Goal: Task Accomplishment & Management: Manage account settings

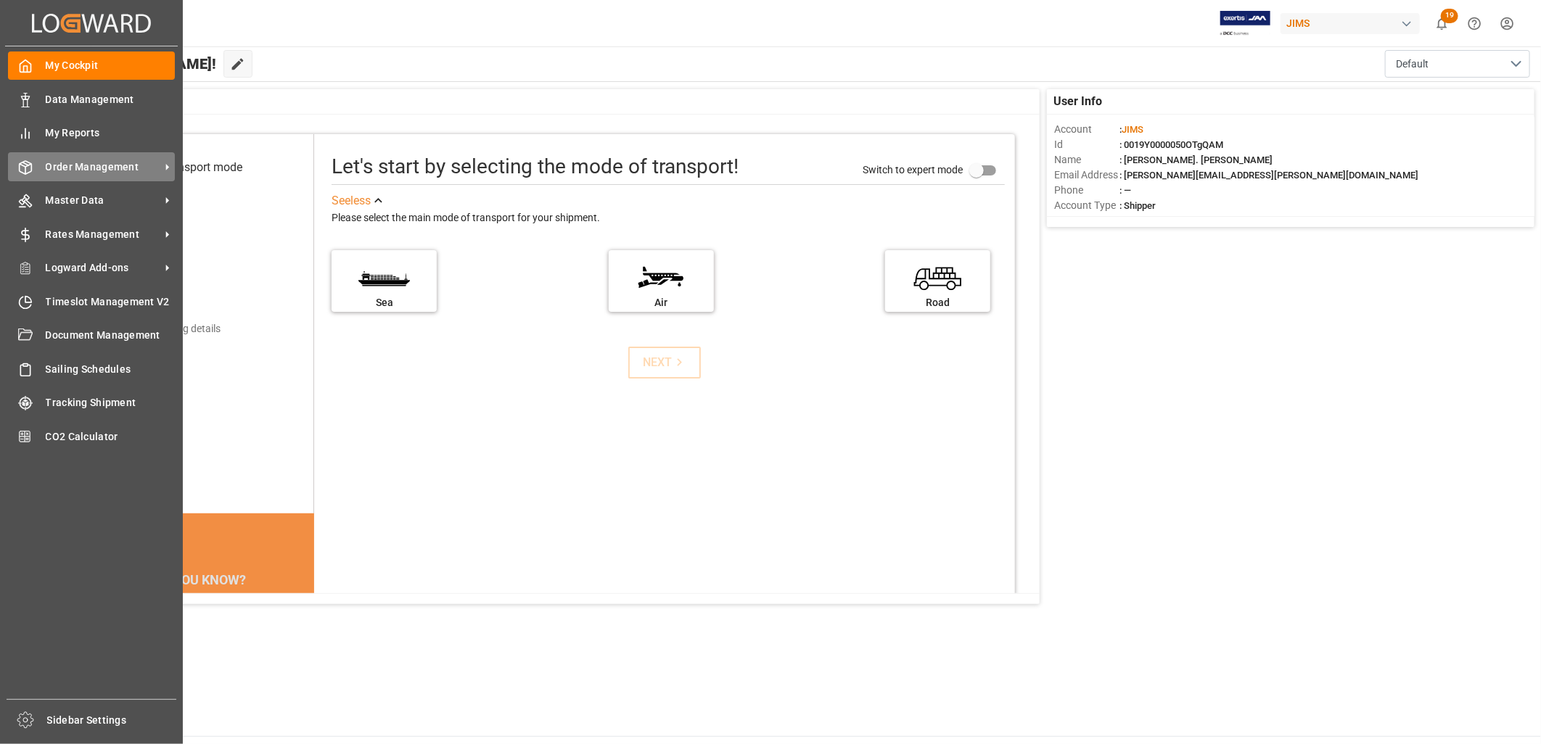
click at [66, 154] on div "Order Management Order Management" at bounding box center [91, 166] width 167 height 28
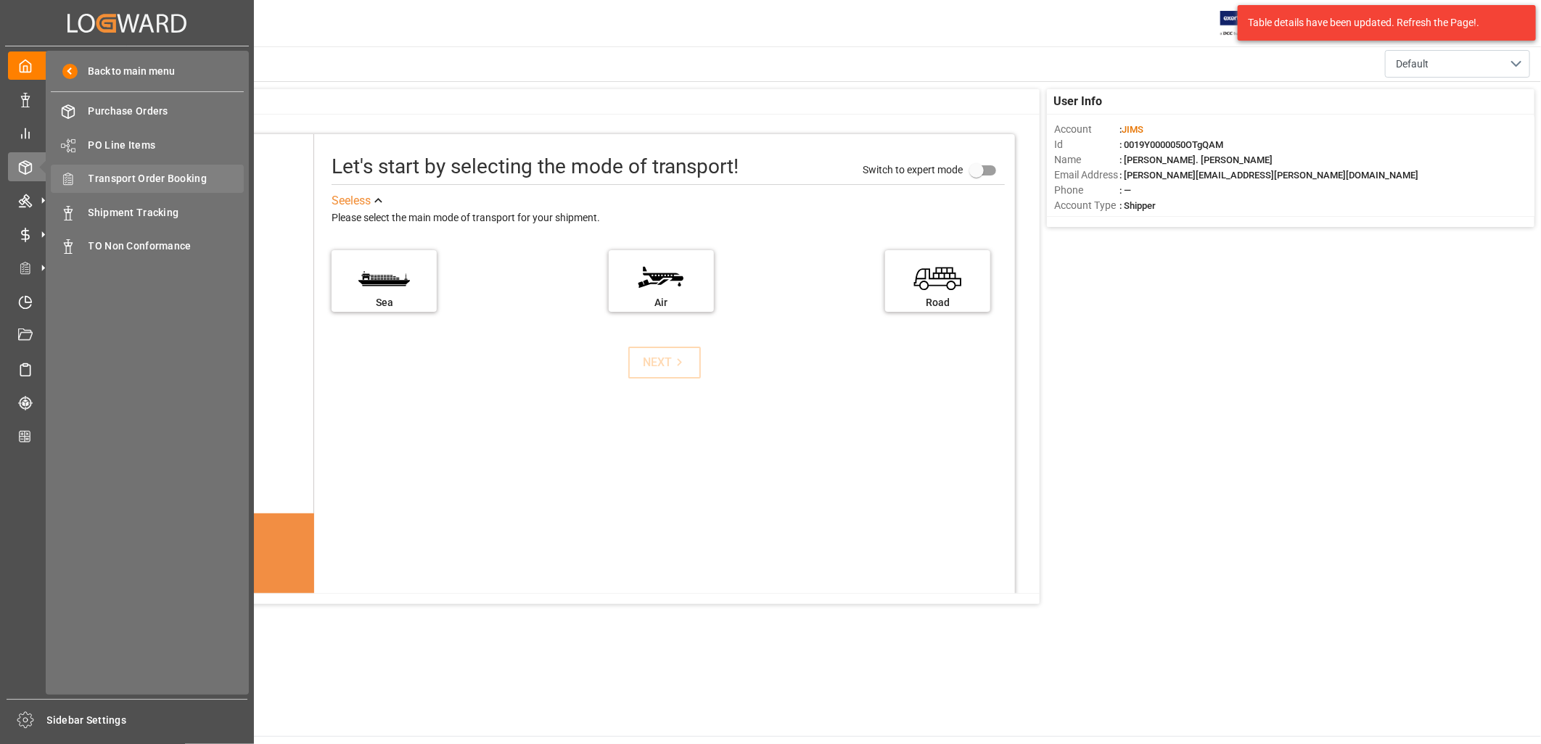
click at [171, 171] on span "Transport Order Booking" at bounding box center [167, 178] width 156 height 15
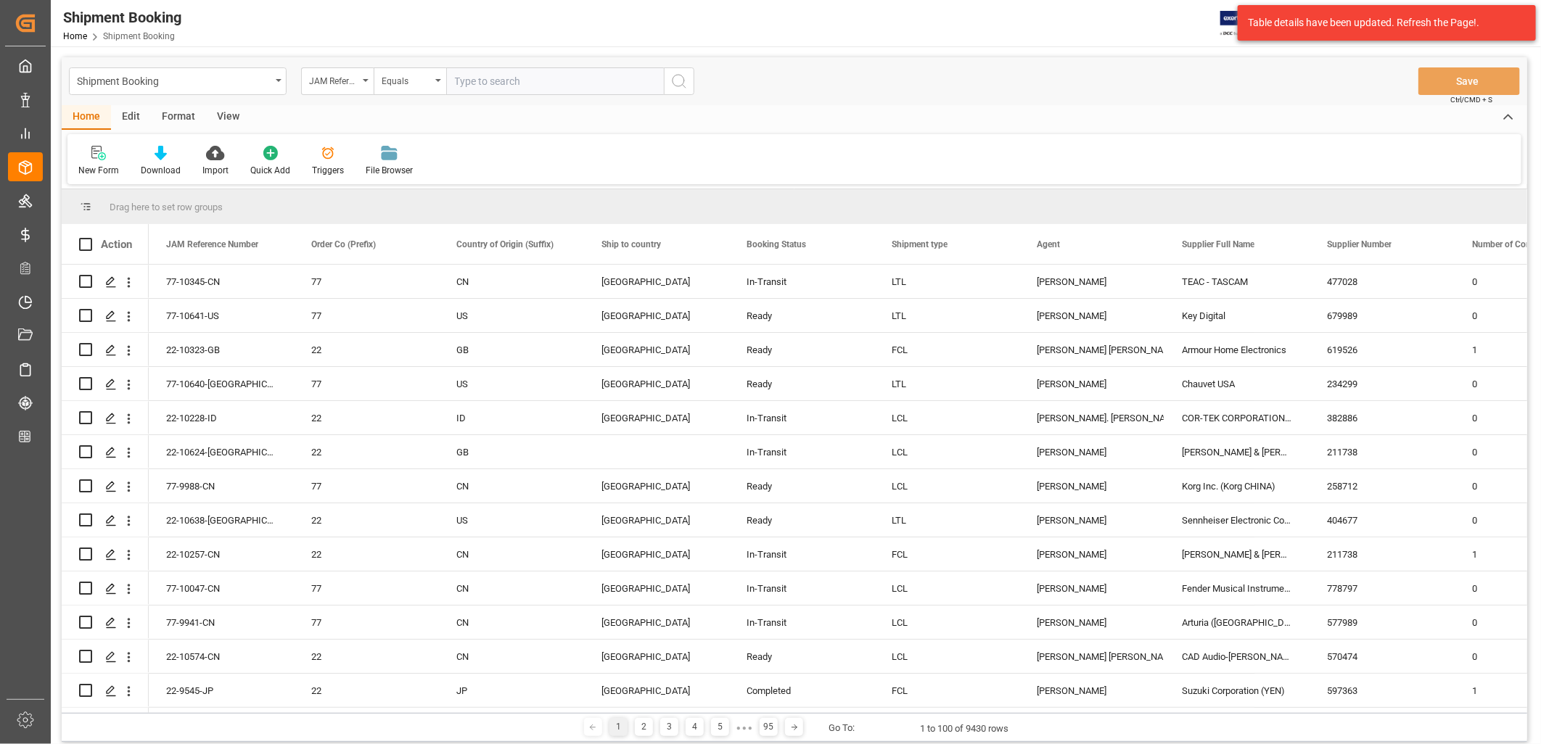
click at [487, 83] on input "text" at bounding box center [555, 81] width 218 height 28
type input "77-10185-CN"
click at [683, 83] on circle "search button" at bounding box center [679, 81] width 12 height 12
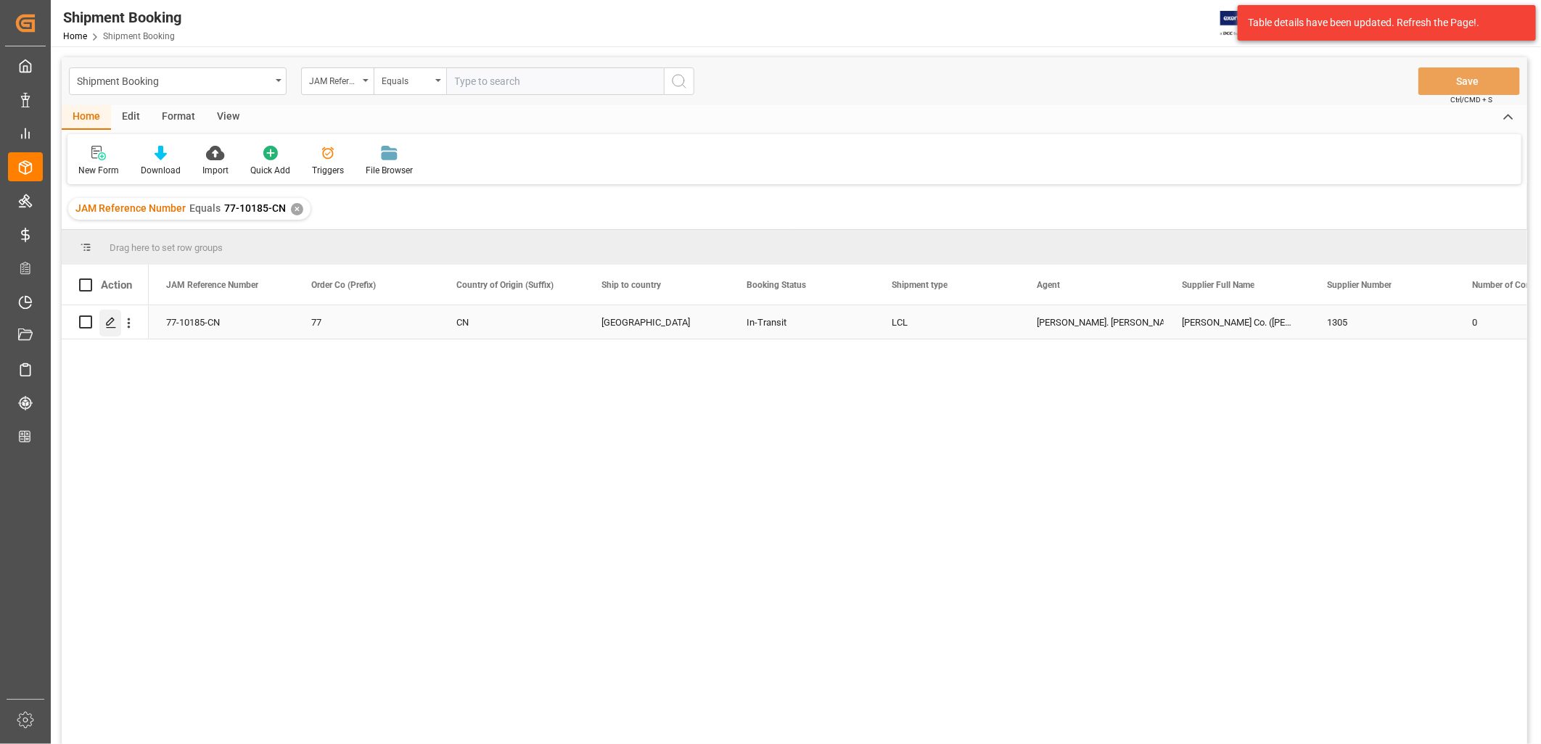
click at [117, 321] on div "Press SPACE to select this row." at bounding box center [110, 323] width 22 height 27
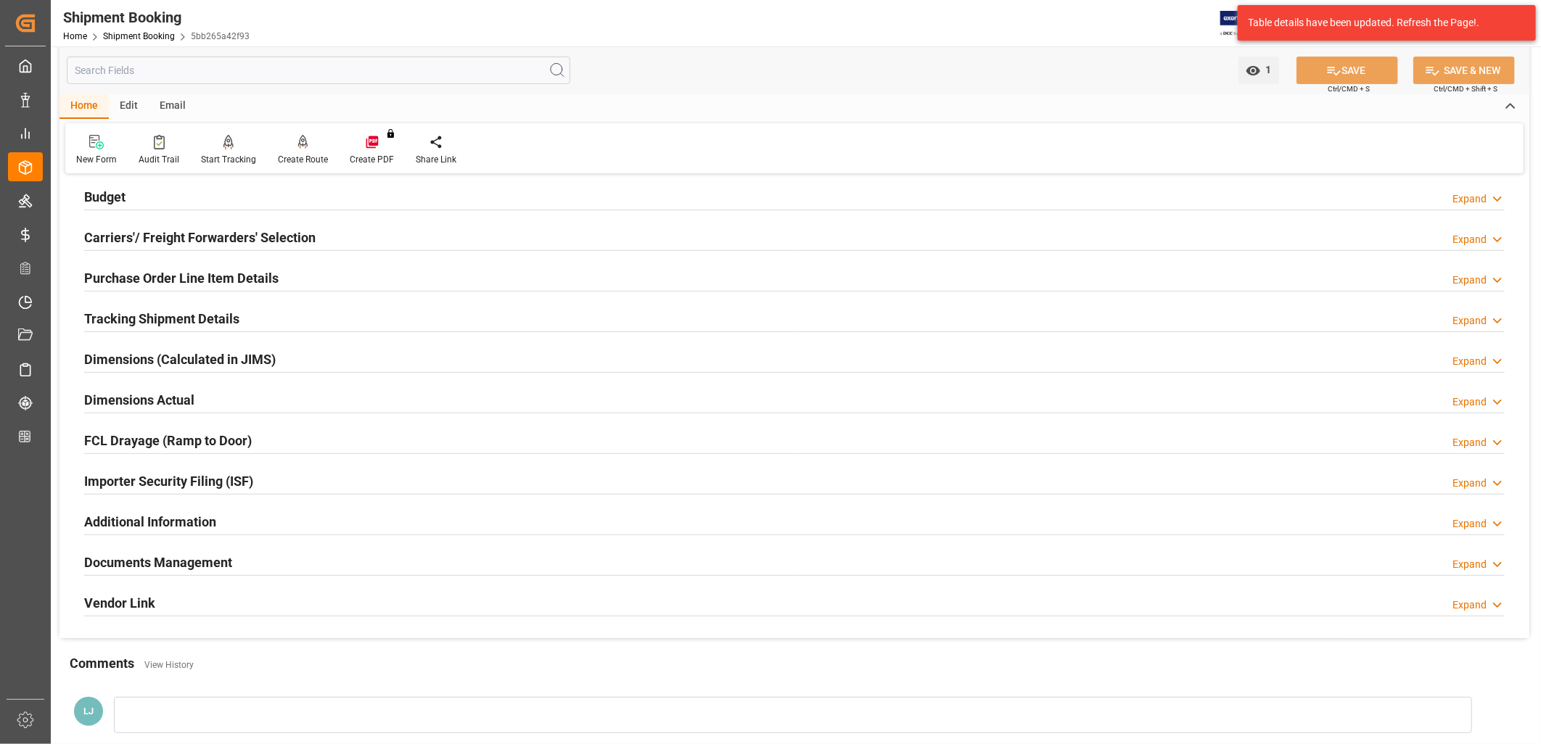
scroll to position [161, 0]
click at [205, 556] on h2 "Documents Management" at bounding box center [158, 561] width 148 height 20
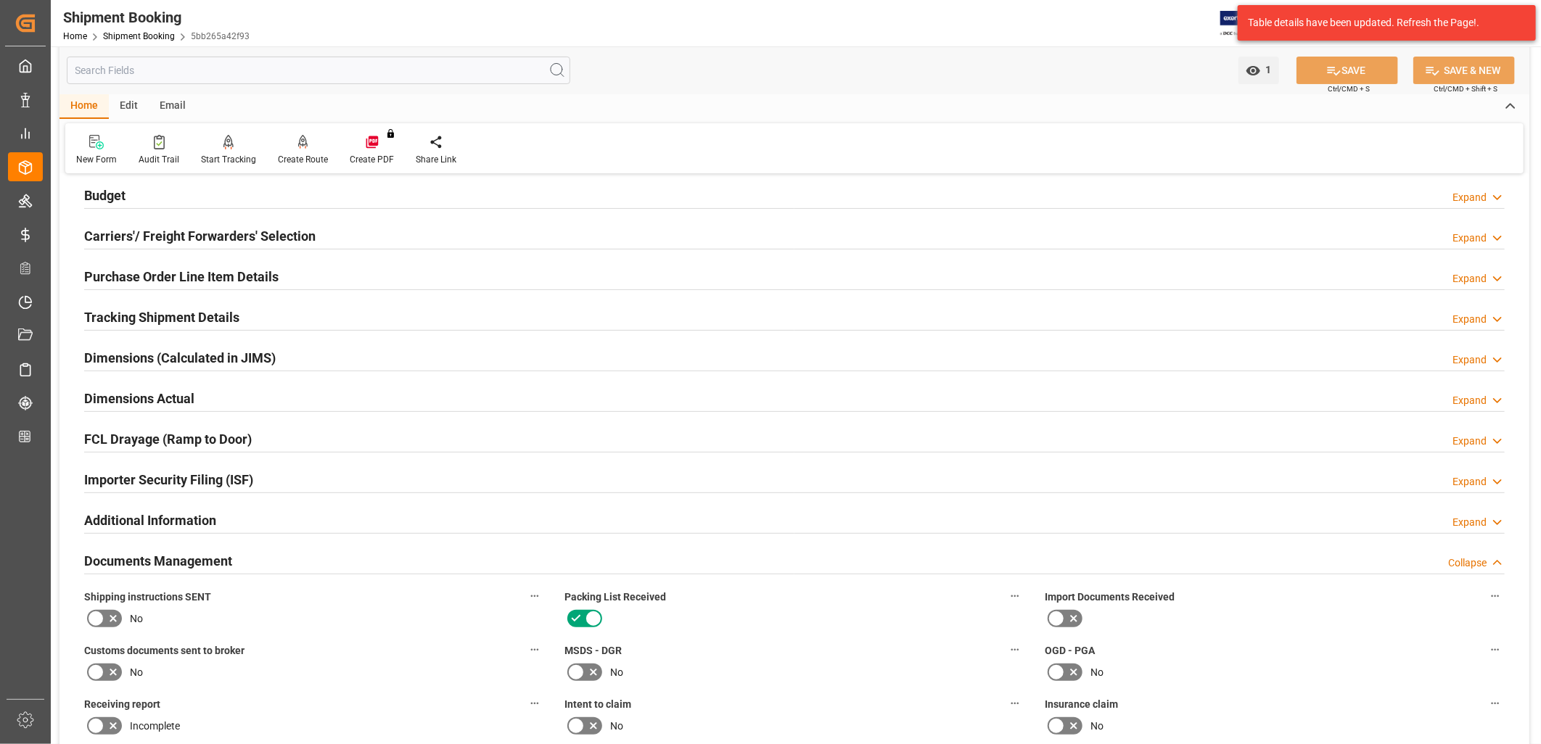
click at [98, 617] on icon at bounding box center [95, 618] width 9 height 7
click at [0, 0] on input "checkbox" at bounding box center [0, 0] width 0 height 0
click at [1062, 614] on icon at bounding box center [1056, 618] width 17 height 17
click at [0, 0] on input "checkbox" at bounding box center [0, 0] width 0 height 0
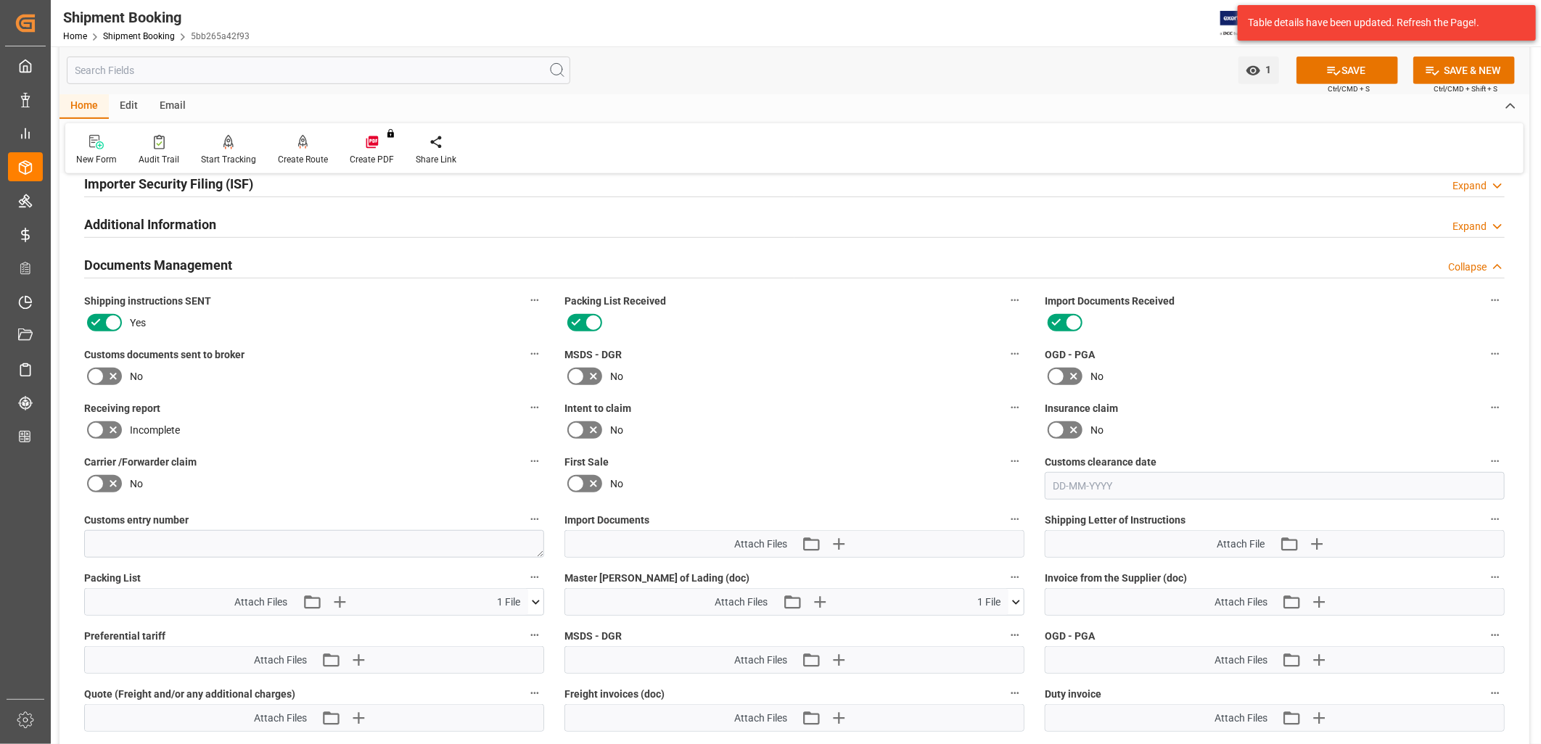
scroll to position [483, 0]
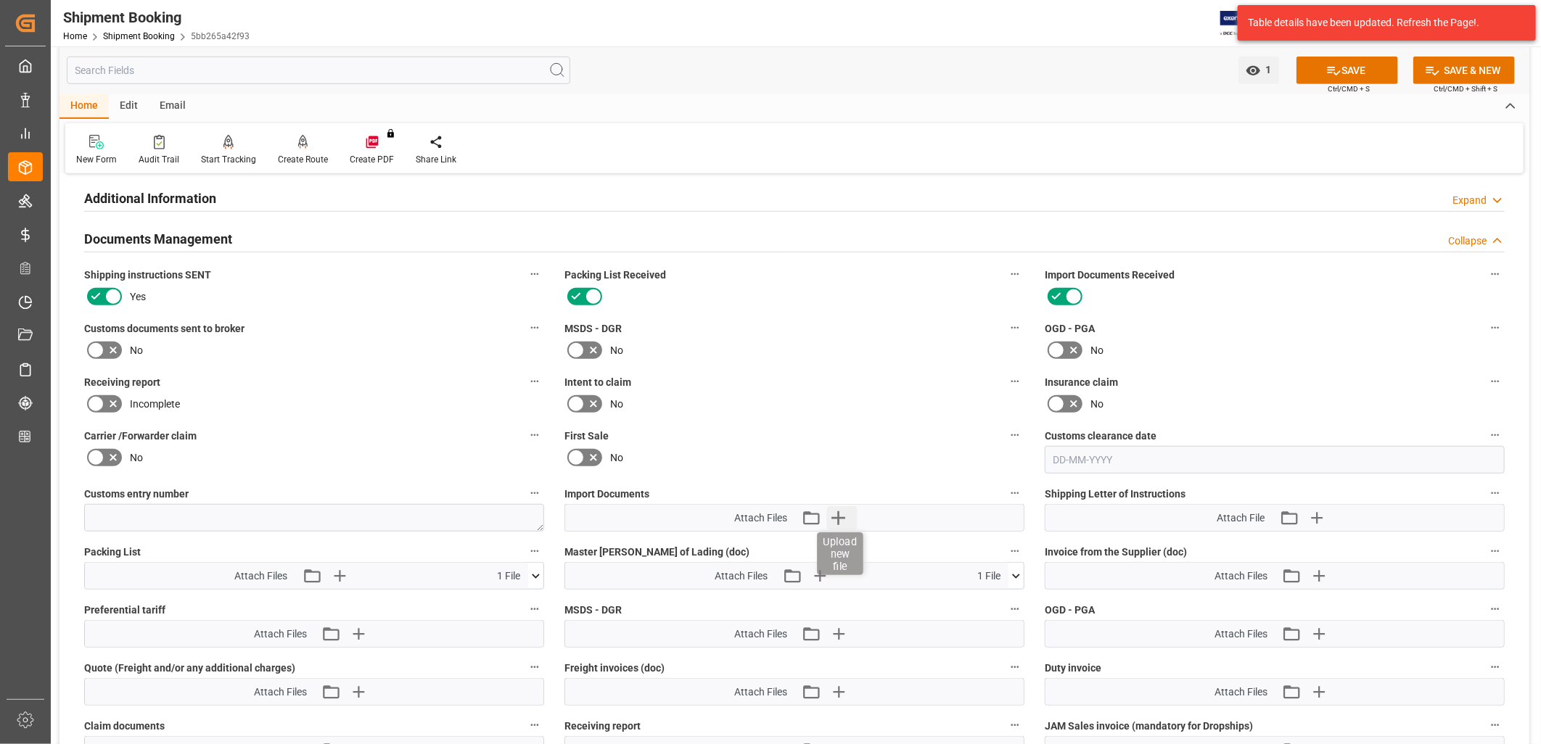
click at [837, 511] on icon "button" at bounding box center [838, 517] width 23 height 23
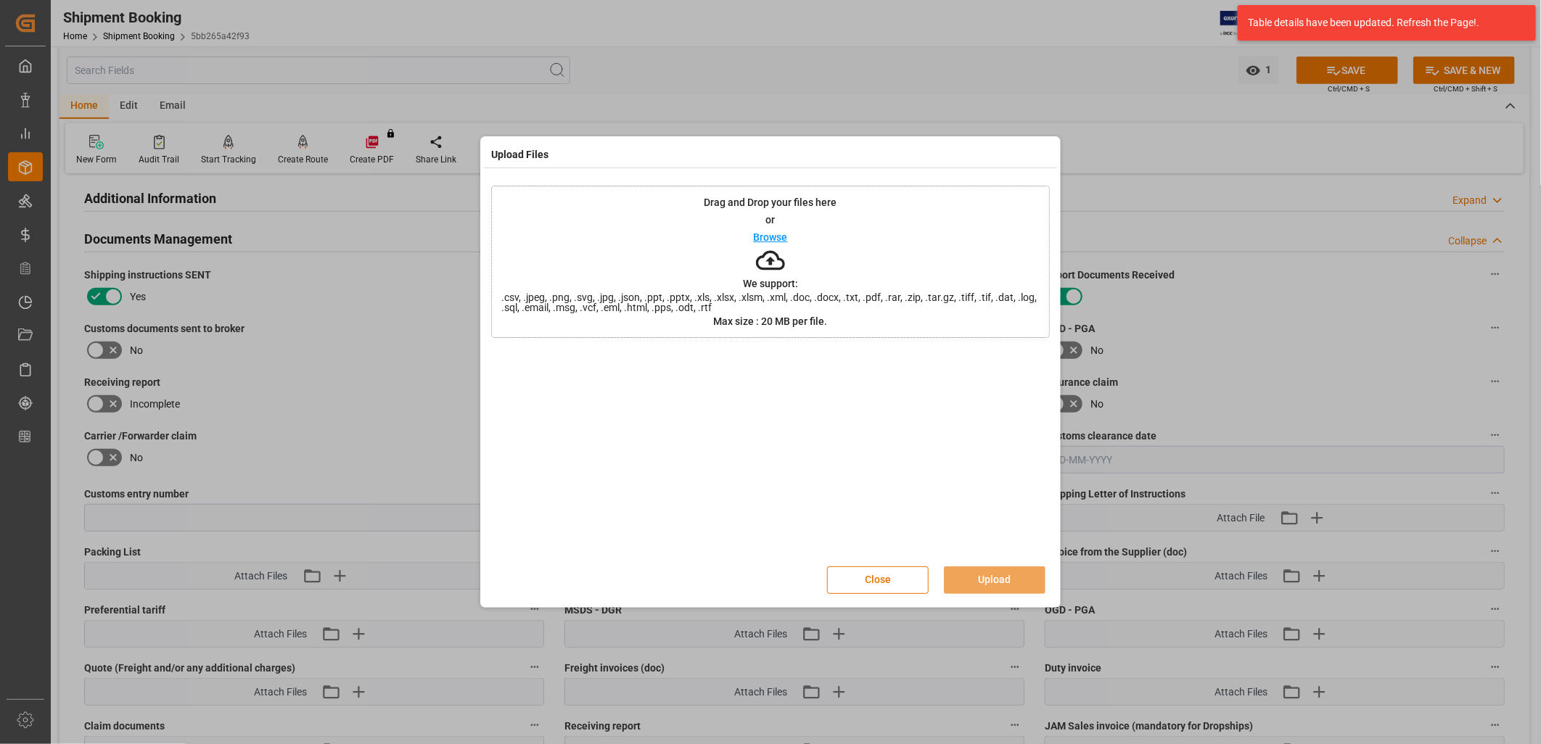
click at [773, 241] on p "Browse" at bounding box center [771, 237] width 34 height 10
click at [997, 573] on button "Upload" at bounding box center [995, 581] width 102 height 28
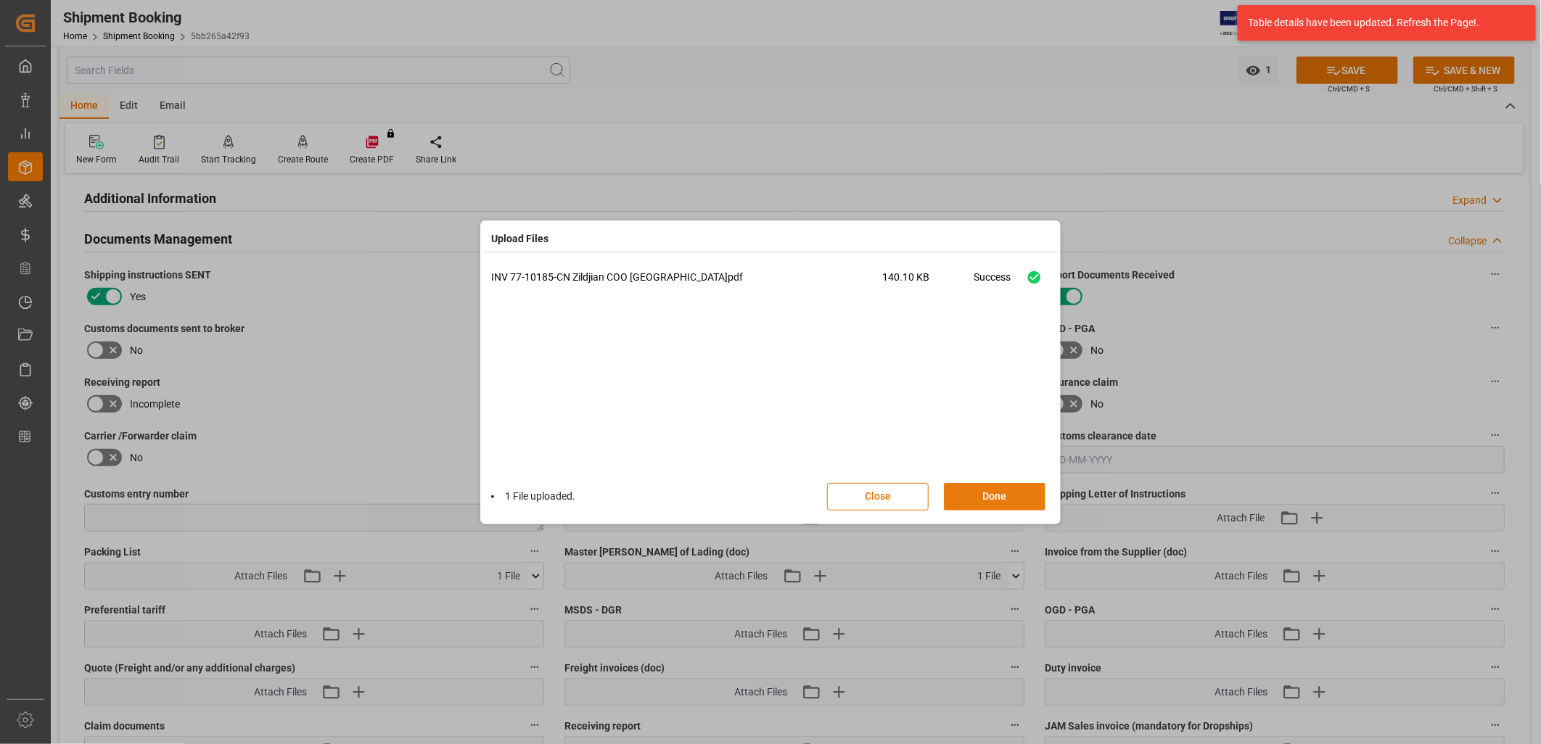
click at [1000, 492] on button "Done" at bounding box center [995, 497] width 102 height 28
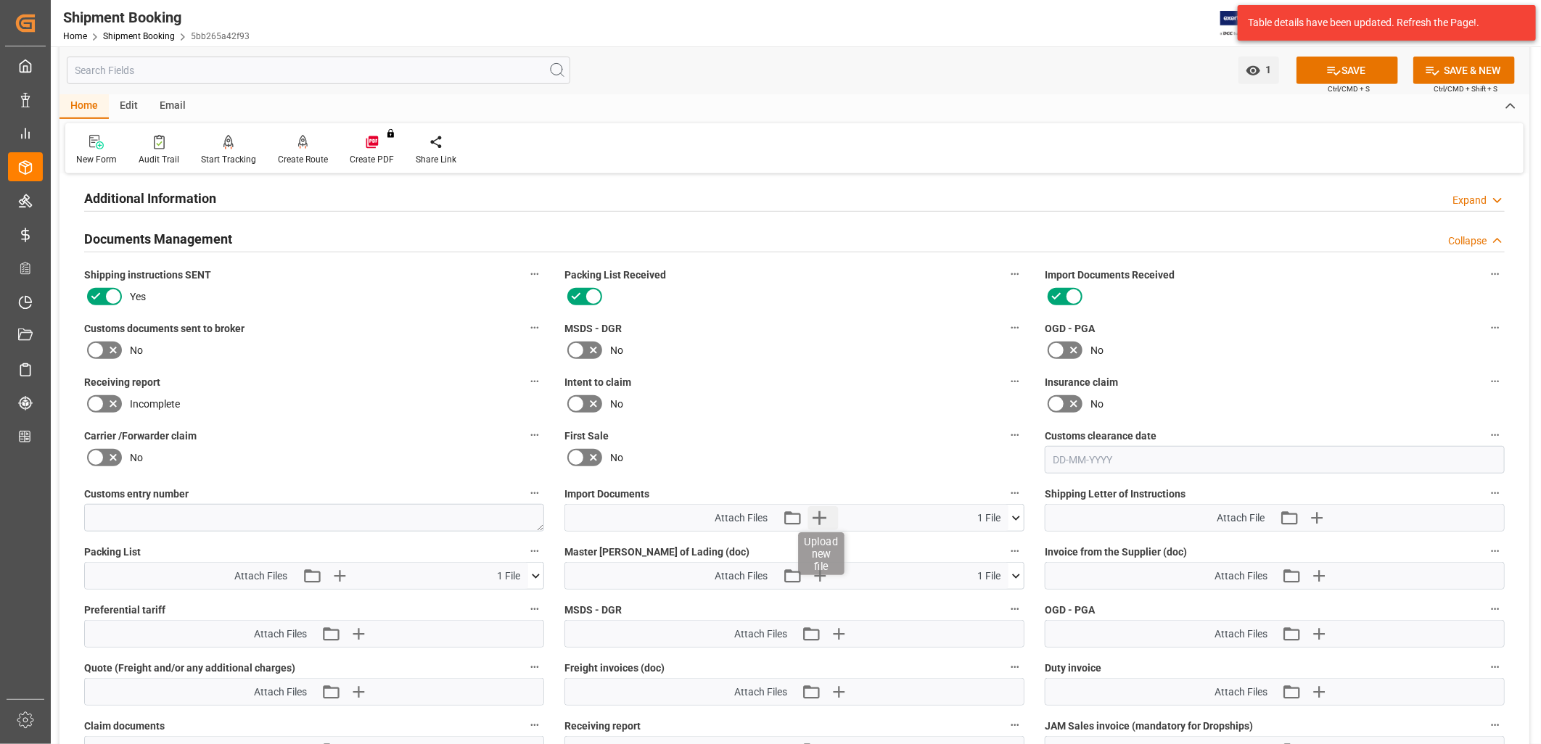
click at [818, 512] on icon "button" at bounding box center [820, 519] width 14 height 14
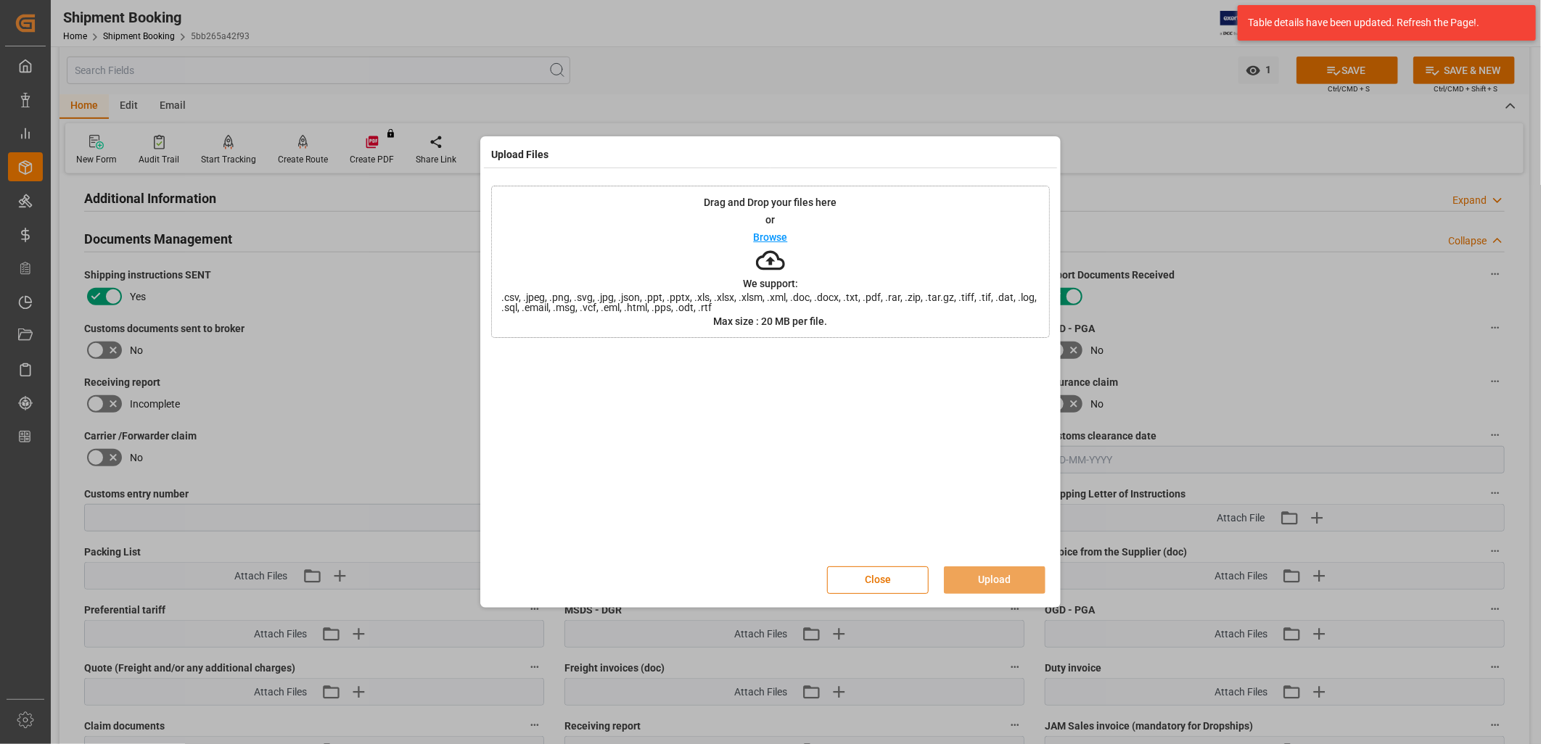
click at [781, 238] on p "Browse" at bounding box center [771, 237] width 34 height 10
click at [775, 233] on p "Browse" at bounding box center [771, 237] width 34 height 10
click at [1006, 573] on button "Upload" at bounding box center [995, 581] width 102 height 28
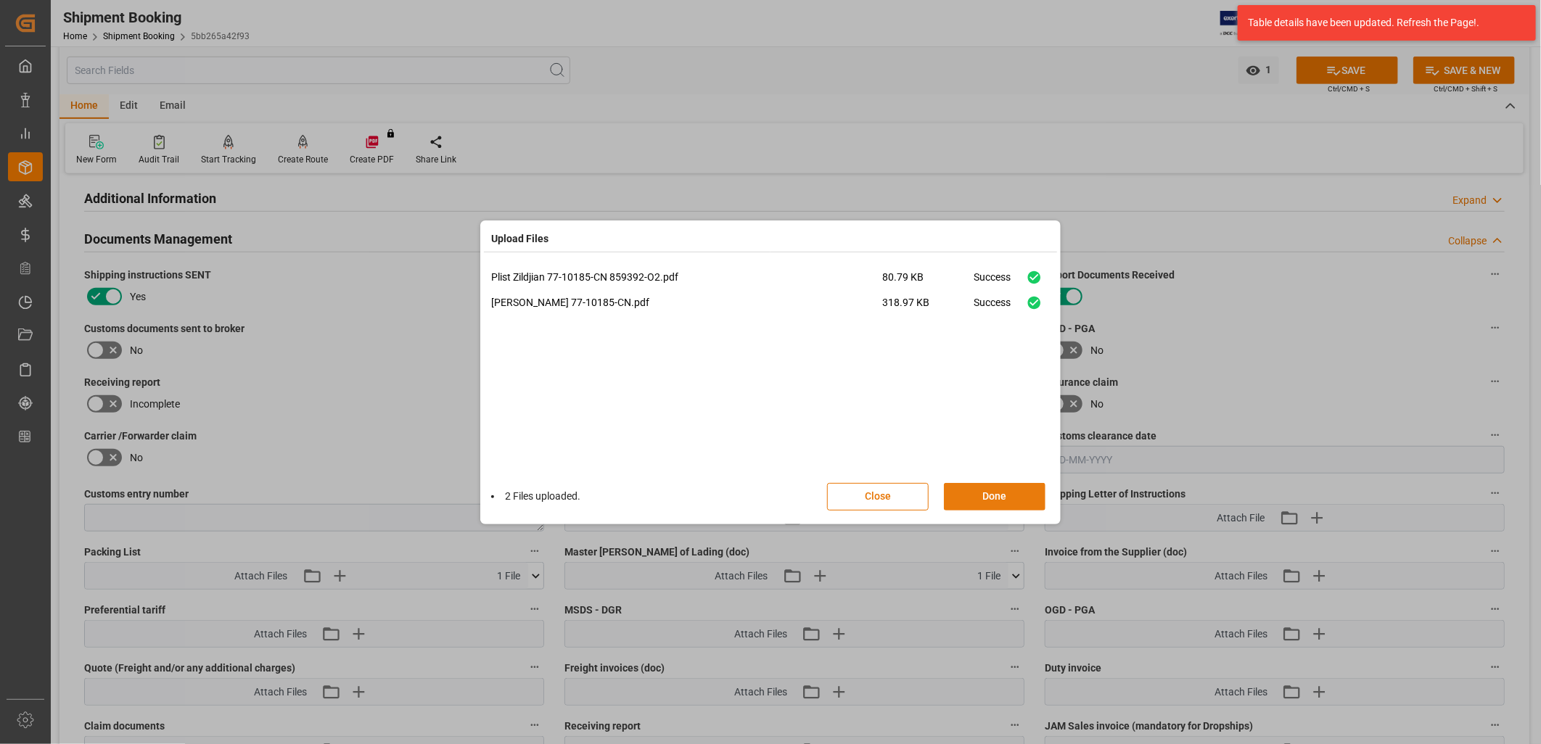
click at [1006, 495] on button "Done" at bounding box center [995, 497] width 102 height 28
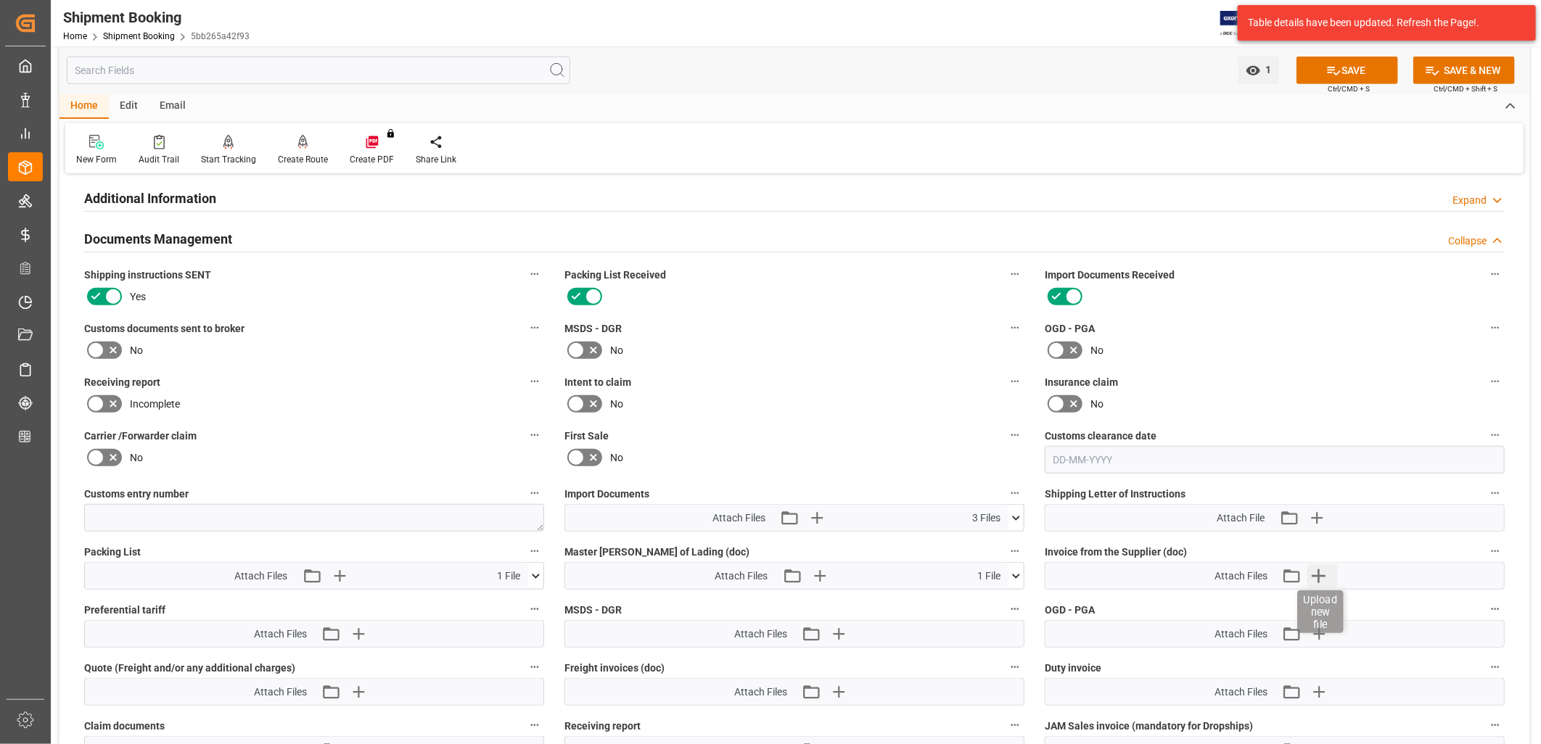
click at [1317, 570] on icon "button" at bounding box center [1318, 575] width 23 height 23
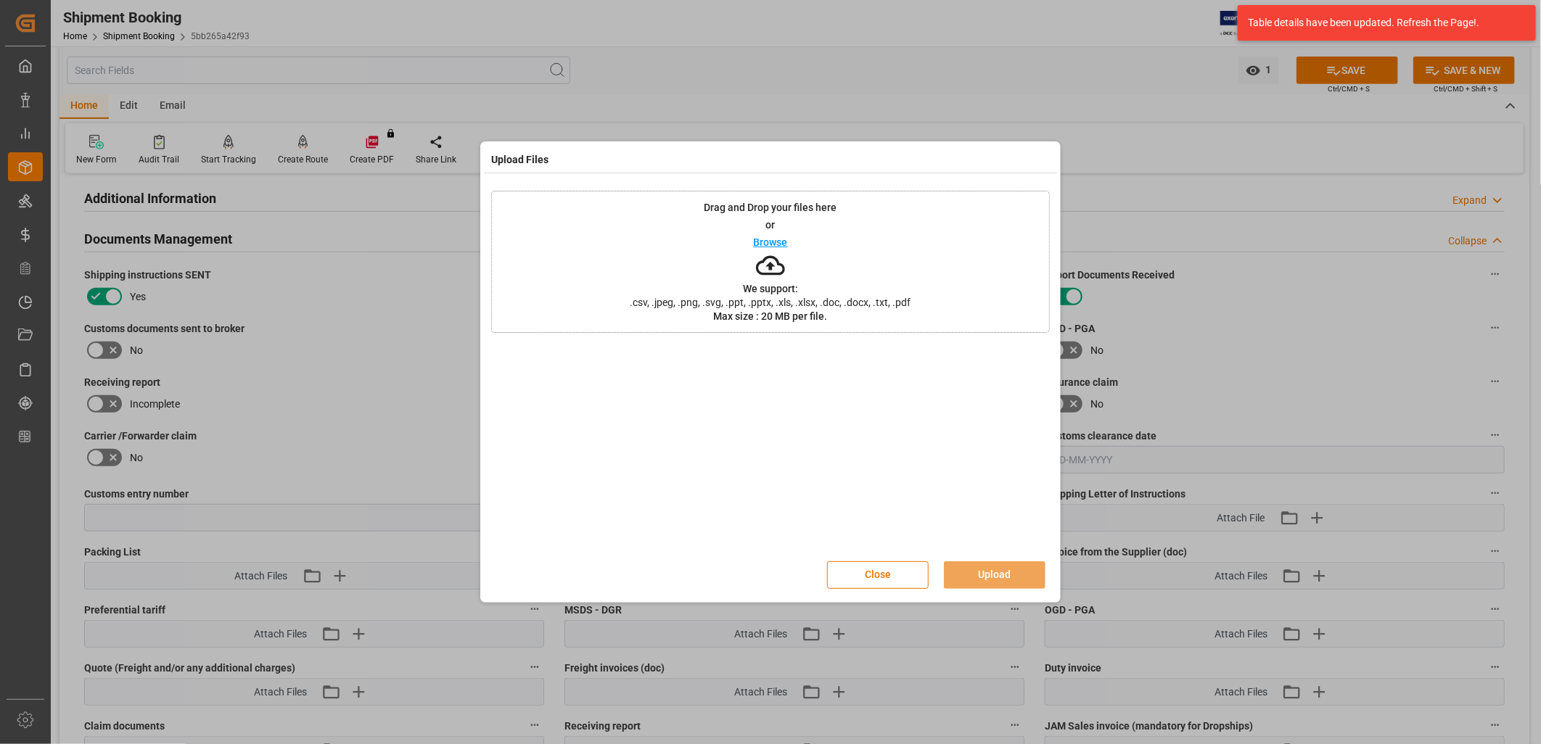
click at [784, 238] on p "Browse" at bounding box center [771, 242] width 34 height 10
click at [1016, 571] on button "Upload" at bounding box center [995, 576] width 102 height 28
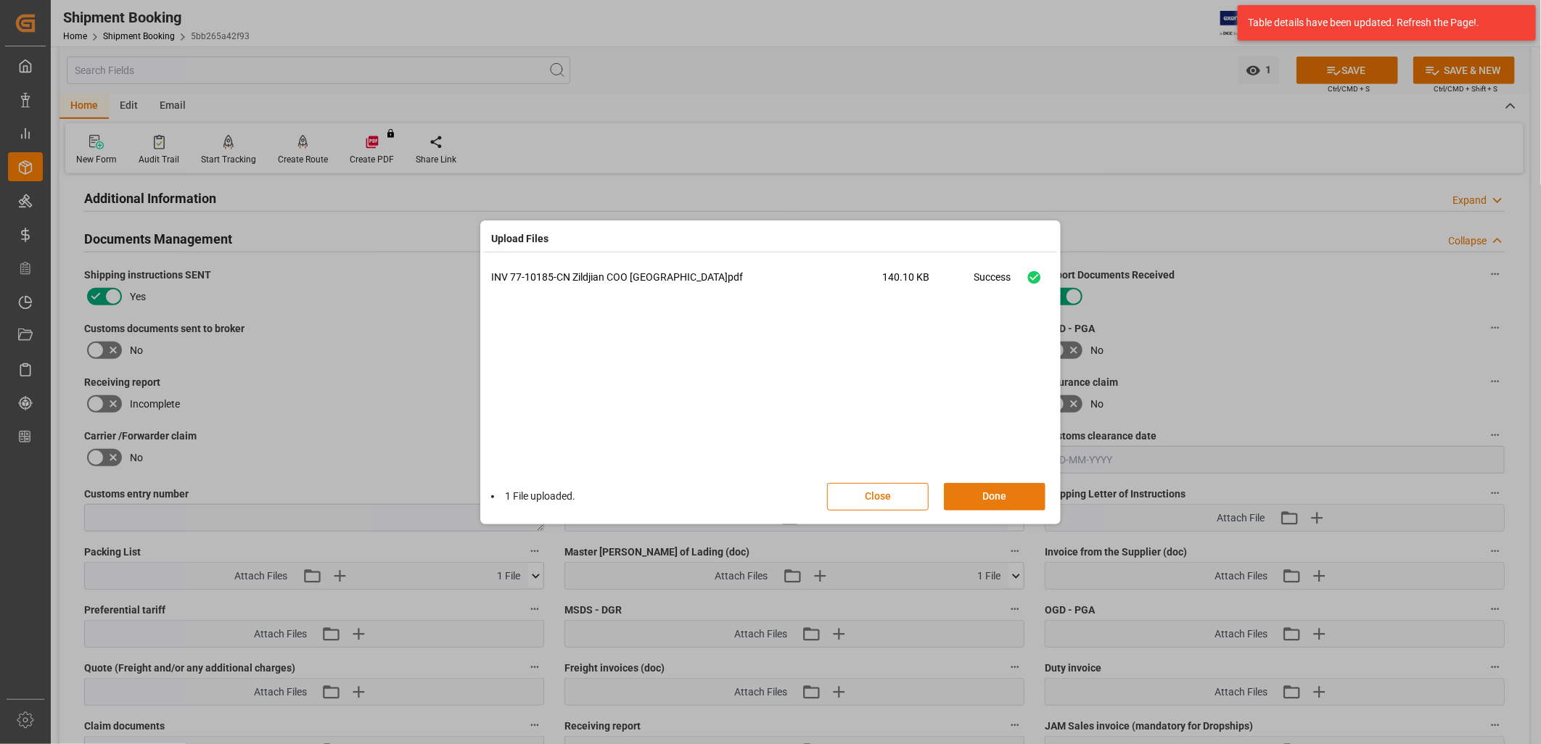
click at [1000, 493] on button "Done" at bounding box center [995, 497] width 102 height 28
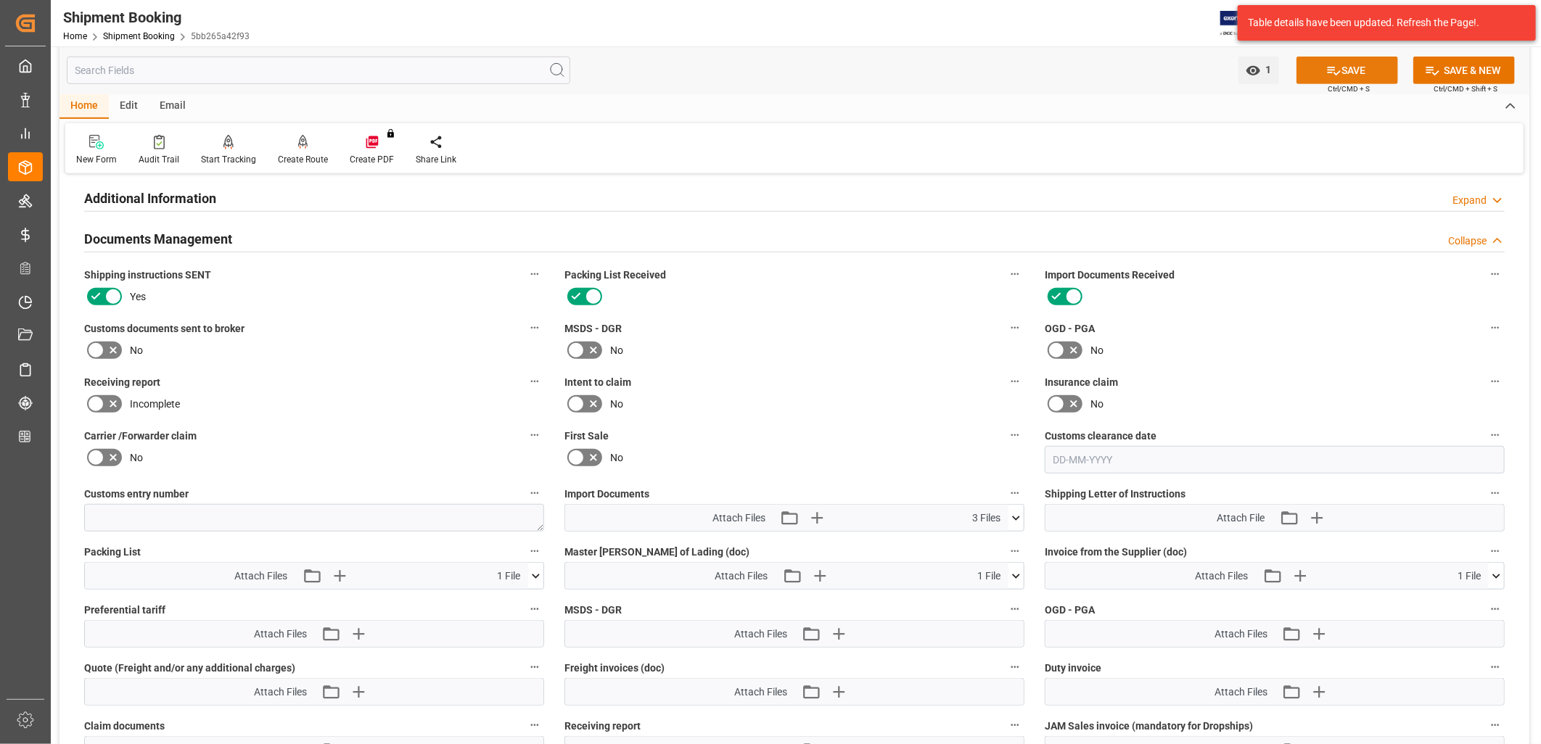
click at [1358, 64] on button "SAVE" at bounding box center [1348, 71] width 102 height 28
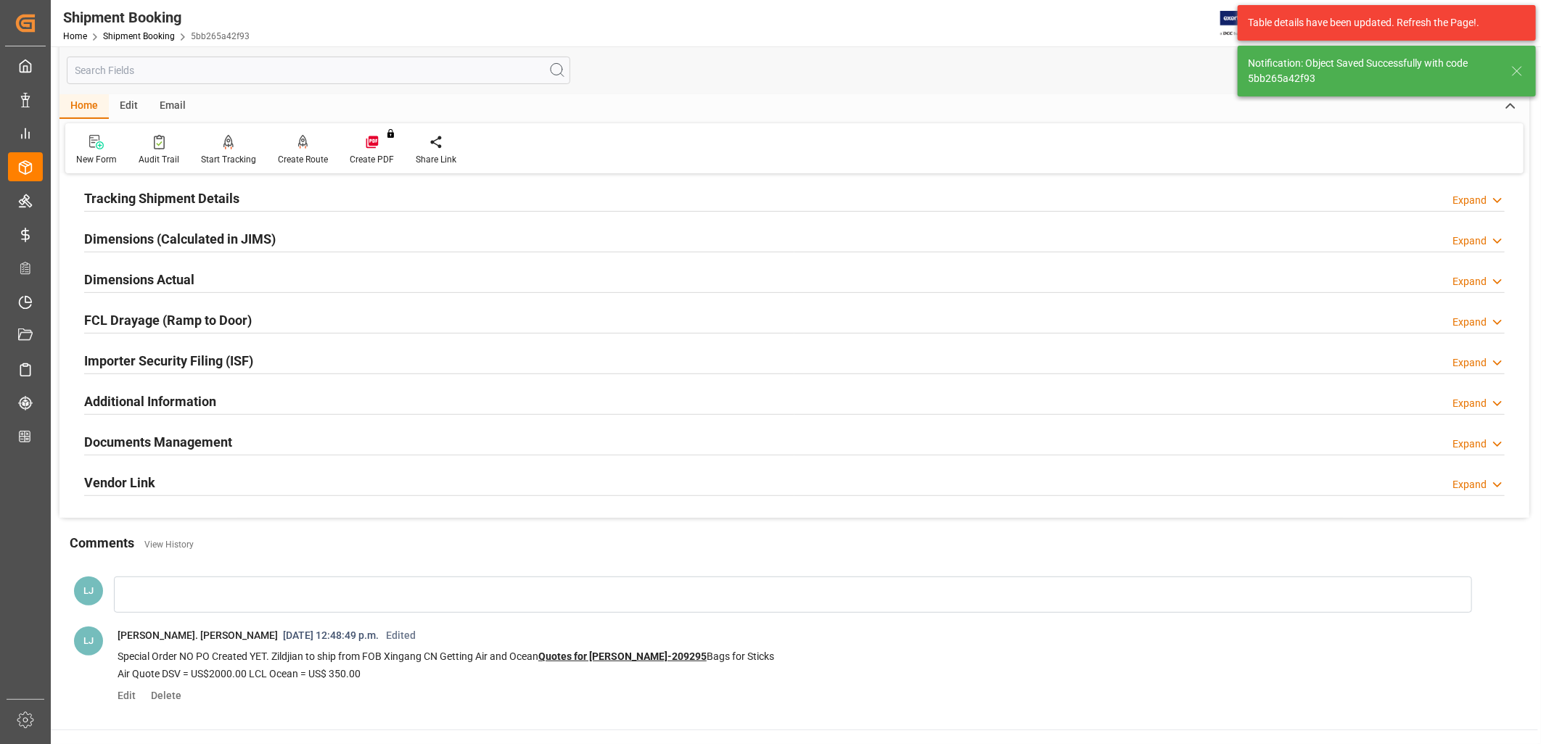
scroll to position [189, 0]
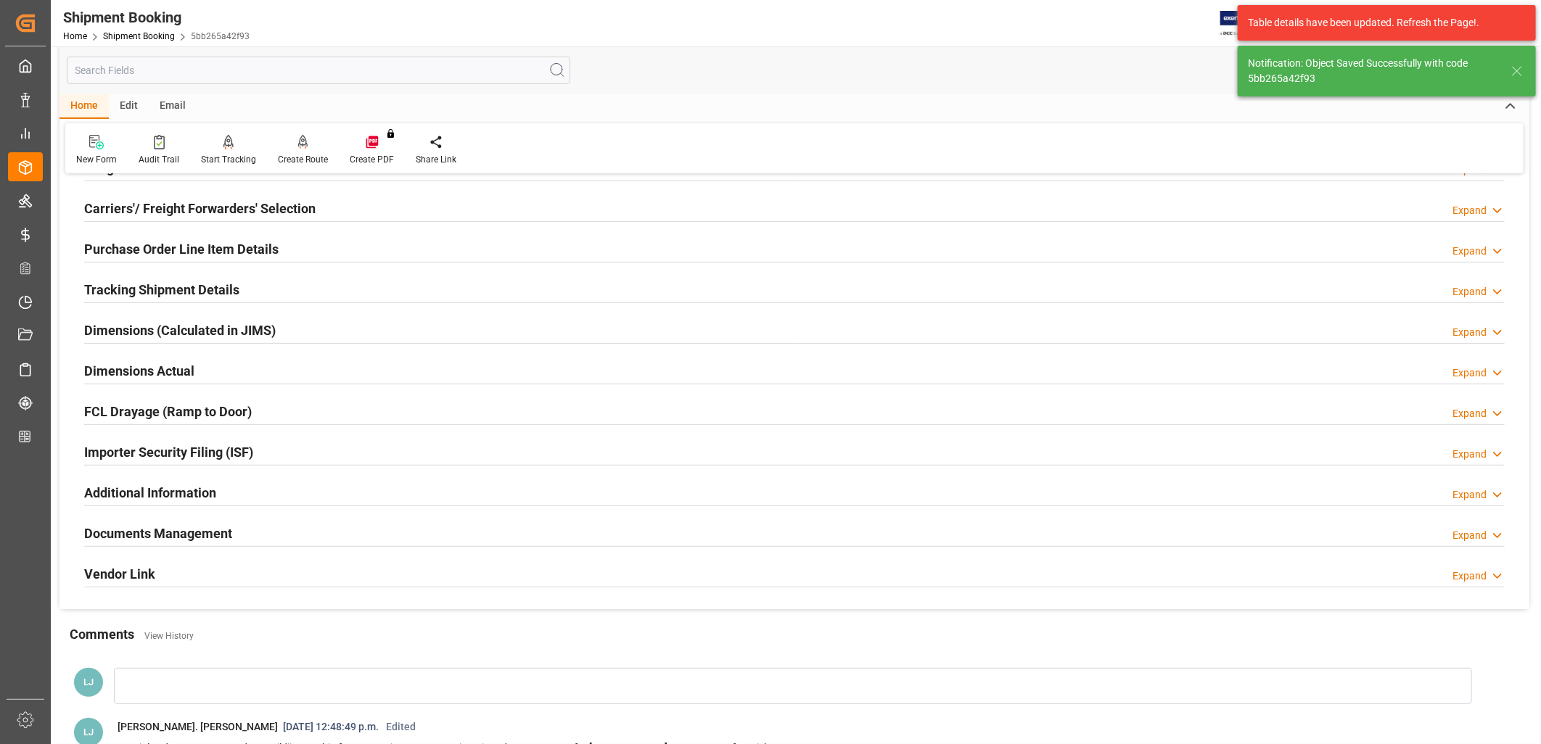
click at [204, 244] on h2 "Purchase Order Line Item Details" at bounding box center [181, 249] width 194 height 20
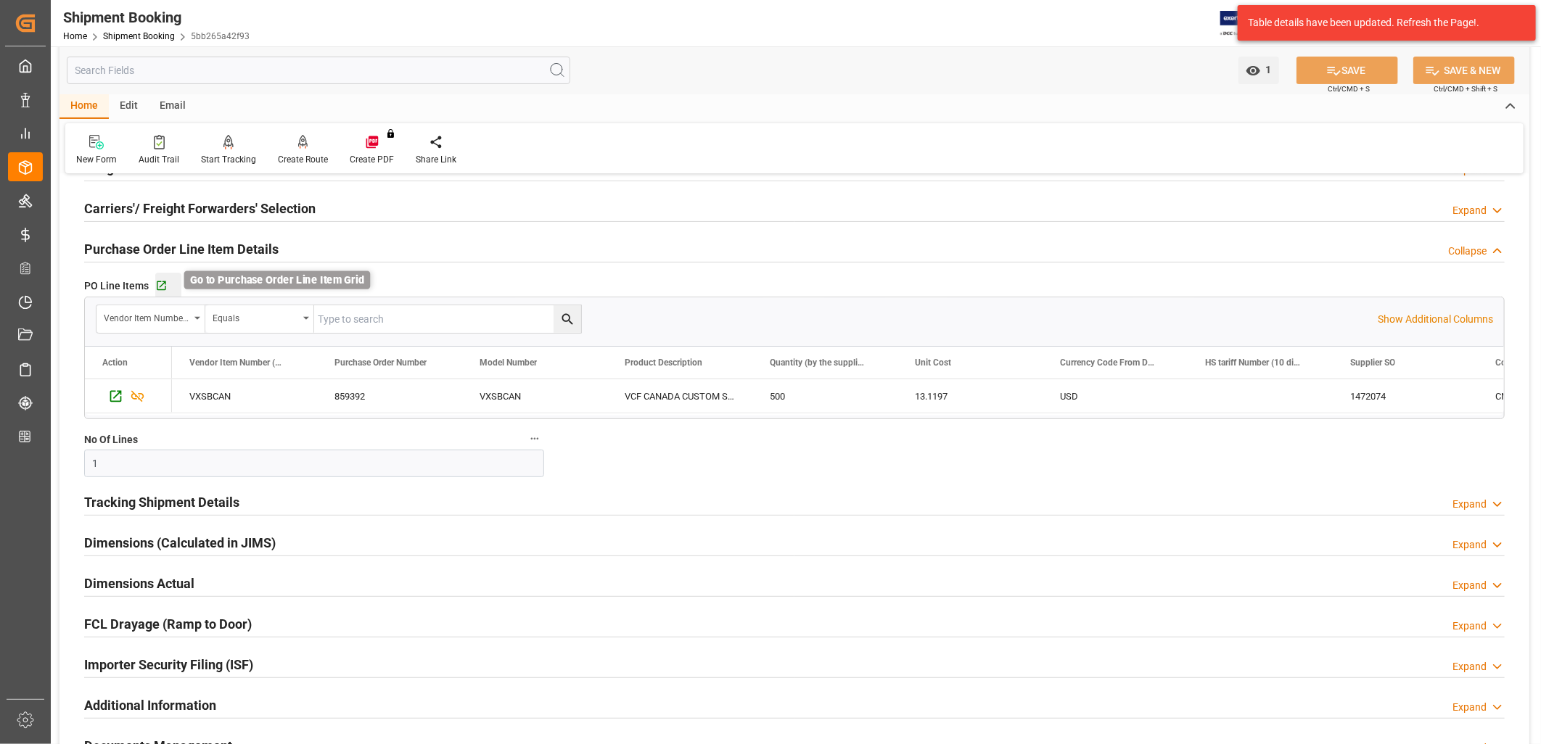
click at [157, 280] on icon "button" at bounding box center [161, 286] width 12 height 12
click at [205, 502] on h2 "Tracking Shipment Details" at bounding box center [161, 503] width 155 height 20
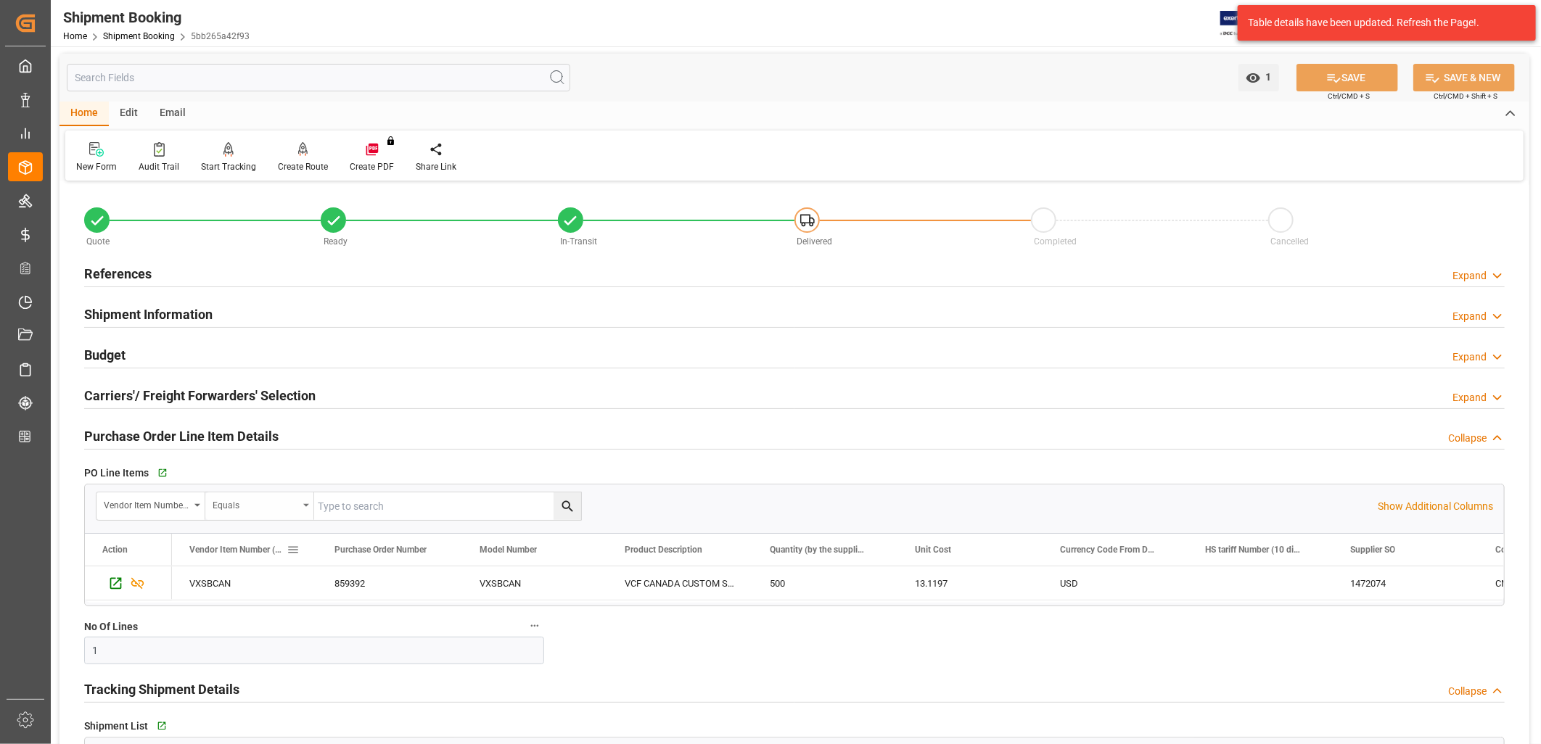
scroll to position [0, 0]
click at [150, 314] on h2 "Shipment Information" at bounding box center [148, 316] width 128 height 20
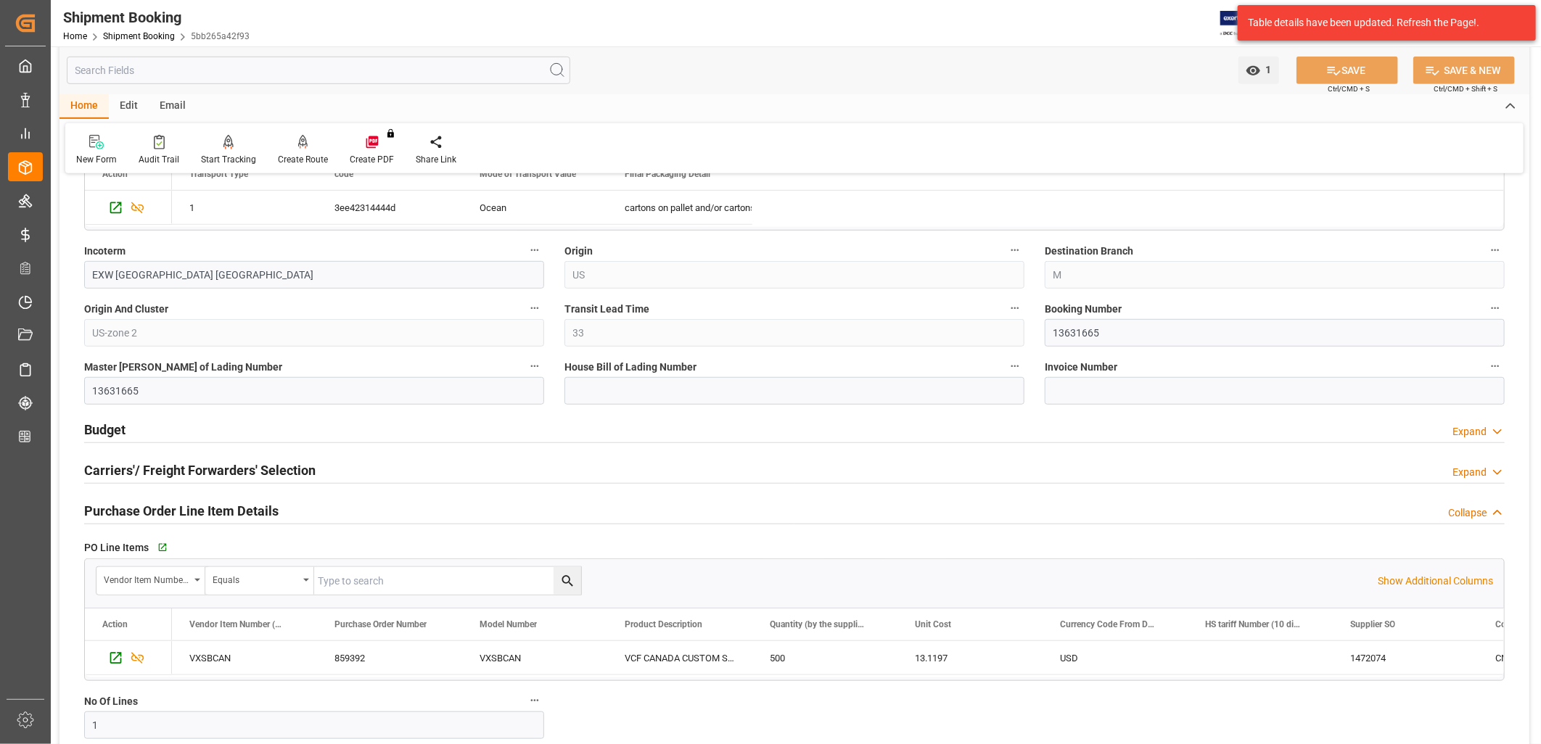
scroll to position [564, 0]
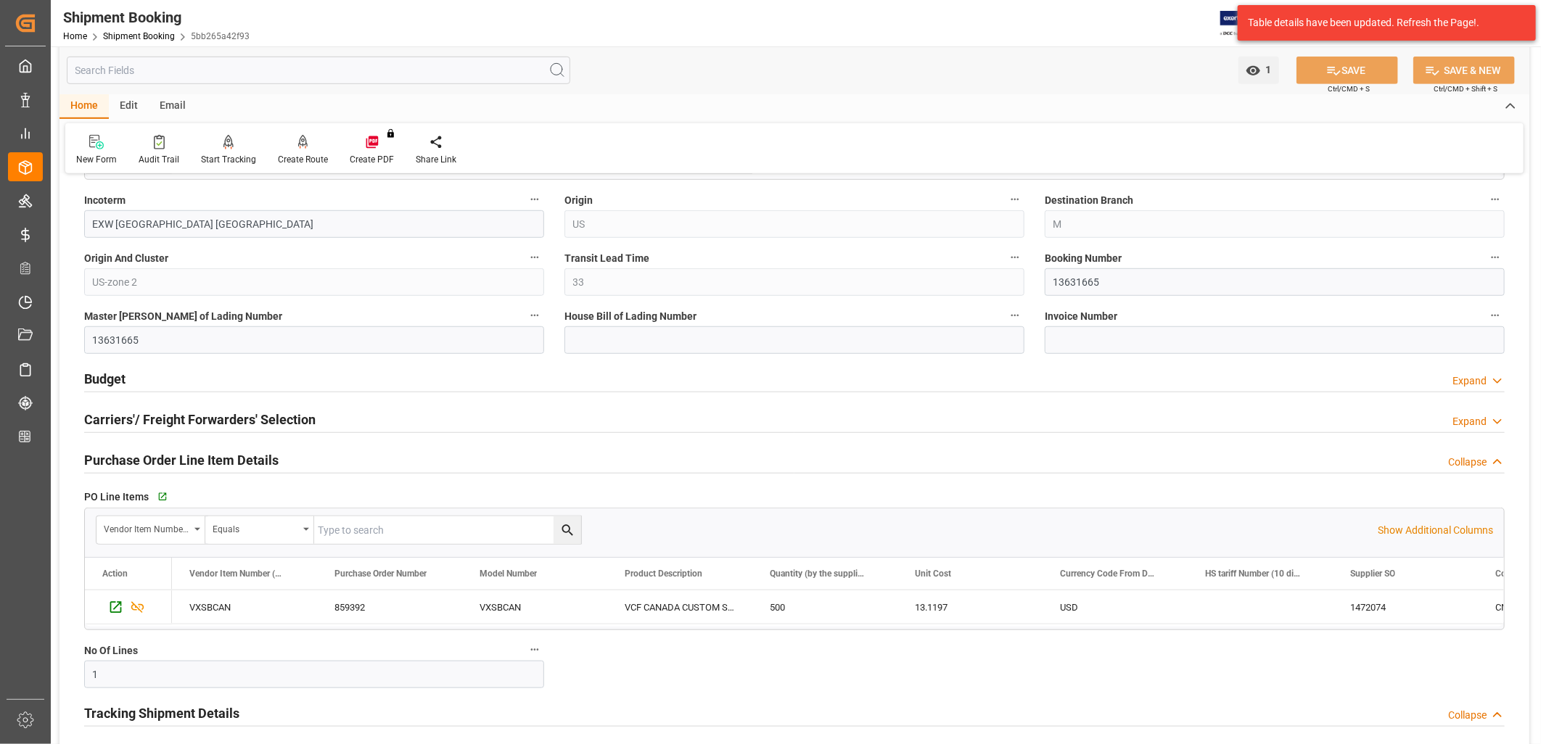
click at [115, 380] on h2 "Budget" at bounding box center [104, 379] width 41 height 20
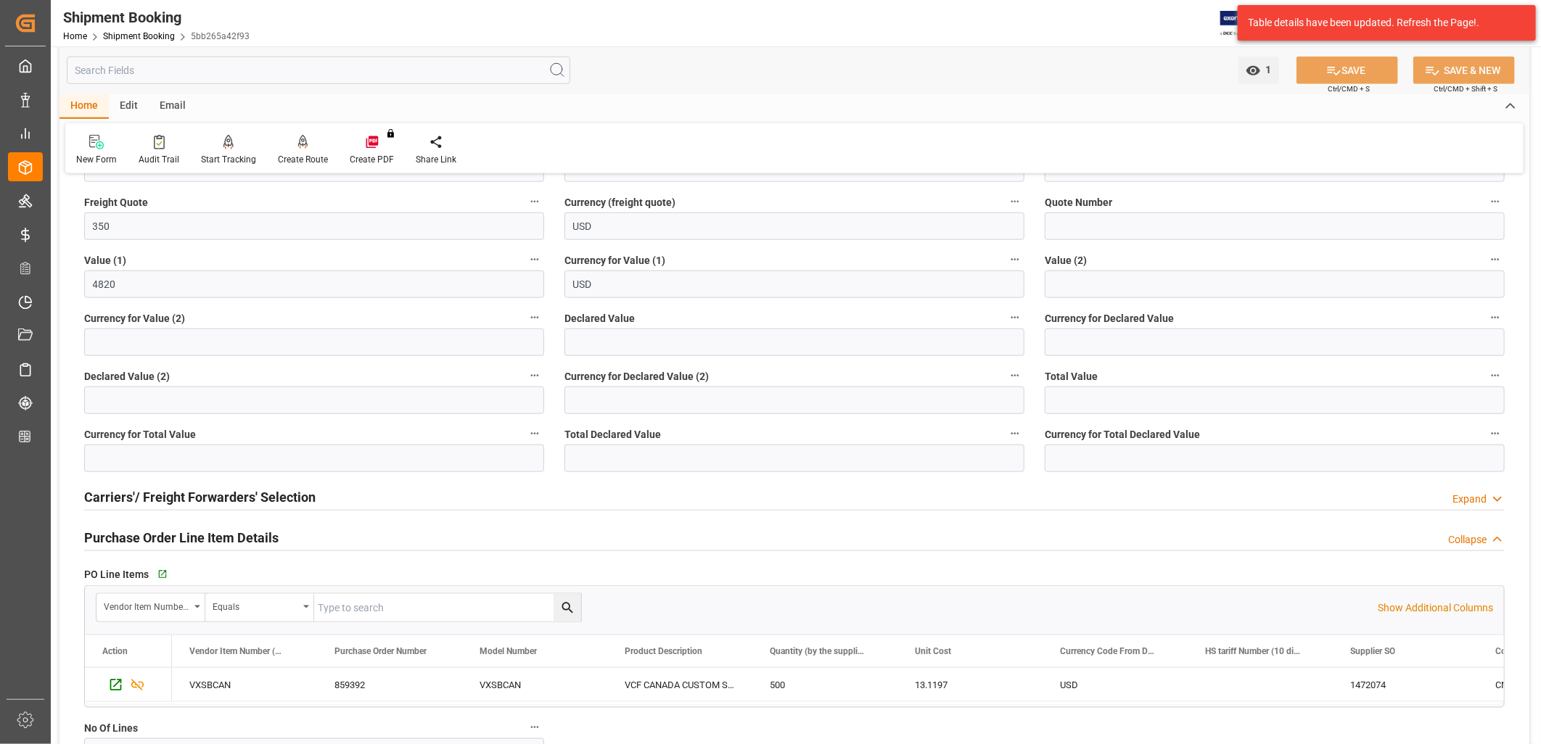
scroll to position [806, 0]
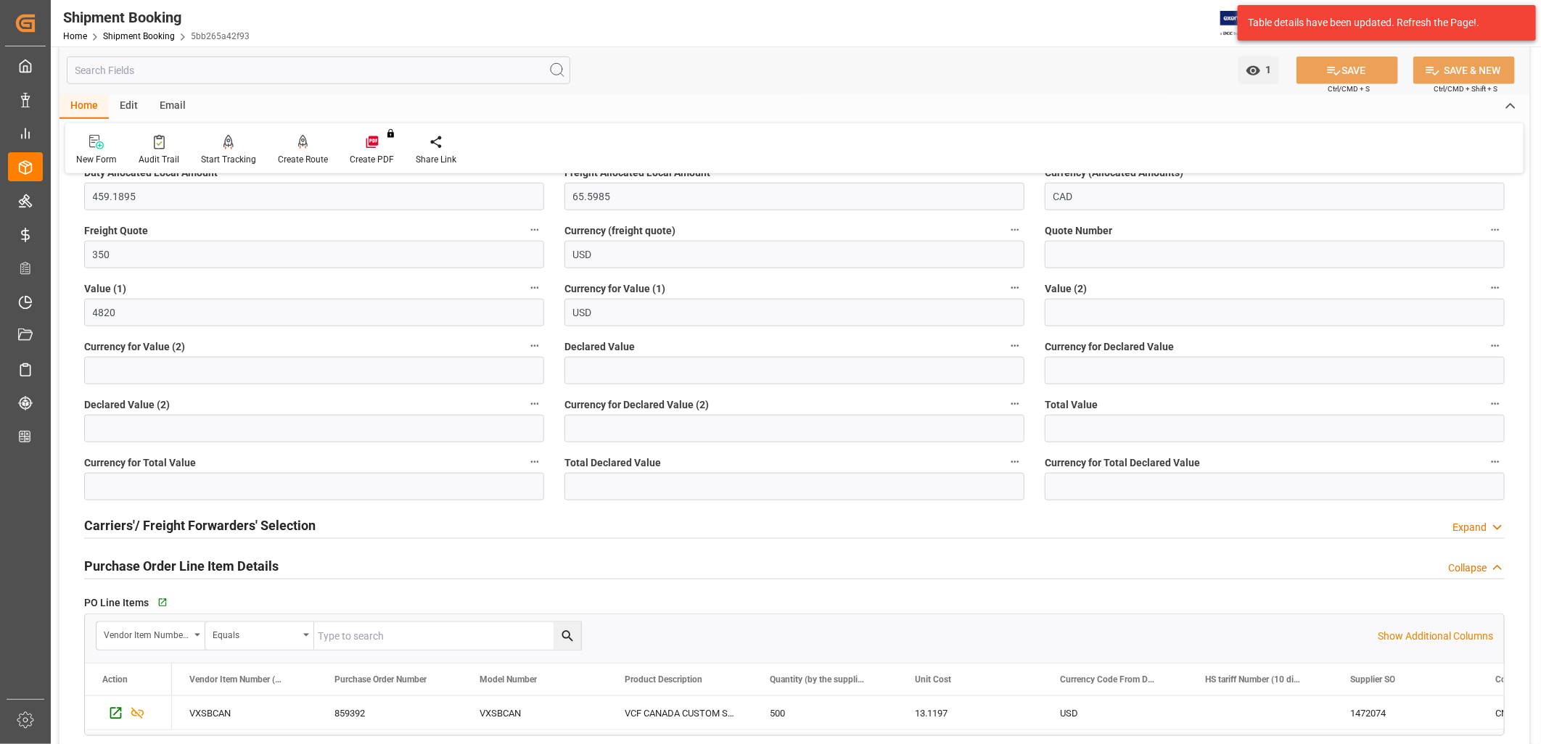
click at [227, 525] on h2 "Carriers'/ Freight Forwarders' Selection" at bounding box center [199, 526] width 231 height 20
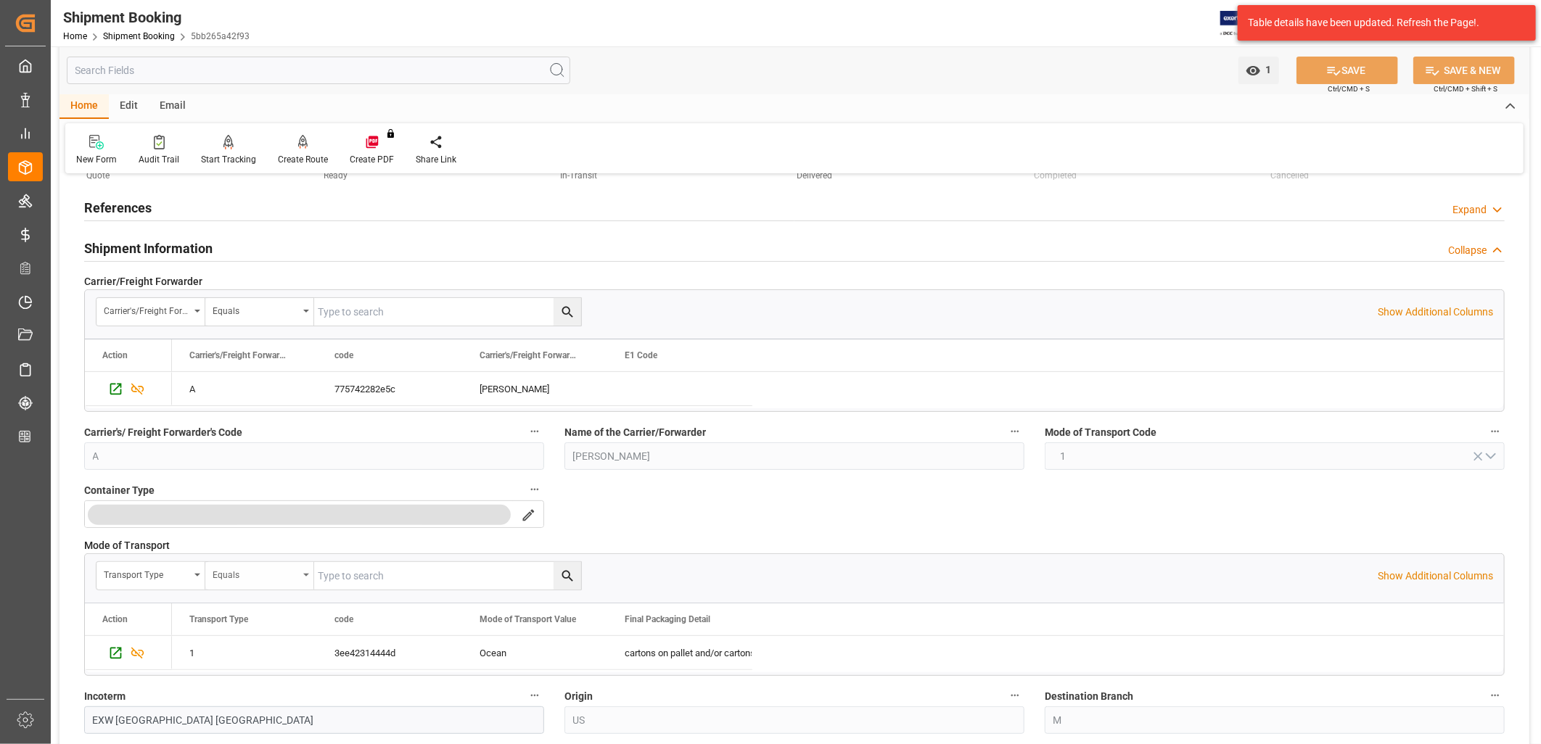
scroll to position [0, 0]
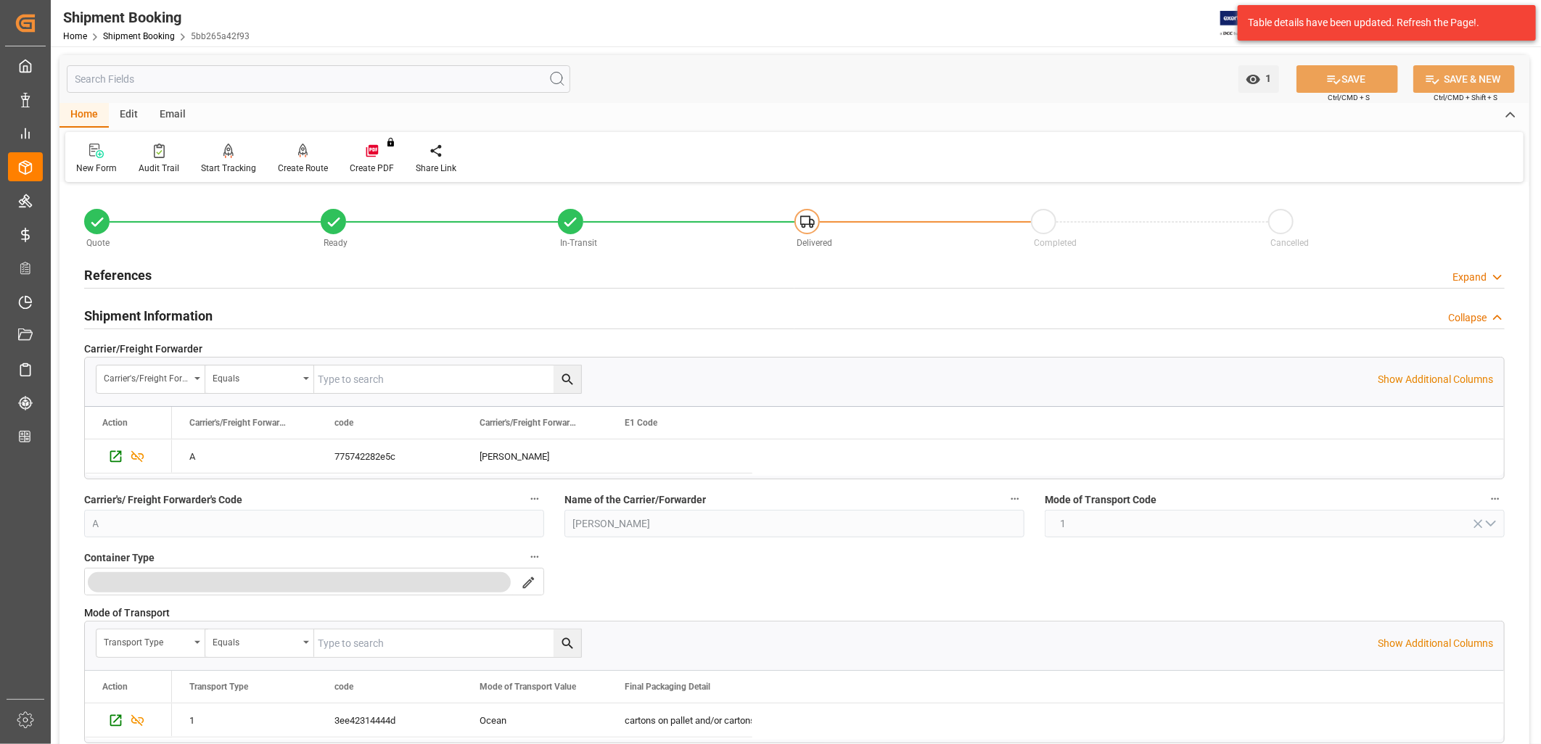
click at [128, 274] on h2 "References" at bounding box center [117, 276] width 67 height 20
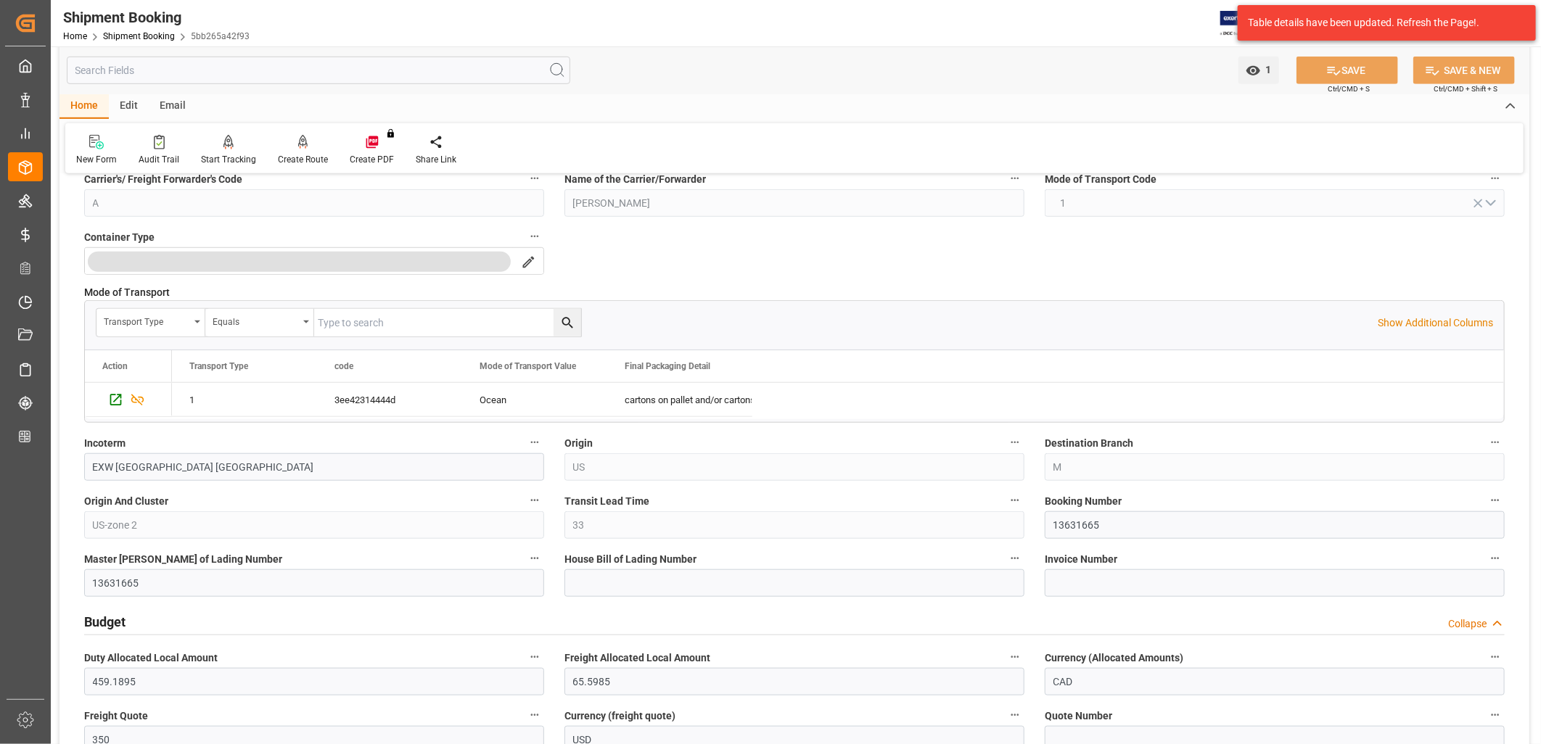
scroll to position [644, 0]
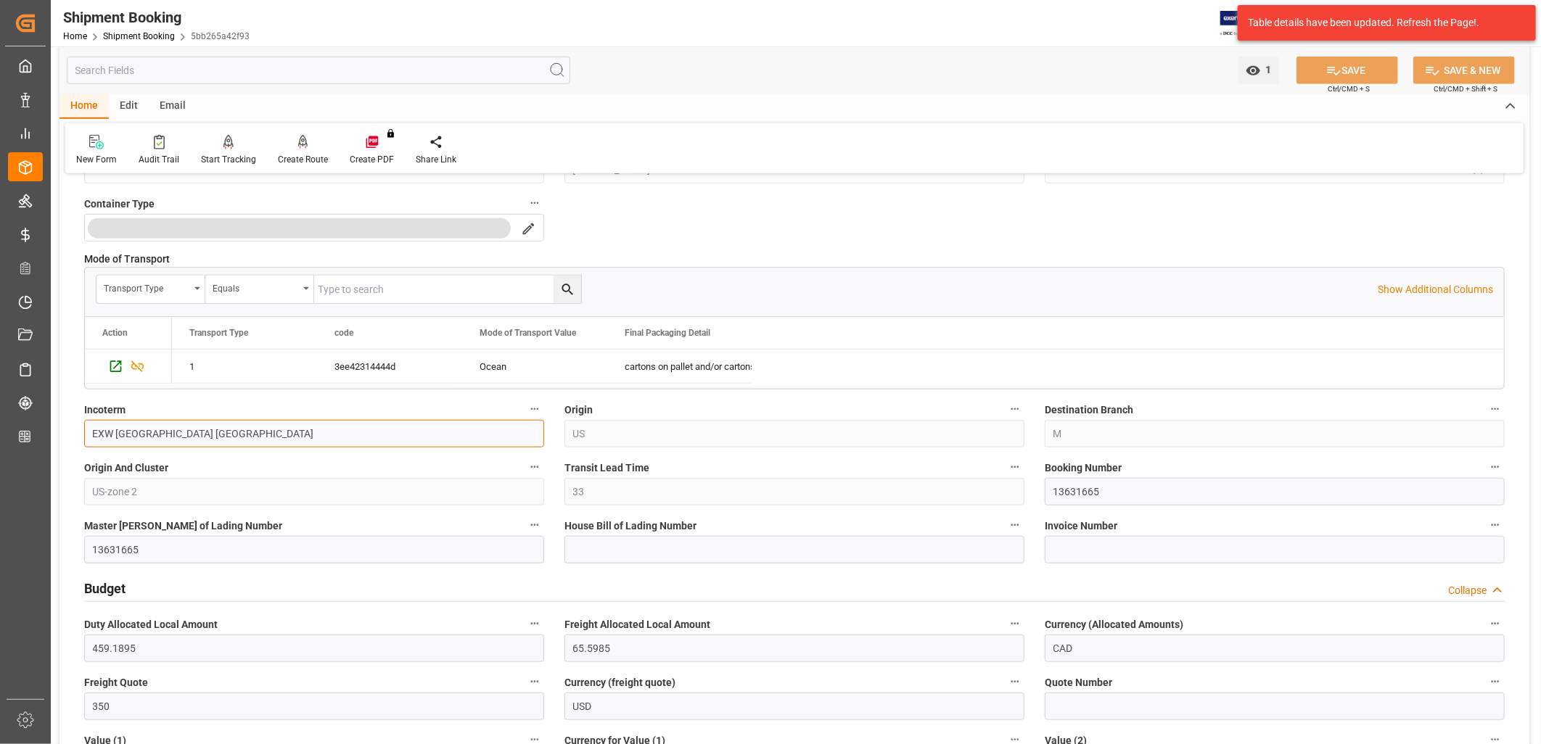
drag, startPoint x: 205, startPoint y: 432, endPoint x: 81, endPoint y: 438, distance: 124.9
click at [81, 438] on div "Incoterm EXW Granite City IL US" at bounding box center [314, 424] width 480 height 58
type input "FOB Xingang, CN"
click at [1341, 69] on button "SAVE" at bounding box center [1348, 71] width 102 height 28
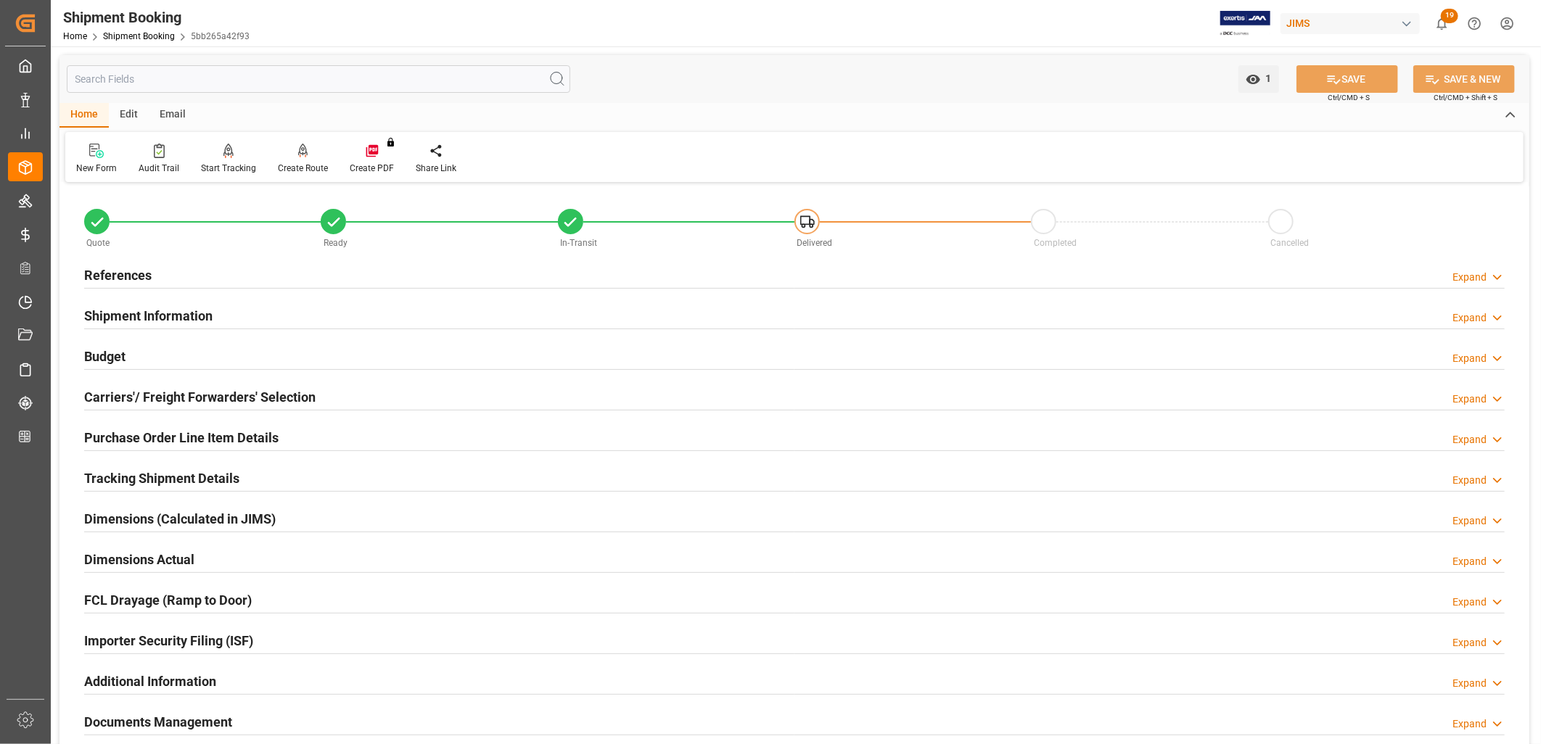
click at [171, 312] on h2 "Shipment Information" at bounding box center [148, 316] width 128 height 20
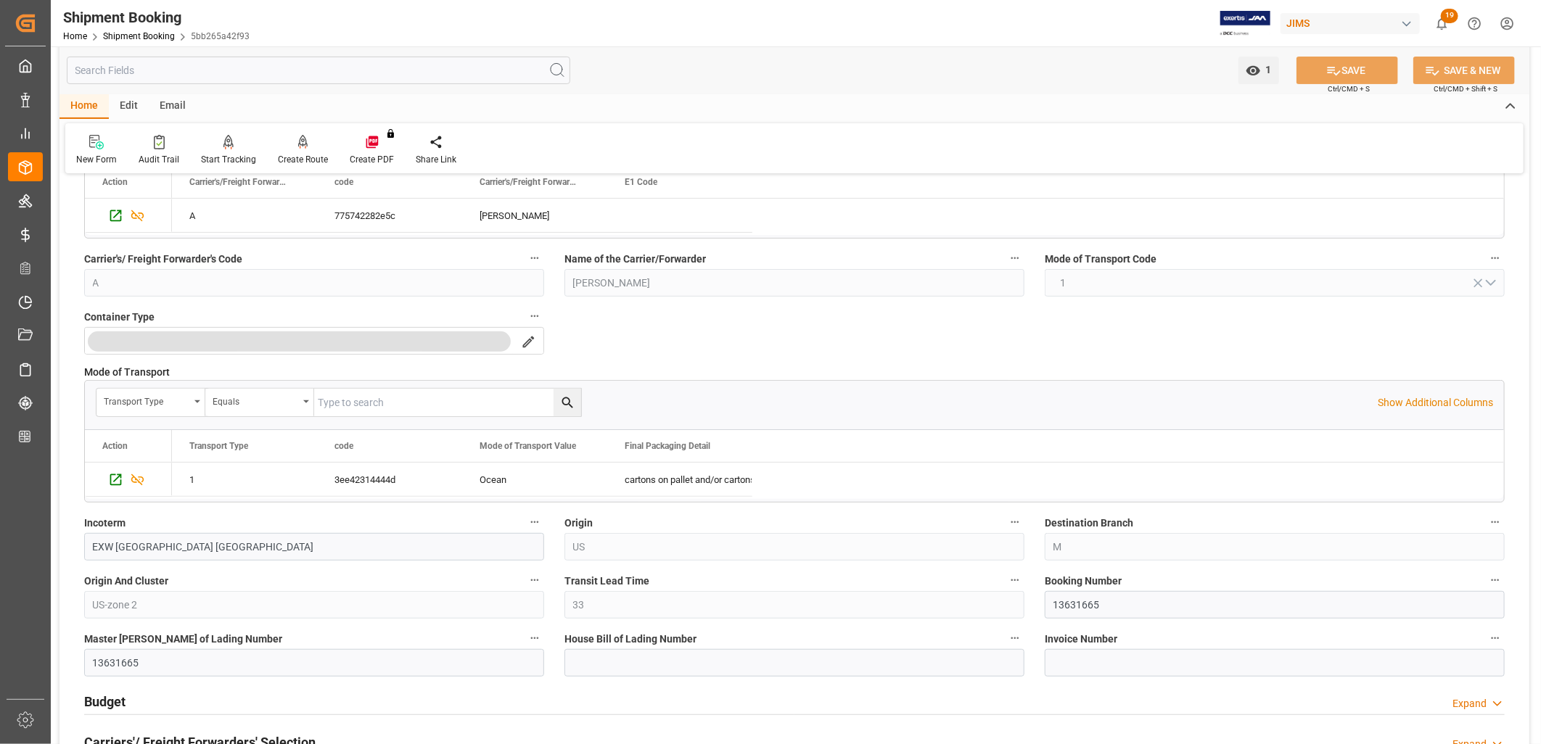
scroll to position [242, 0]
drag, startPoint x: 194, startPoint y: 542, endPoint x: 56, endPoint y: 541, distance: 138.6
click at [56, 541] on div "1 Watch Option SAVE Ctrl/CMD + S SAVE & NEW Ctrl/CMD + Shift + S Home Edit Emai…" at bounding box center [794, 580] width 1487 height 1550
type input "FOB Xingang CN"
click at [1326, 68] on icon at bounding box center [1333, 70] width 15 height 15
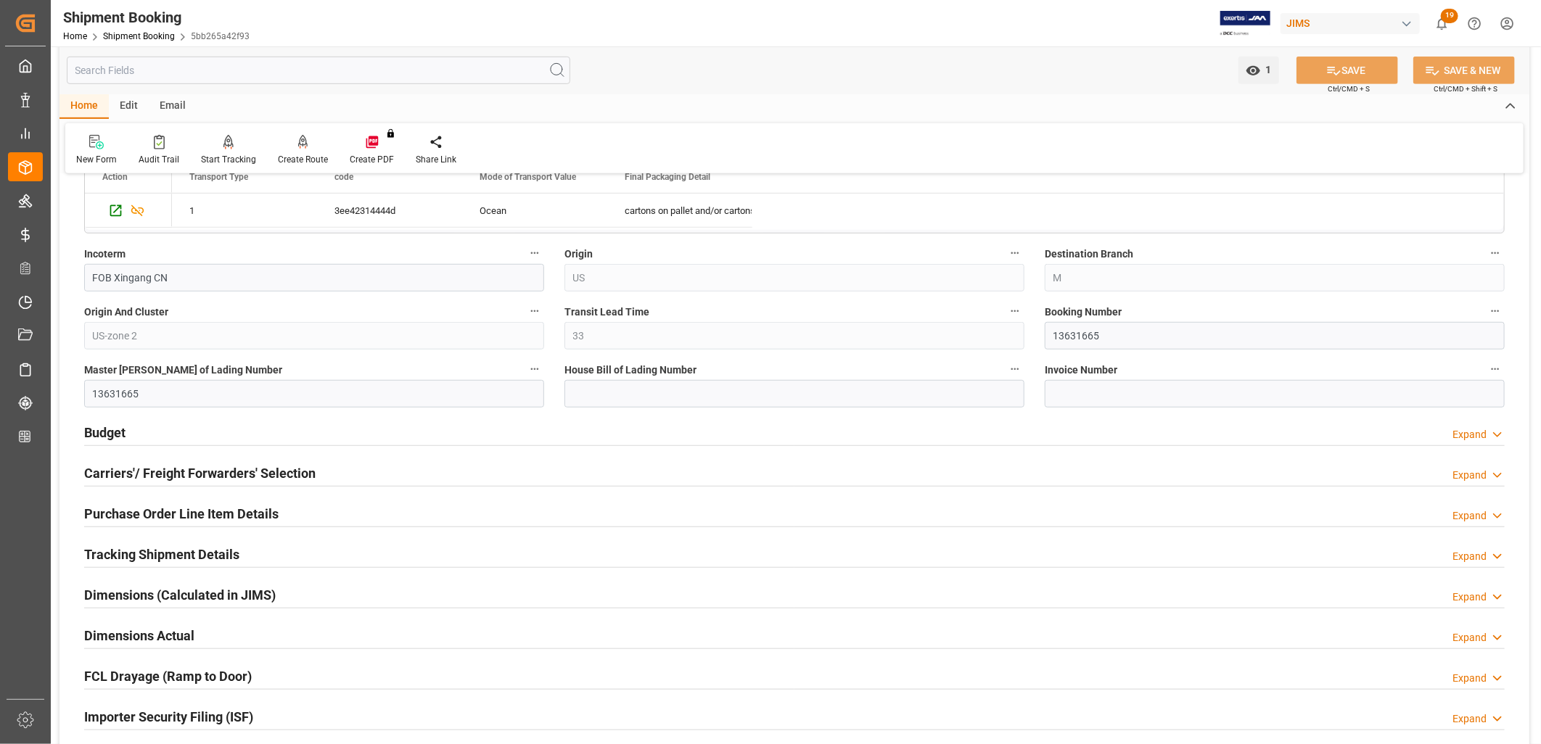
scroll to position [564, 0]
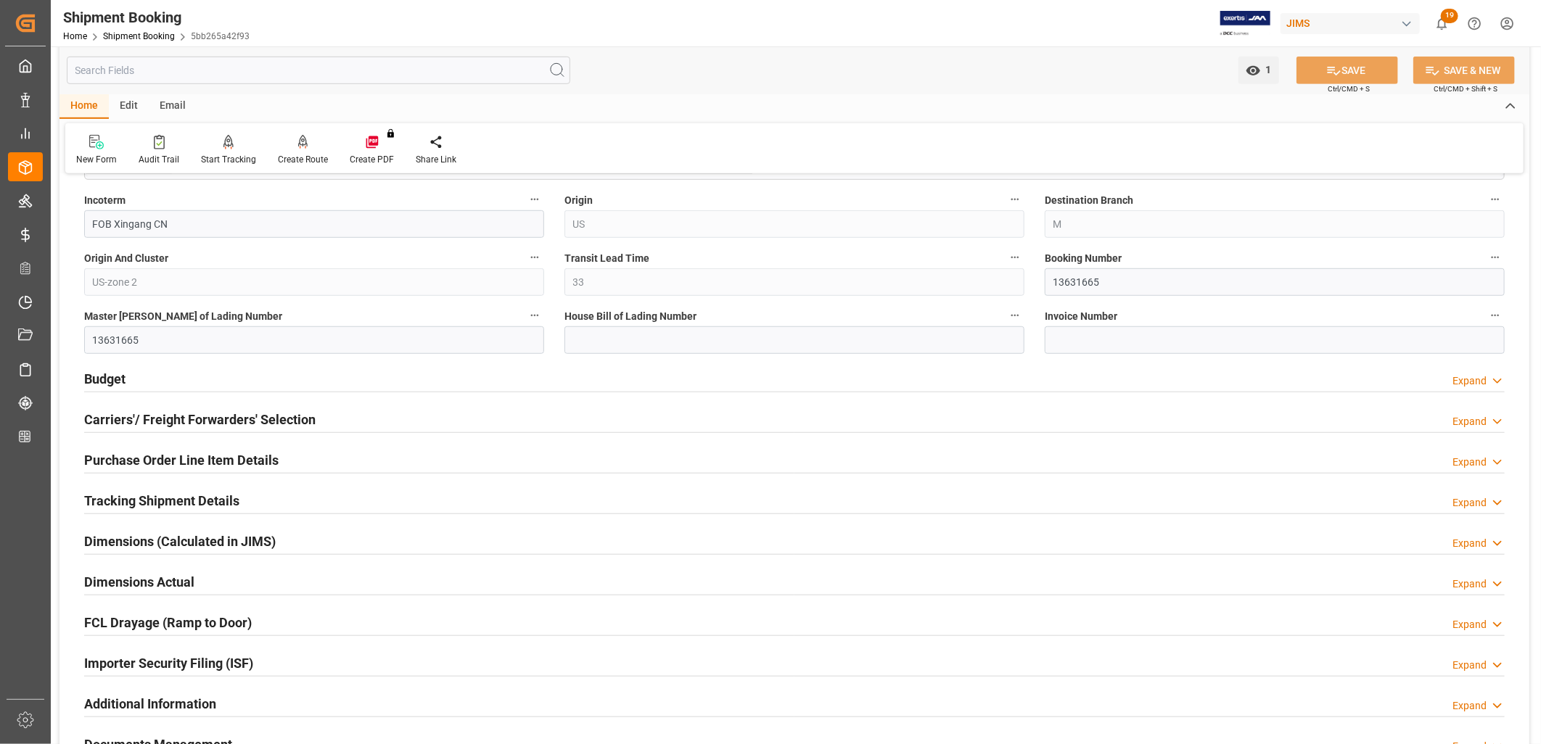
click at [266, 419] on h2 "Carriers'/ Freight Forwarders' Selection" at bounding box center [199, 420] width 231 height 20
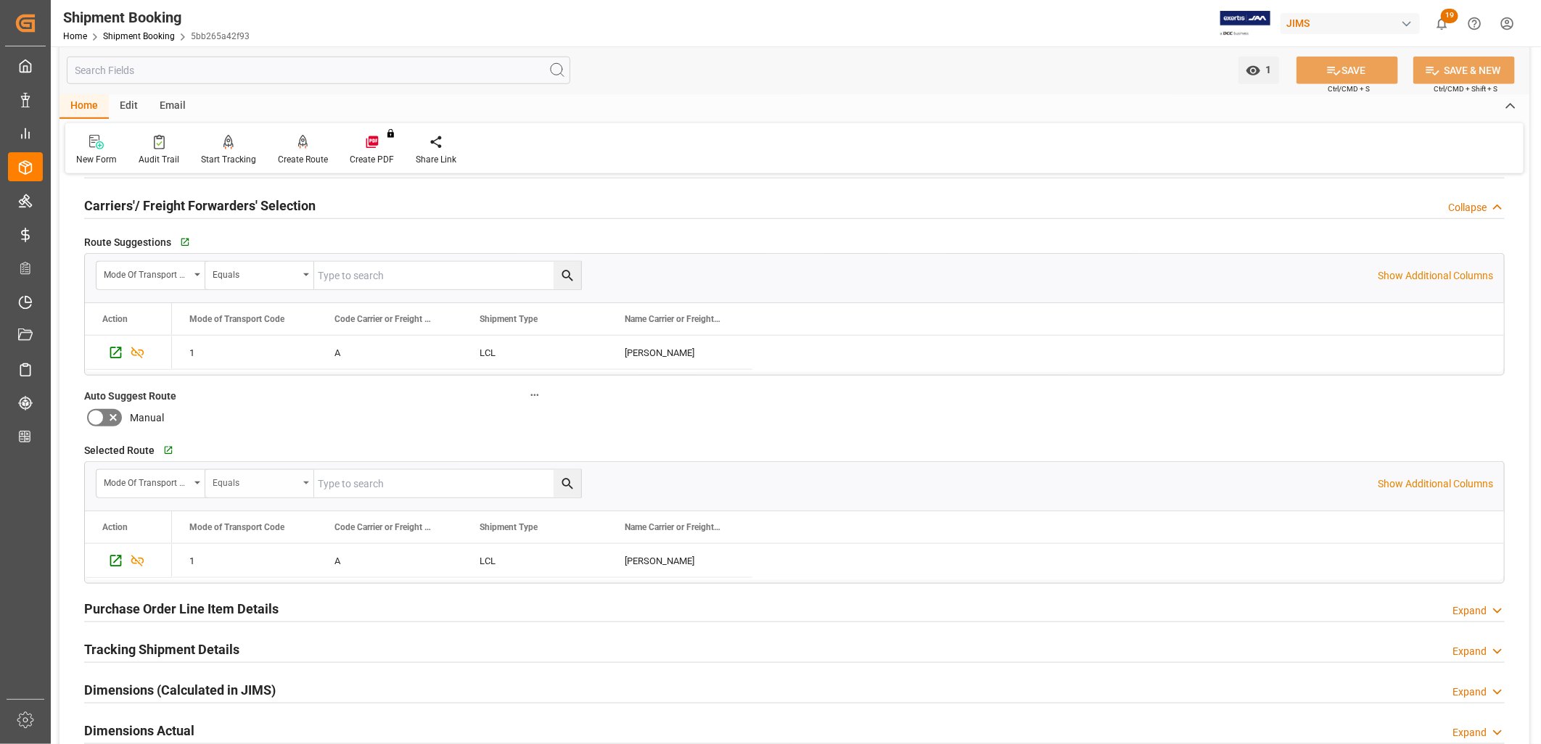
scroll to position [806, 0]
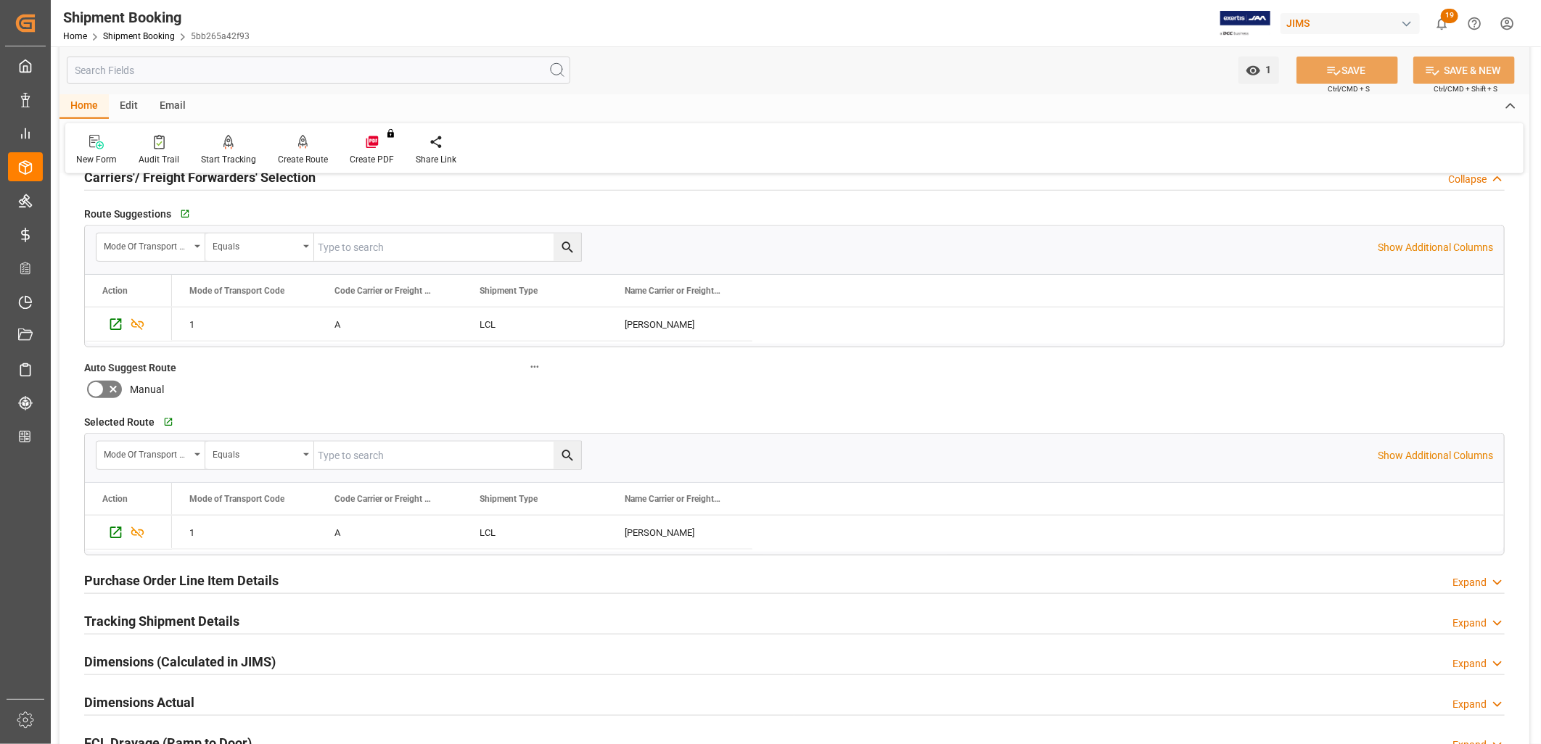
click at [97, 390] on icon at bounding box center [95, 389] width 17 height 17
click at [0, 0] on input "checkbox" at bounding box center [0, 0] width 0 height 0
click at [107, 392] on icon at bounding box center [112, 389] width 17 height 17
click at [0, 0] on input "checkbox" at bounding box center [0, 0] width 0 height 0
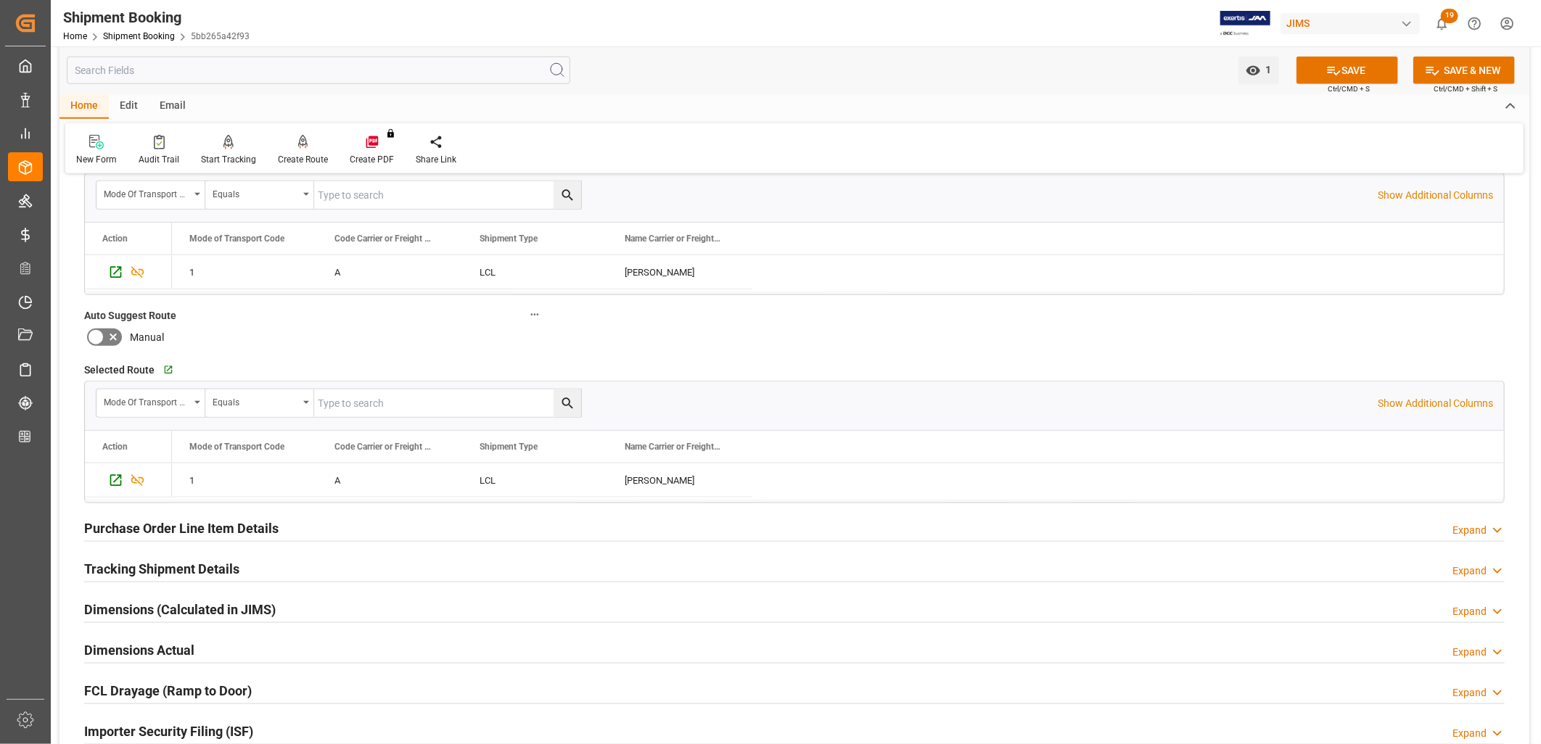
scroll to position [887, 0]
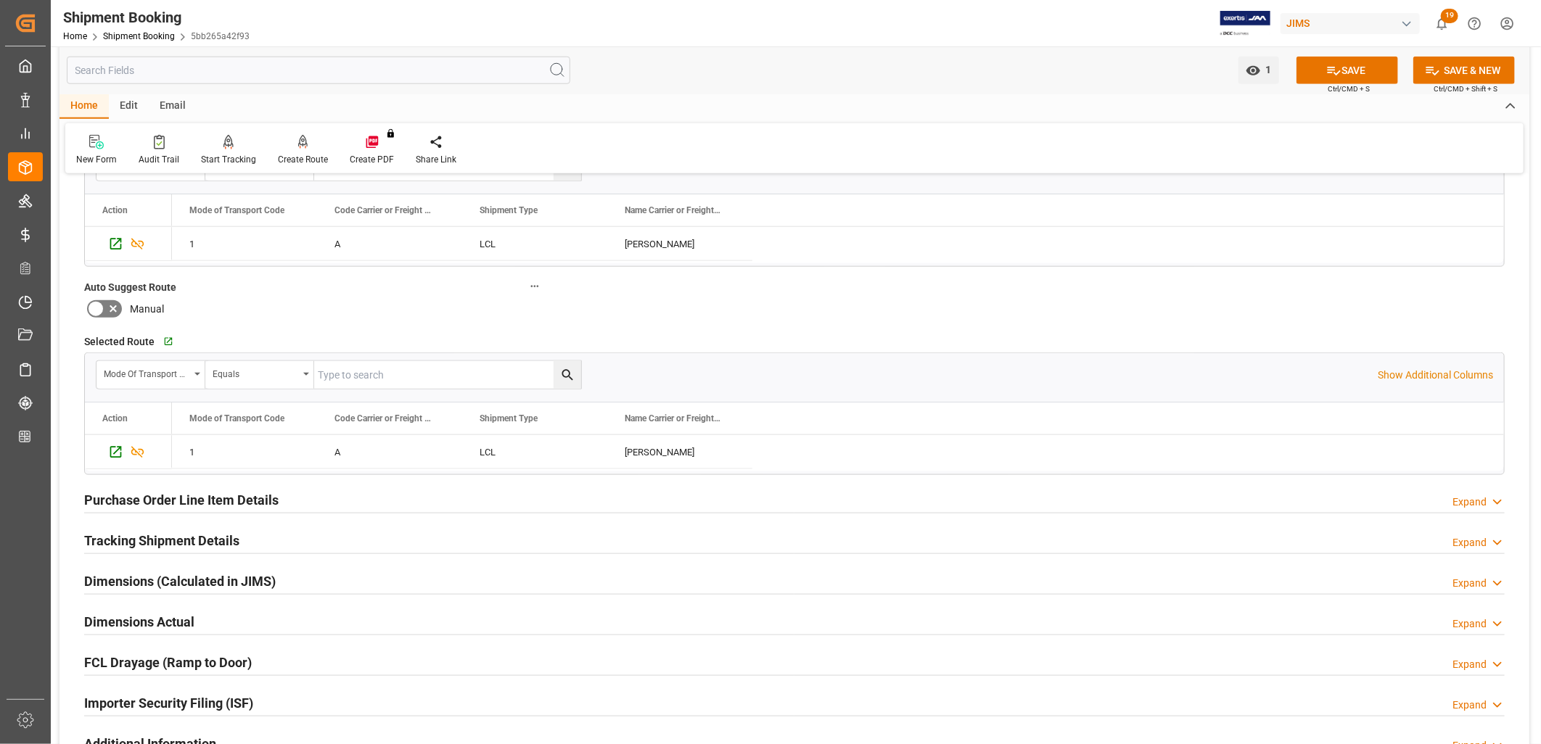
click at [198, 542] on h2 "Tracking Shipment Details" at bounding box center [161, 541] width 155 height 20
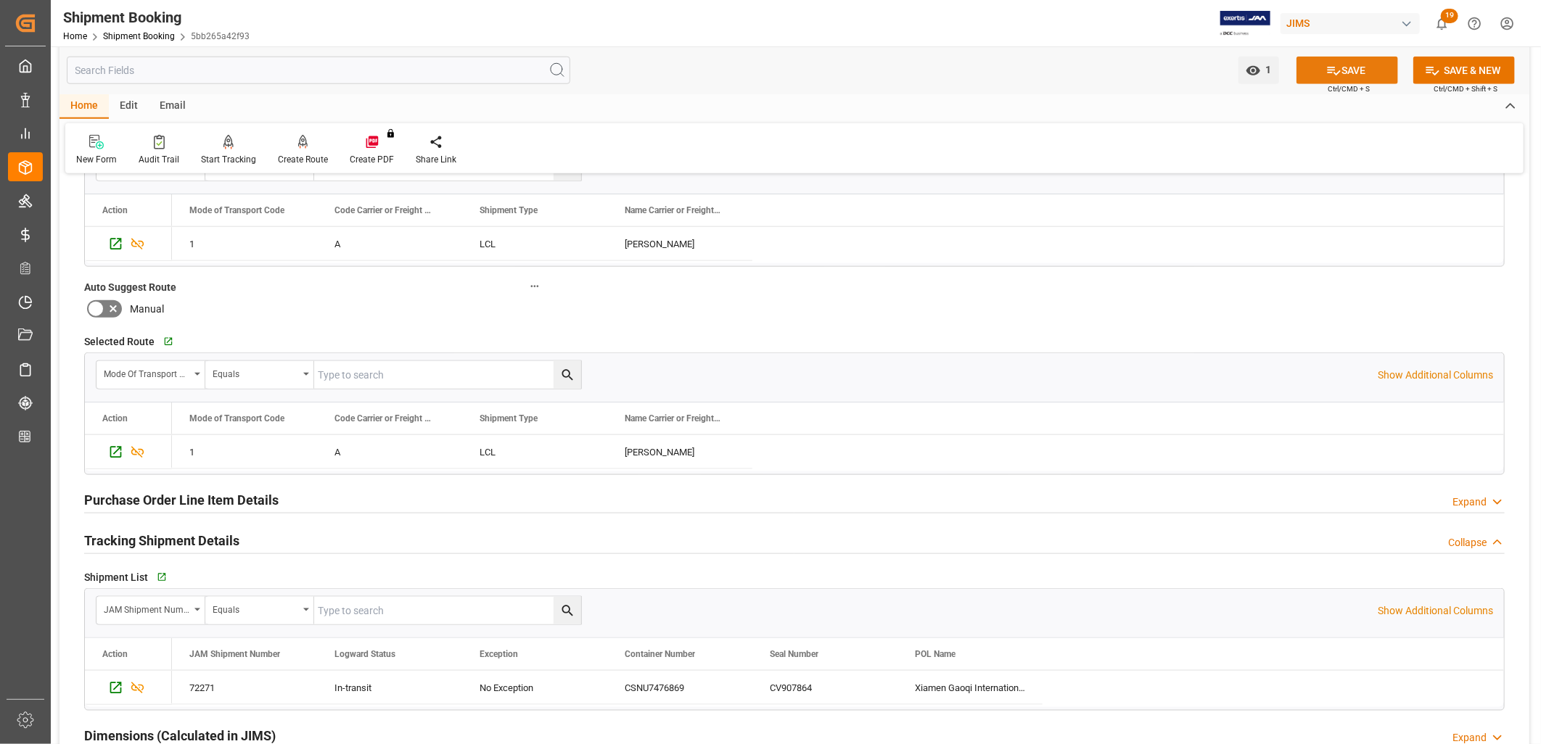
click at [1350, 76] on button "SAVE" at bounding box center [1348, 71] width 102 height 28
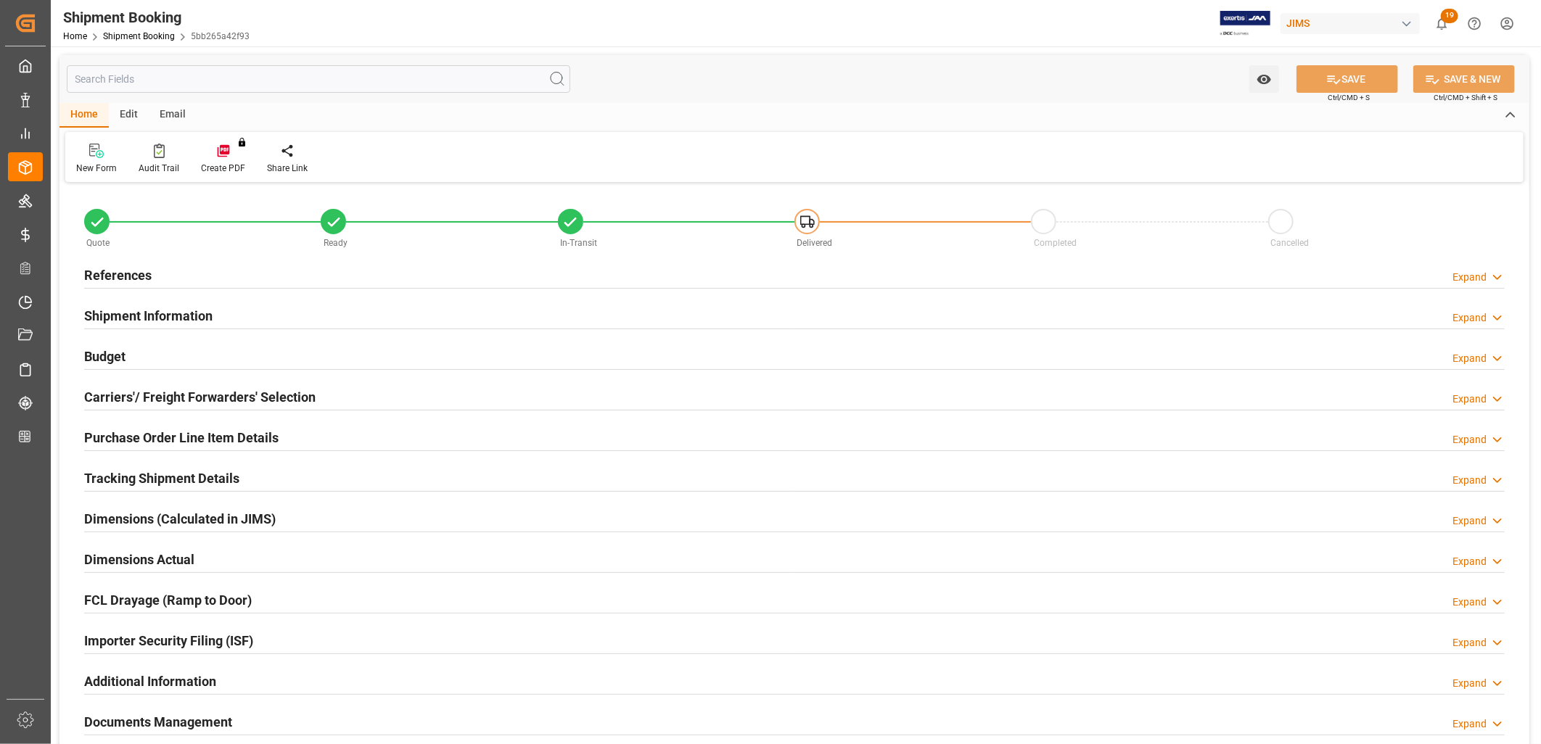
type input "33"
click at [184, 320] on h2 "Shipment Information" at bounding box center [148, 316] width 128 height 20
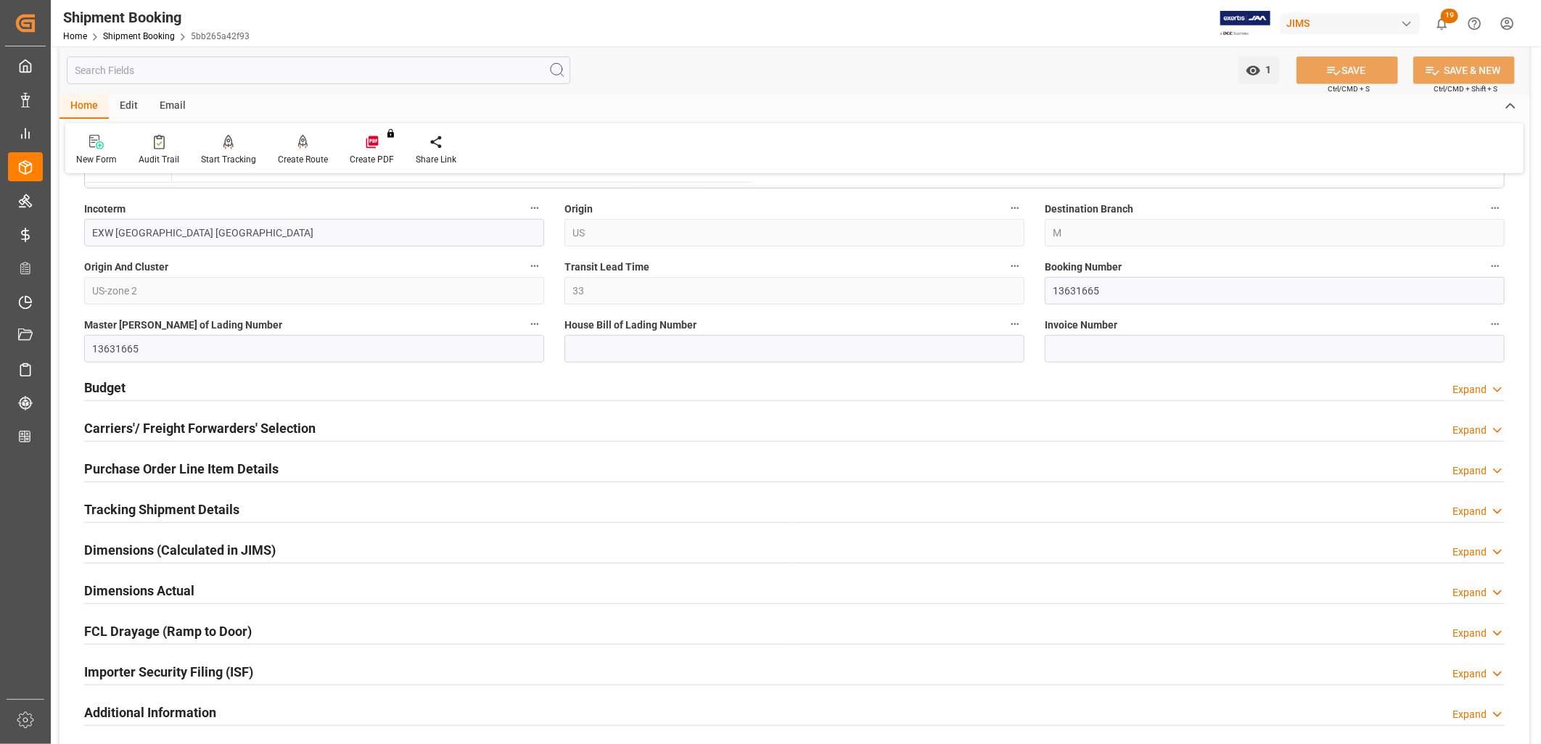
scroll to position [564, 0]
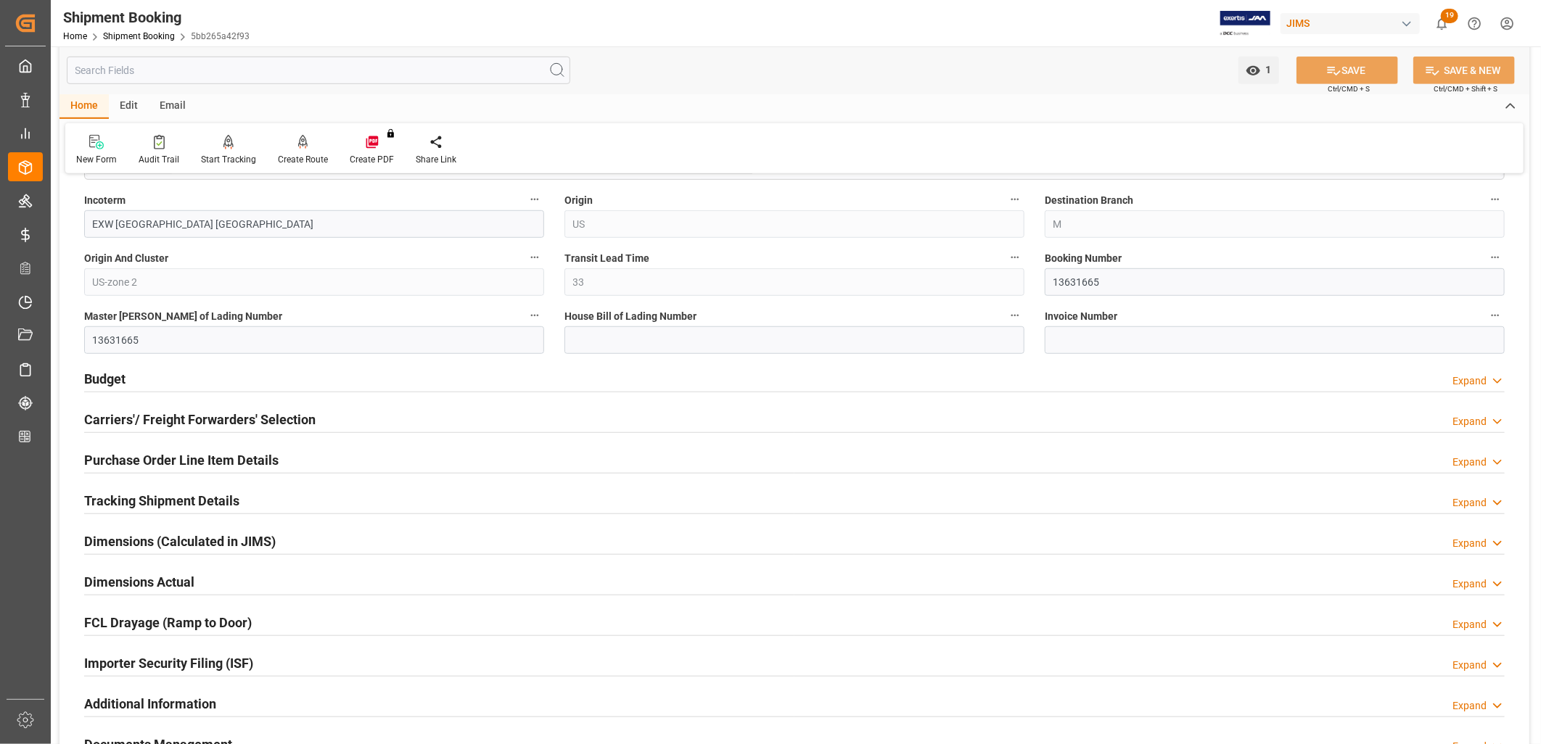
click at [226, 422] on h2 "Carriers'/ Freight Forwarders' Selection" at bounding box center [199, 420] width 231 height 20
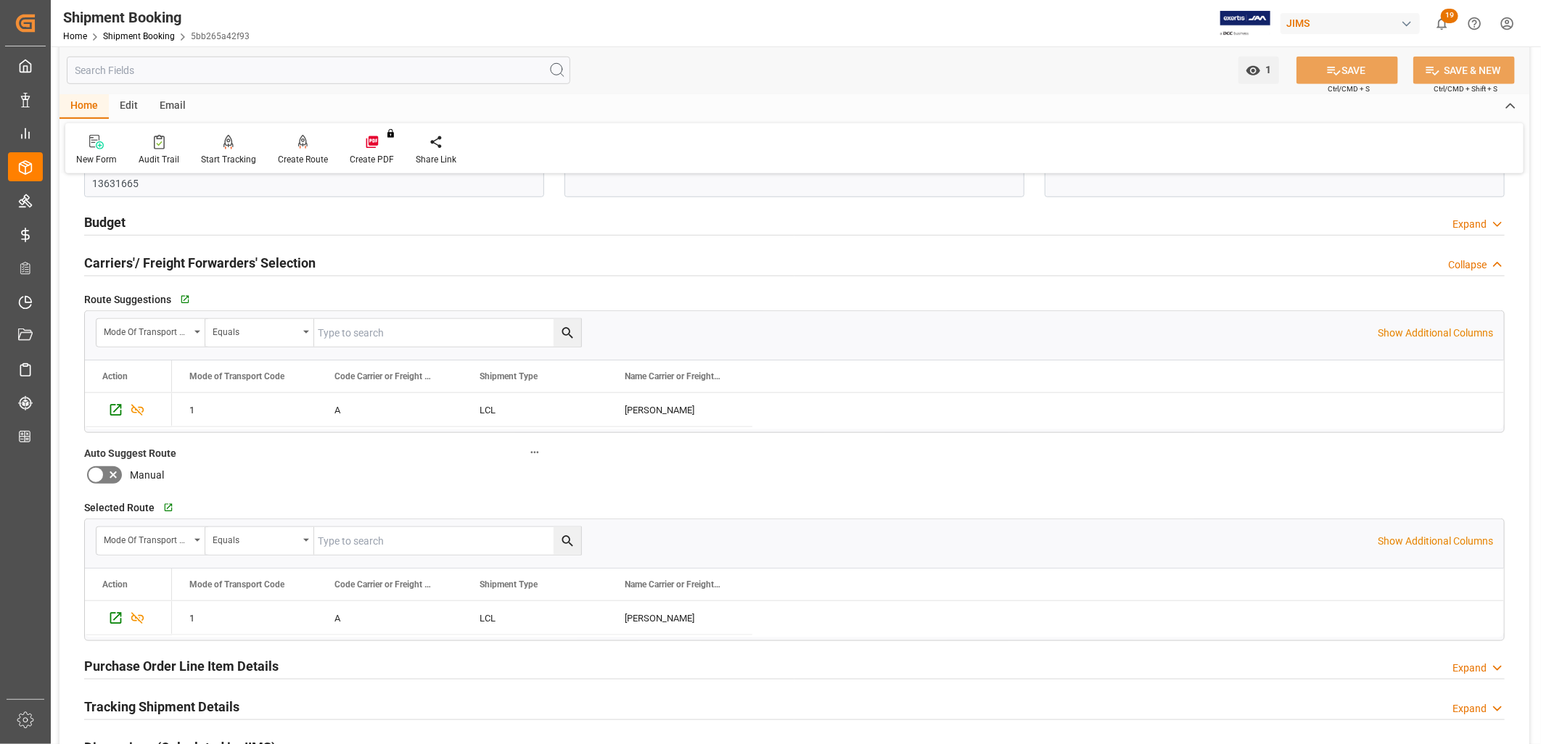
scroll to position [726, 0]
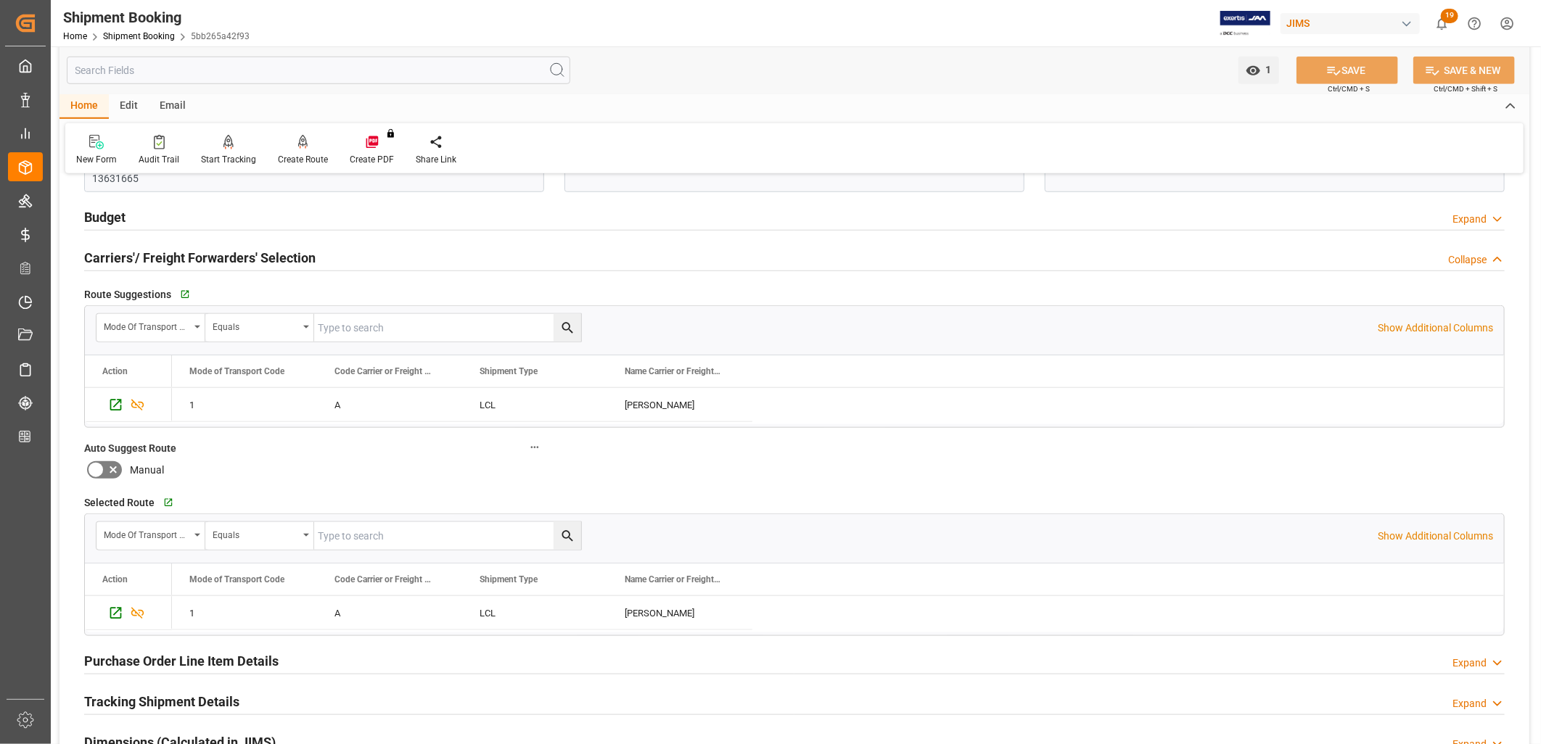
click at [102, 469] on icon at bounding box center [95, 469] width 17 height 17
click at [0, 0] on input "checkbox" at bounding box center [0, 0] width 0 height 0
click at [1323, 63] on button "SAVE" at bounding box center [1348, 71] width 102 height 28
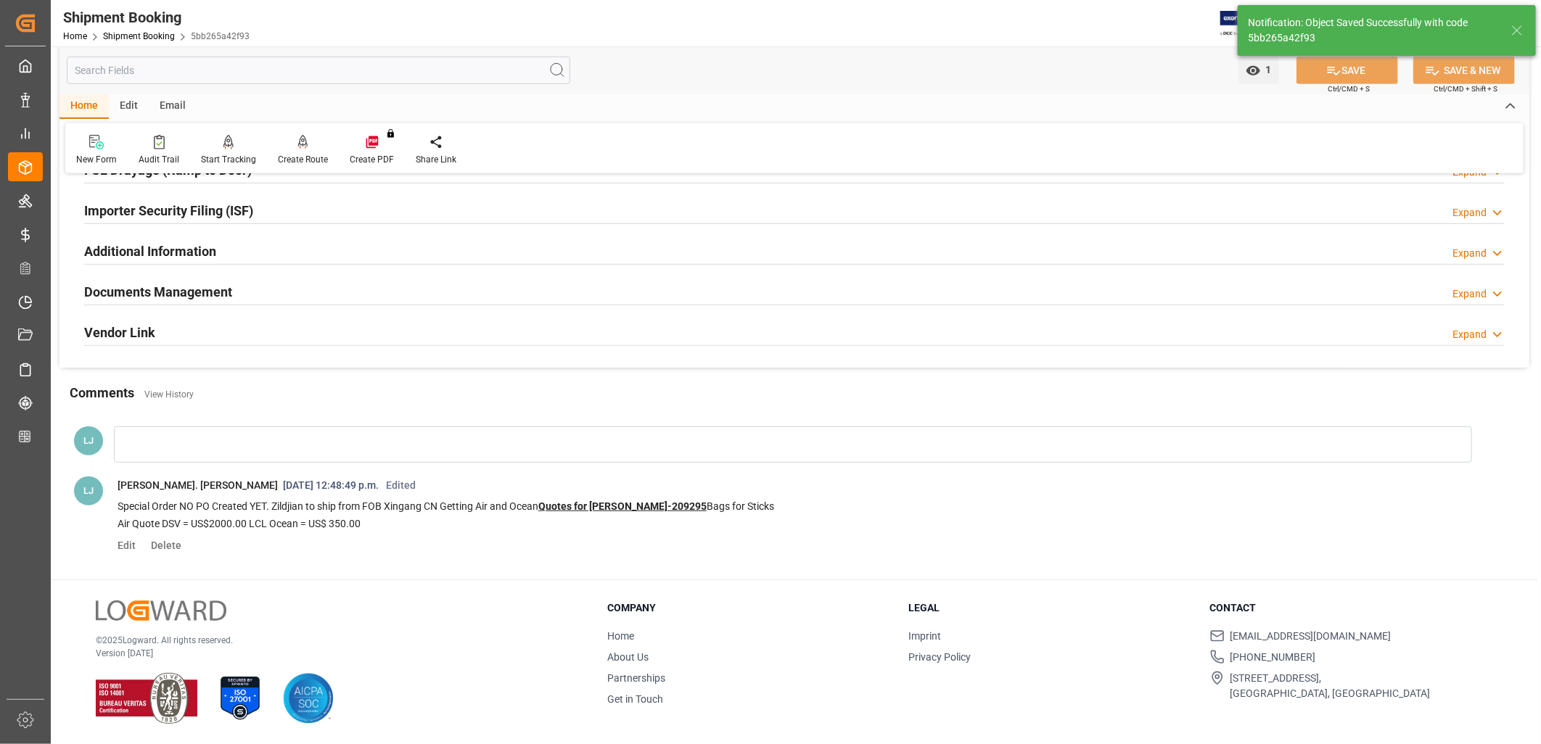
scroll to position [139, 0]
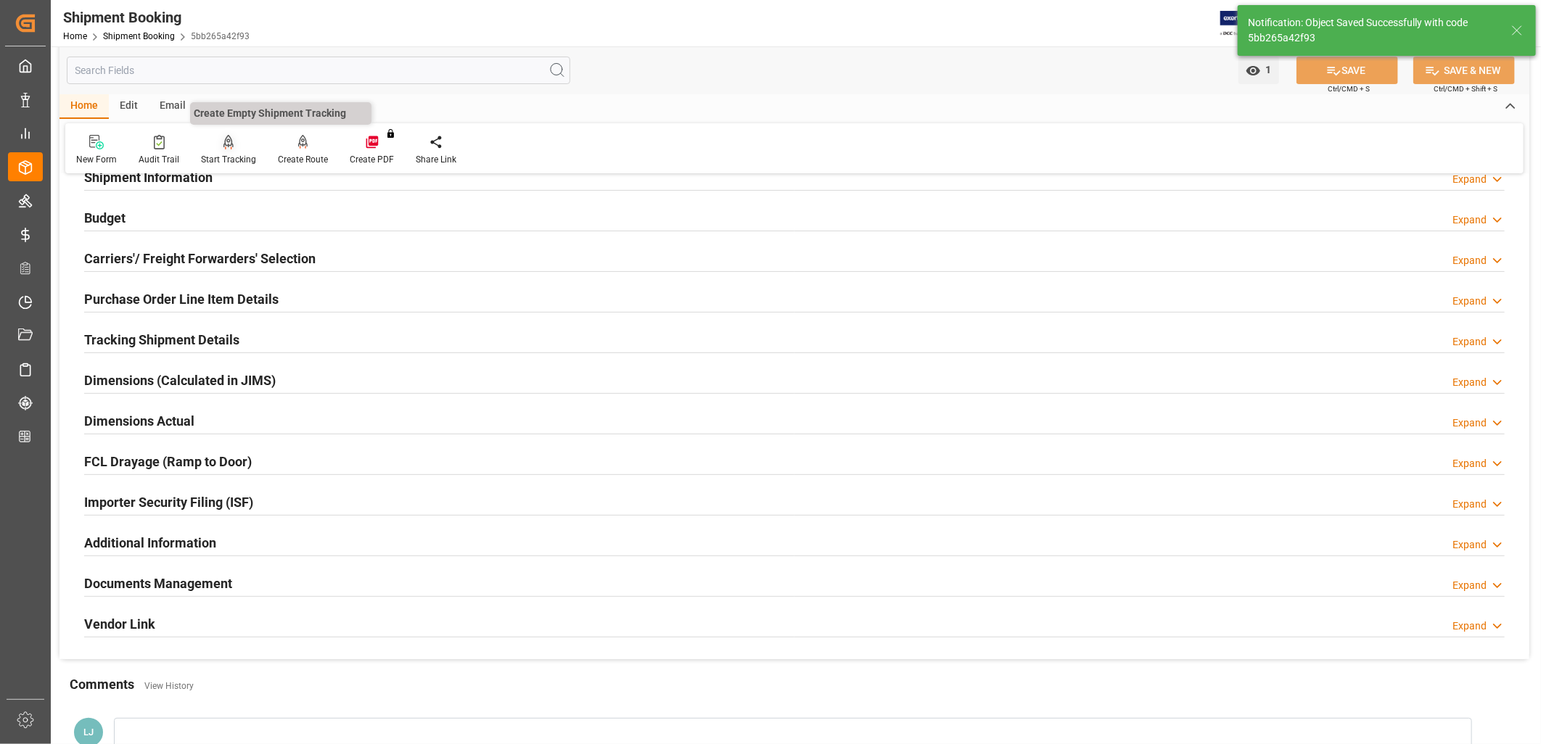
click at [223, 146] on icon at bounding box center [228, 142] width 10 height 15
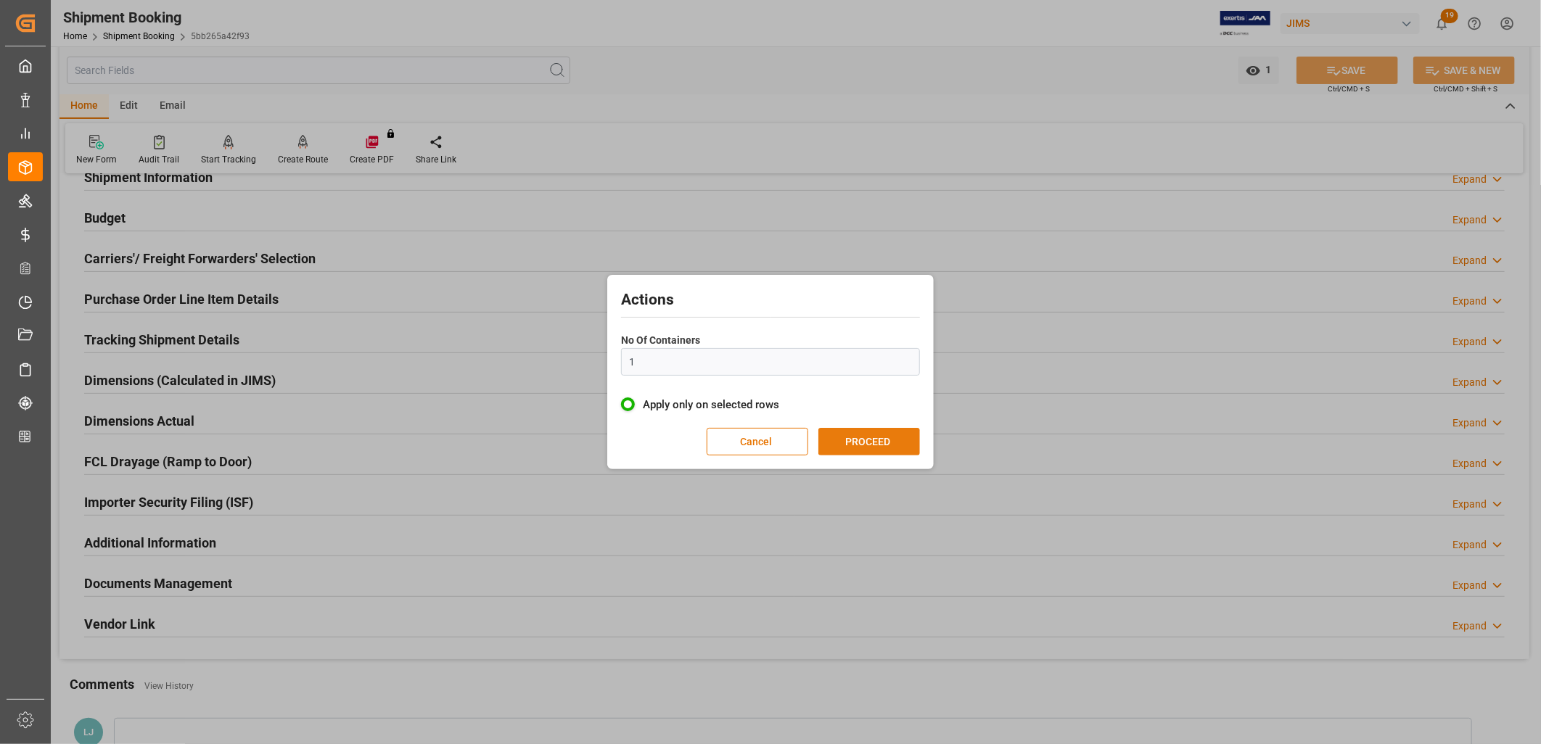
click at [859, 432] on button "PROCEED" at bounding box center [869, 442] width 102 height 28
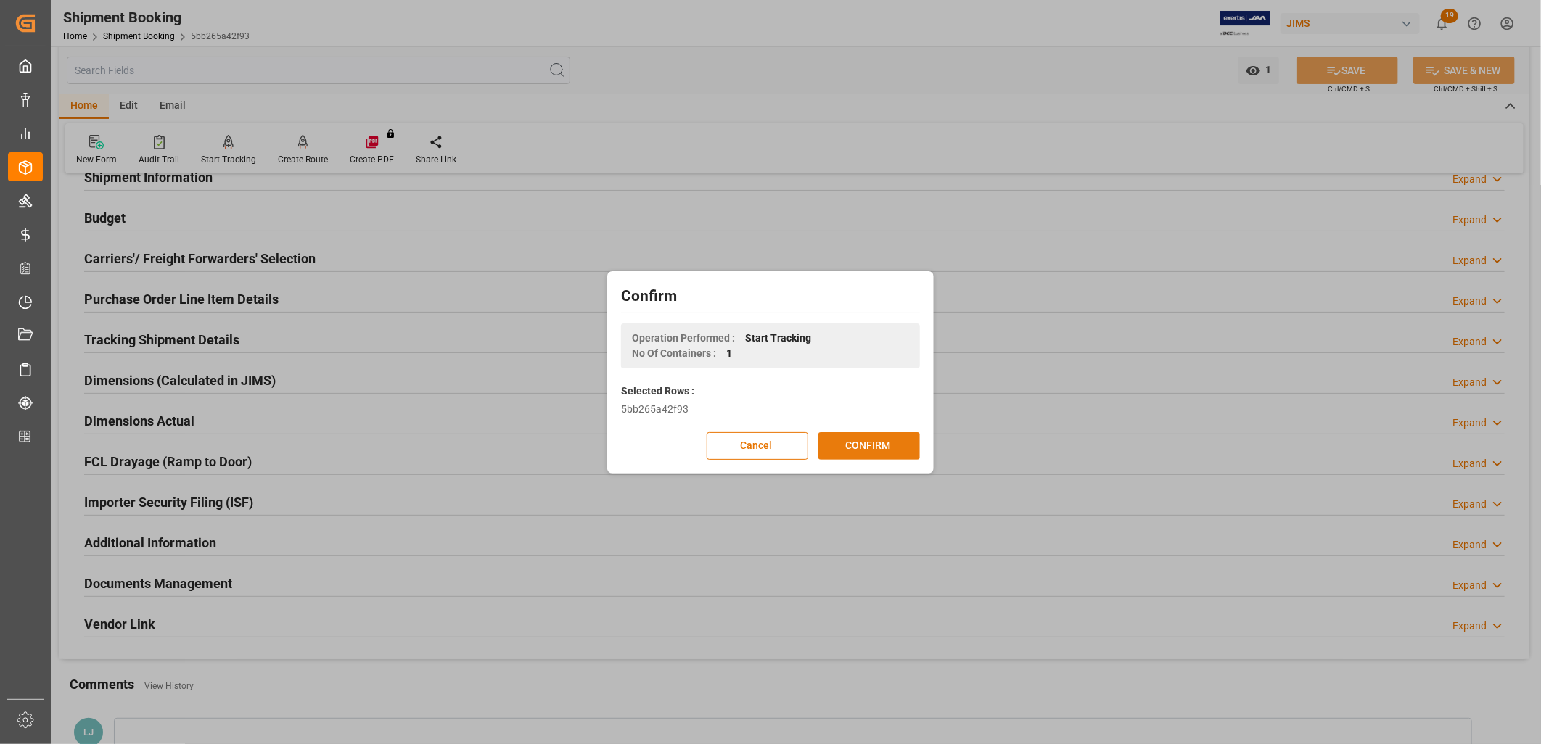
click at [872, 441] on button "CONFIRM" at bounding box center [869, 446] width 102 height 28
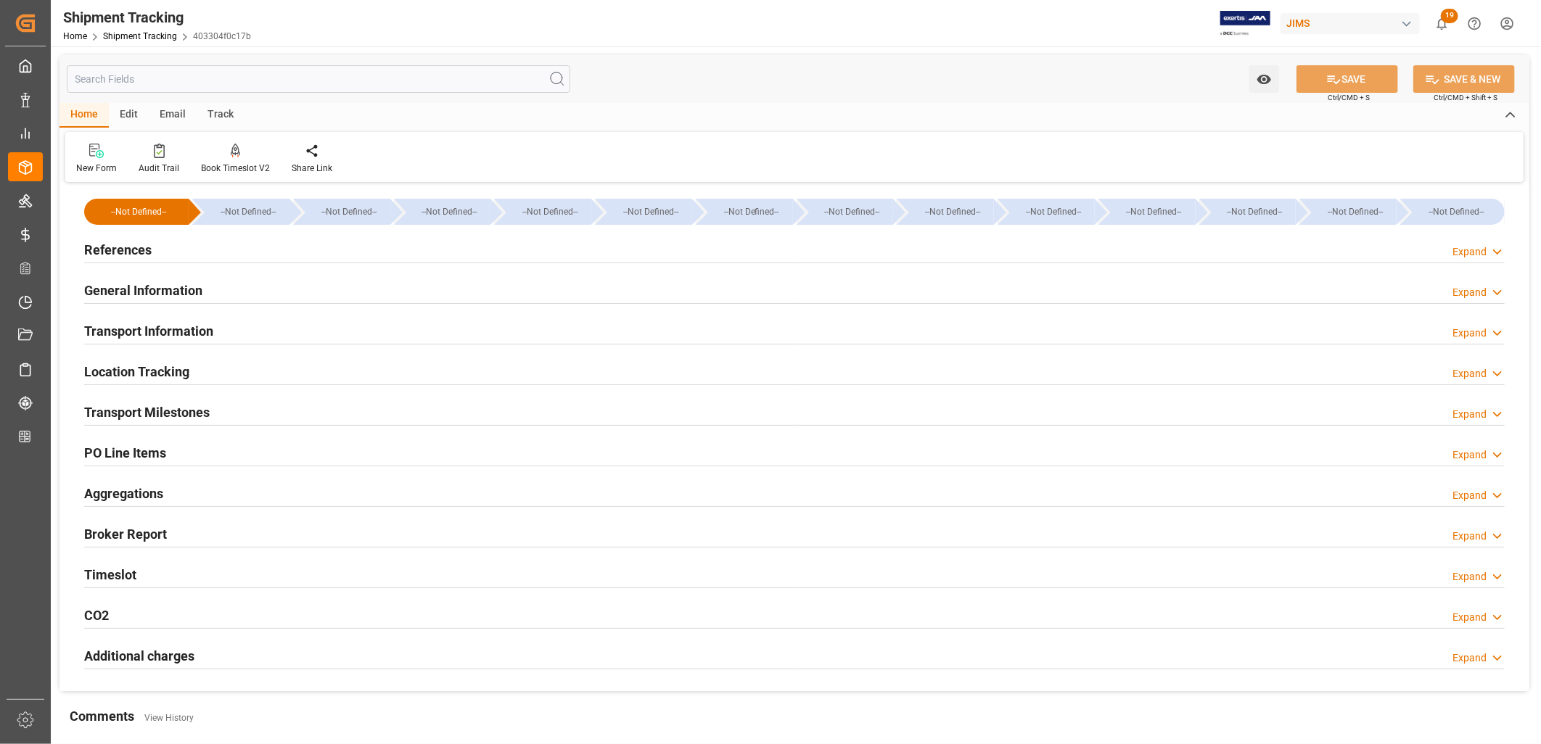
click at [128, 250] on h2 "References" at bounding box center [117, 250] width 67 height 20
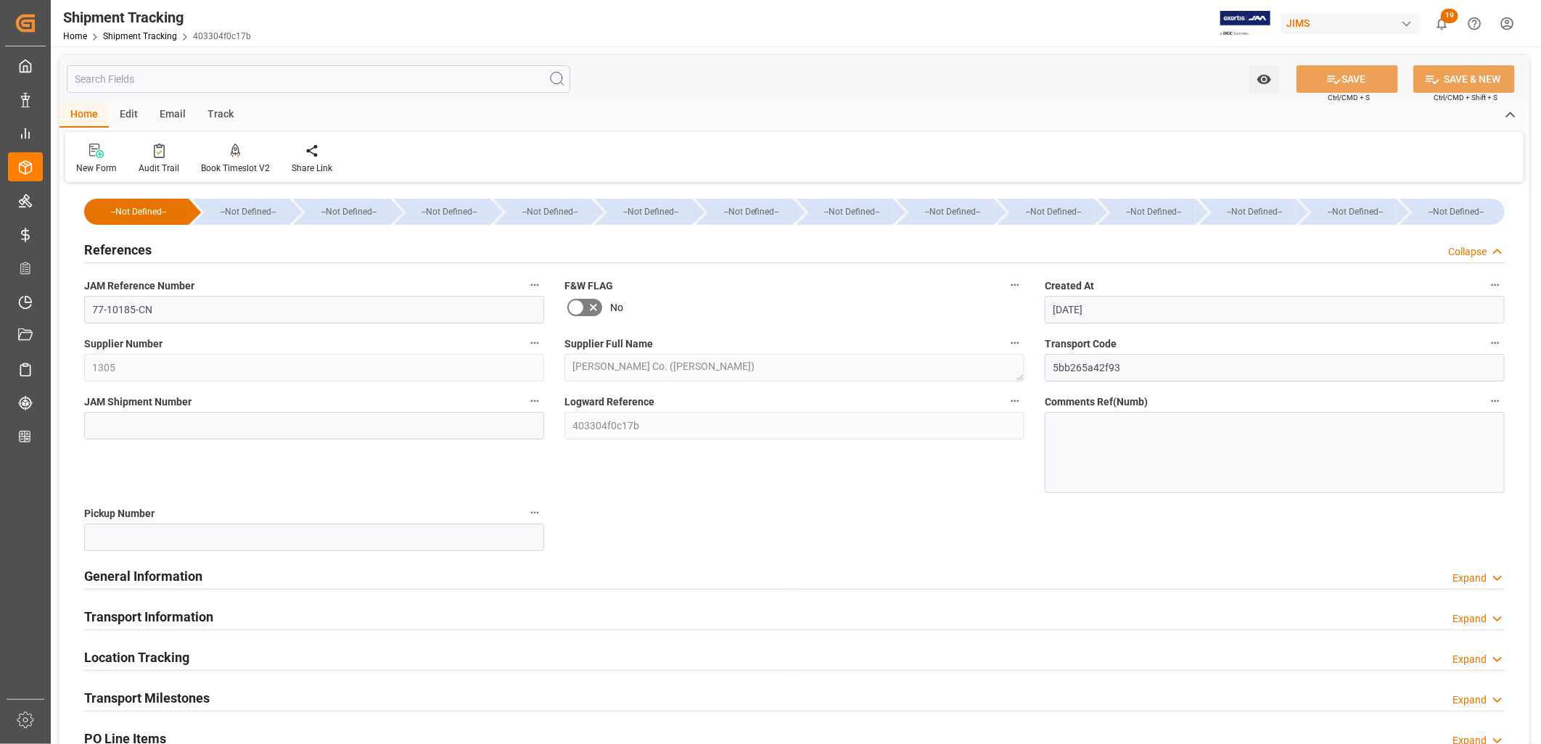
click at [112, 409] on label "JAM Shipment Number" at bounding box center [314, 402] width 460 height 20
click at [525, 409] on button "JAM Shipment Number" at bounding box center [534, 401] width 19 height 19
click at [107, 423] on div at bounding box center [770, 372] width 1541 height 744
click at [114, 429] on input at bounding box center [314, 426] width 460 height 28
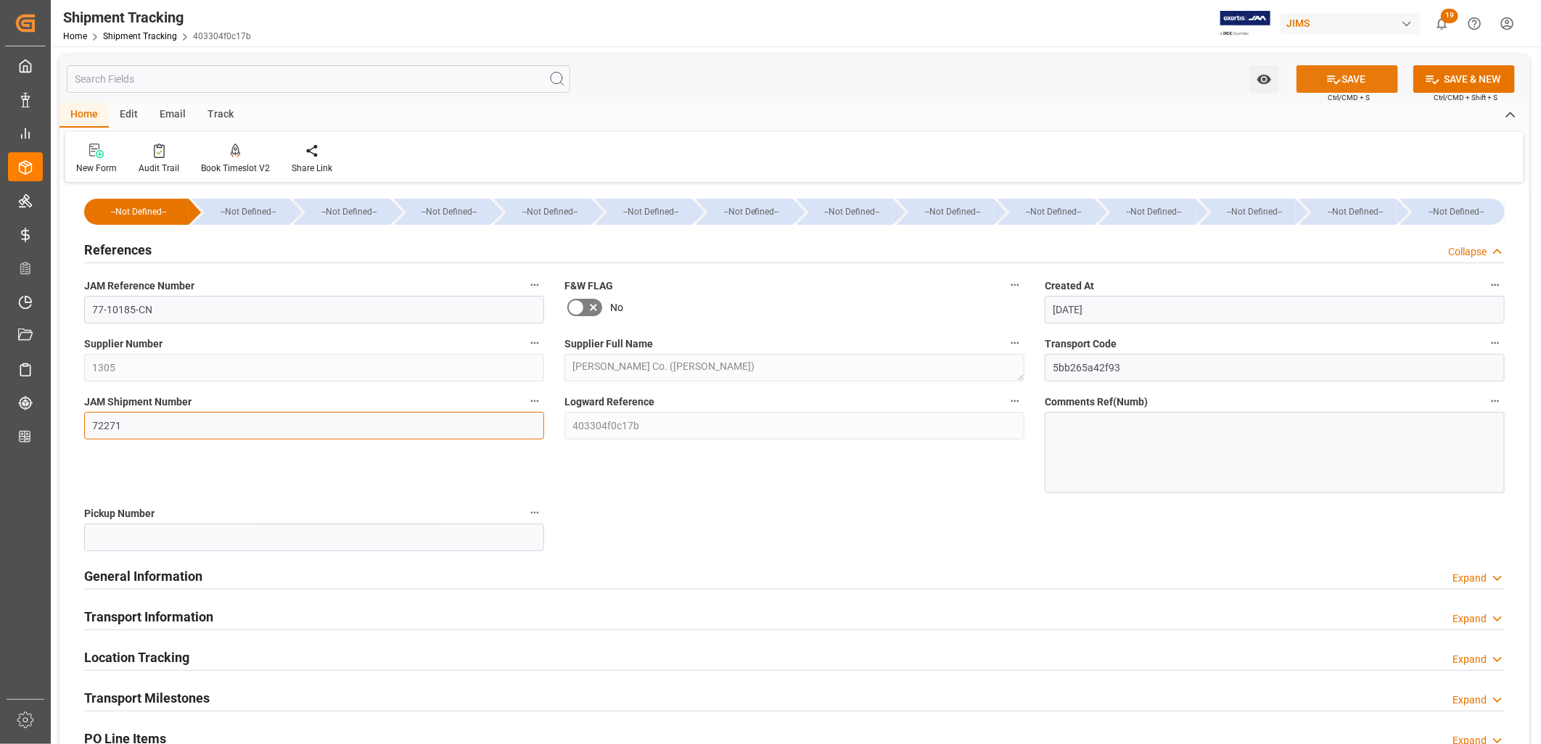
type input "72271"
click at [1358, 70] on button "SAVE" at bounding box center [1348, 79] width 102 height 28
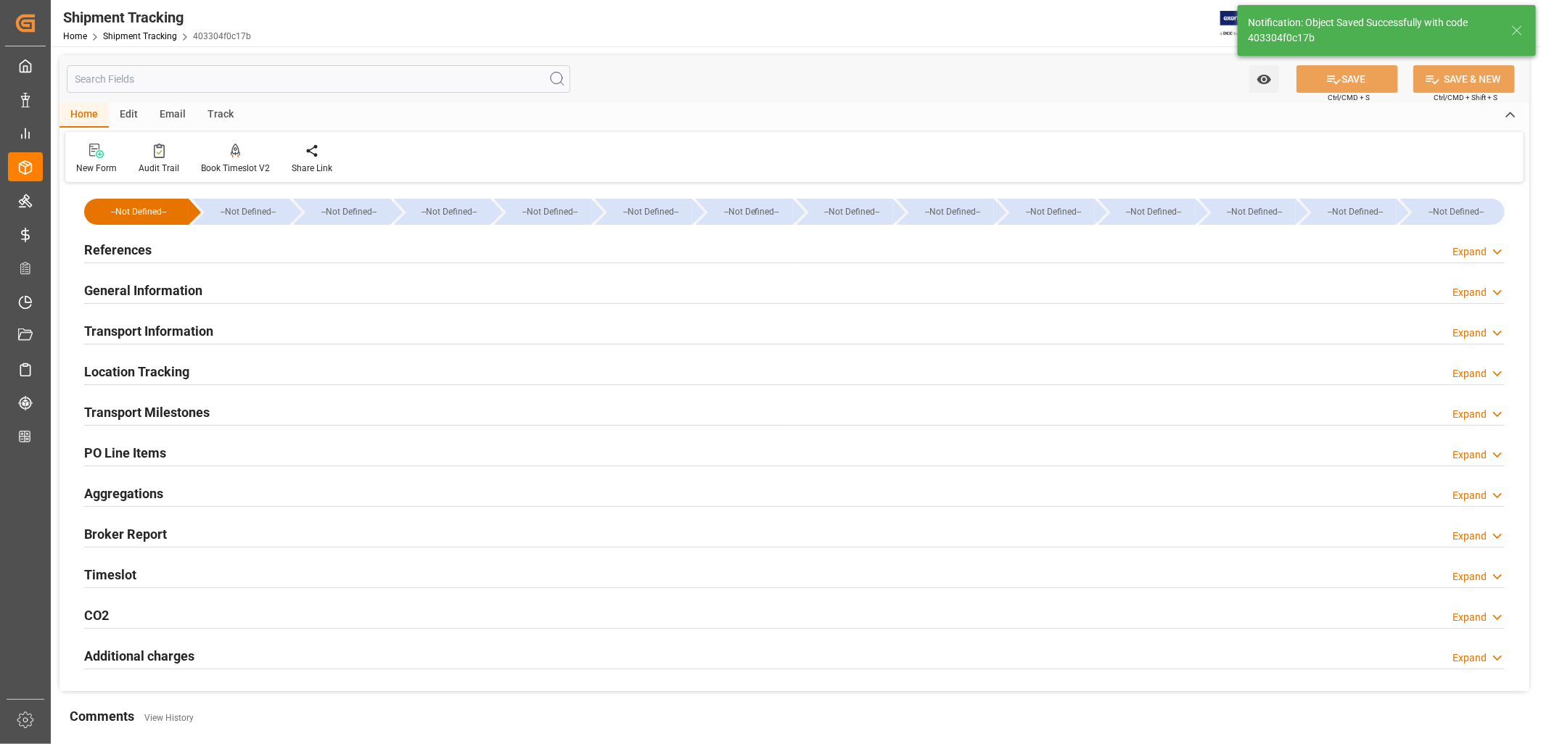
click at [165, 284] on h2 "General Information" at bounding box center [143, 291] width 118 height 20
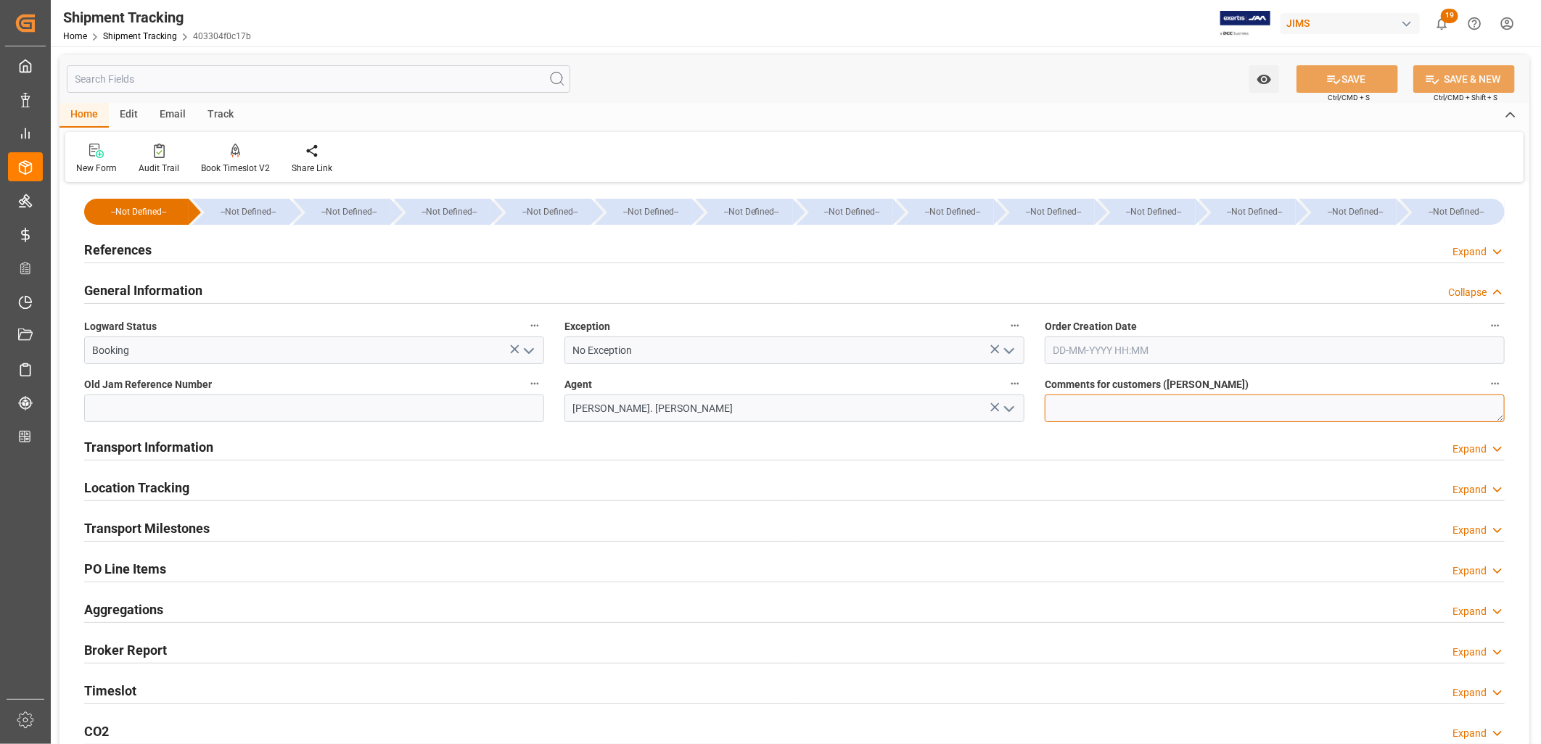
click at [1069, 408] on textarea at bounding box center [1275, 409] width 460 height 28
type textarea "[PERSON_NAME] receiving please"
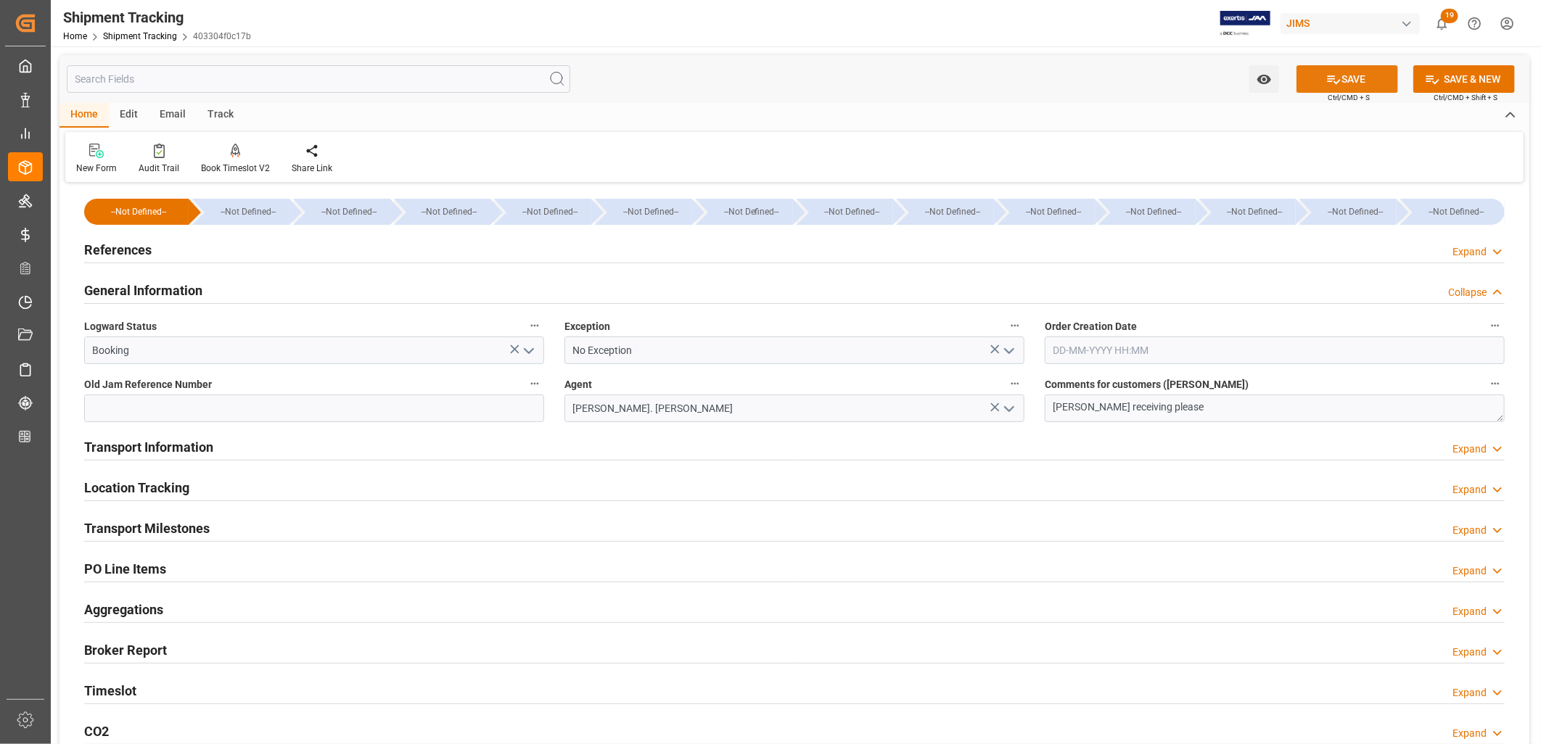
click at [1351, 81] on button "SAVE" at bounding box center [1348, 79] width 102 height 28
click at [169, 446] on h2 "Transport Information" at bounding box center [148, 447] width 129 height 20
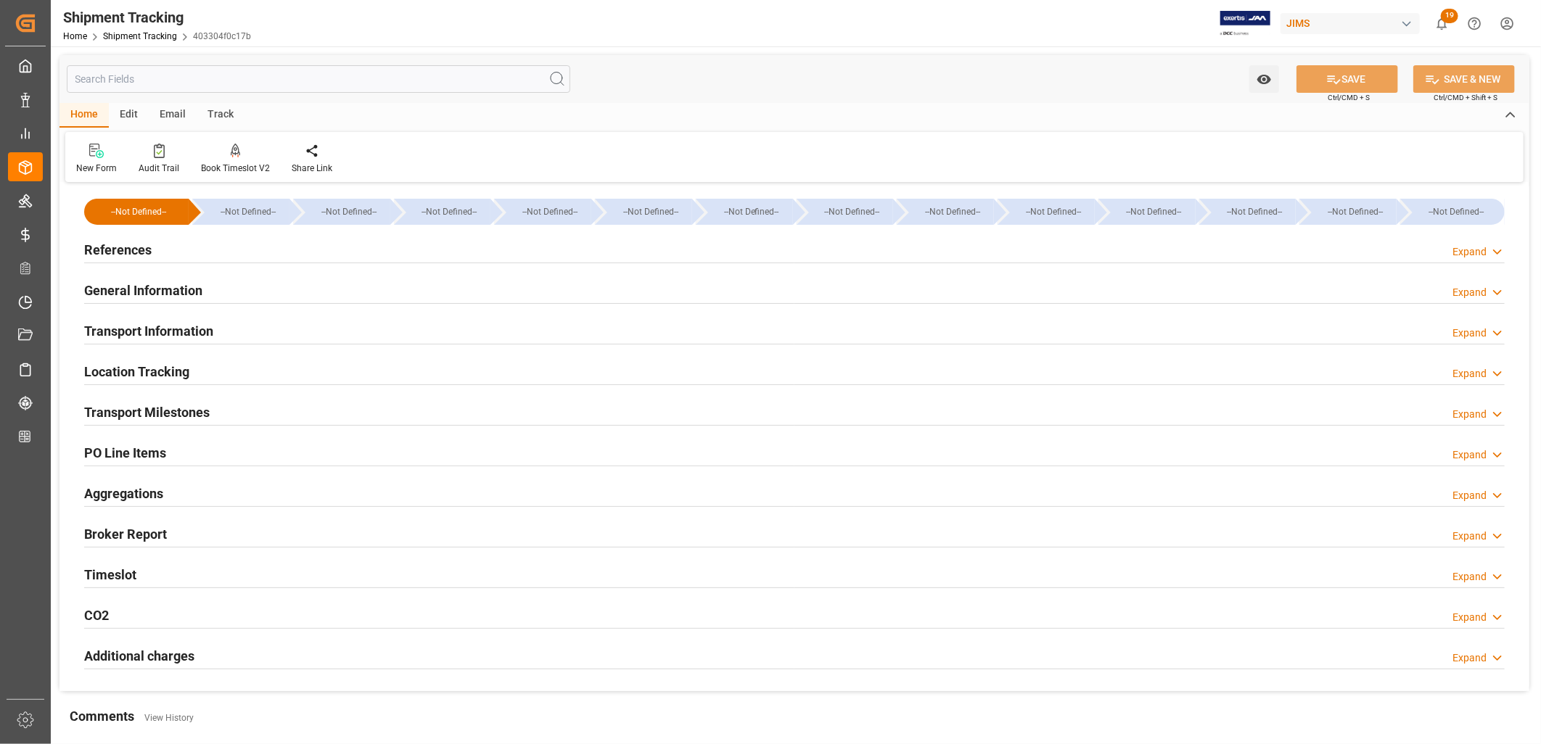
click at [165, 416] on h2 "Transport Milestones" at bounding box center [147, 413] width 126 height 20
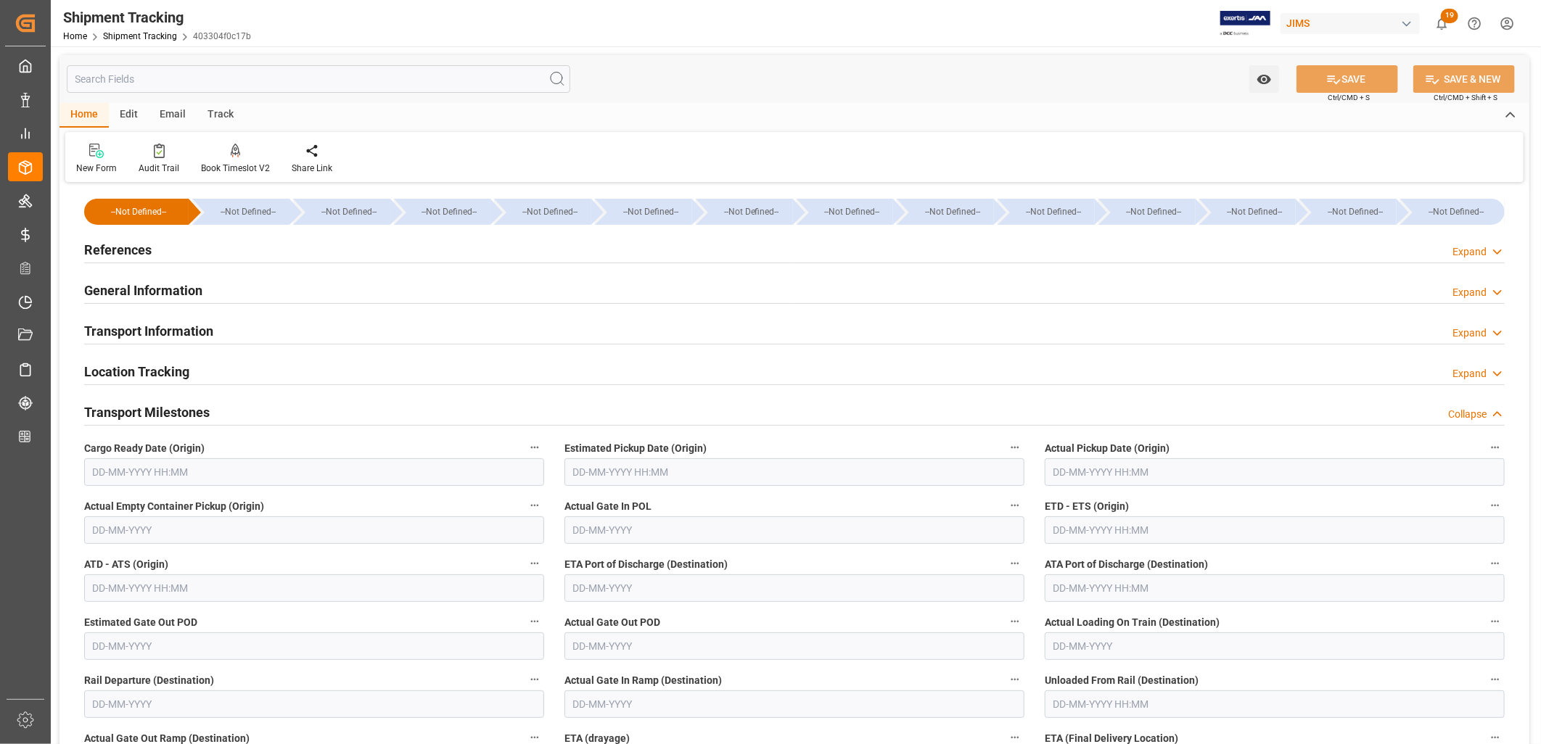
scroll to position [242, 0]
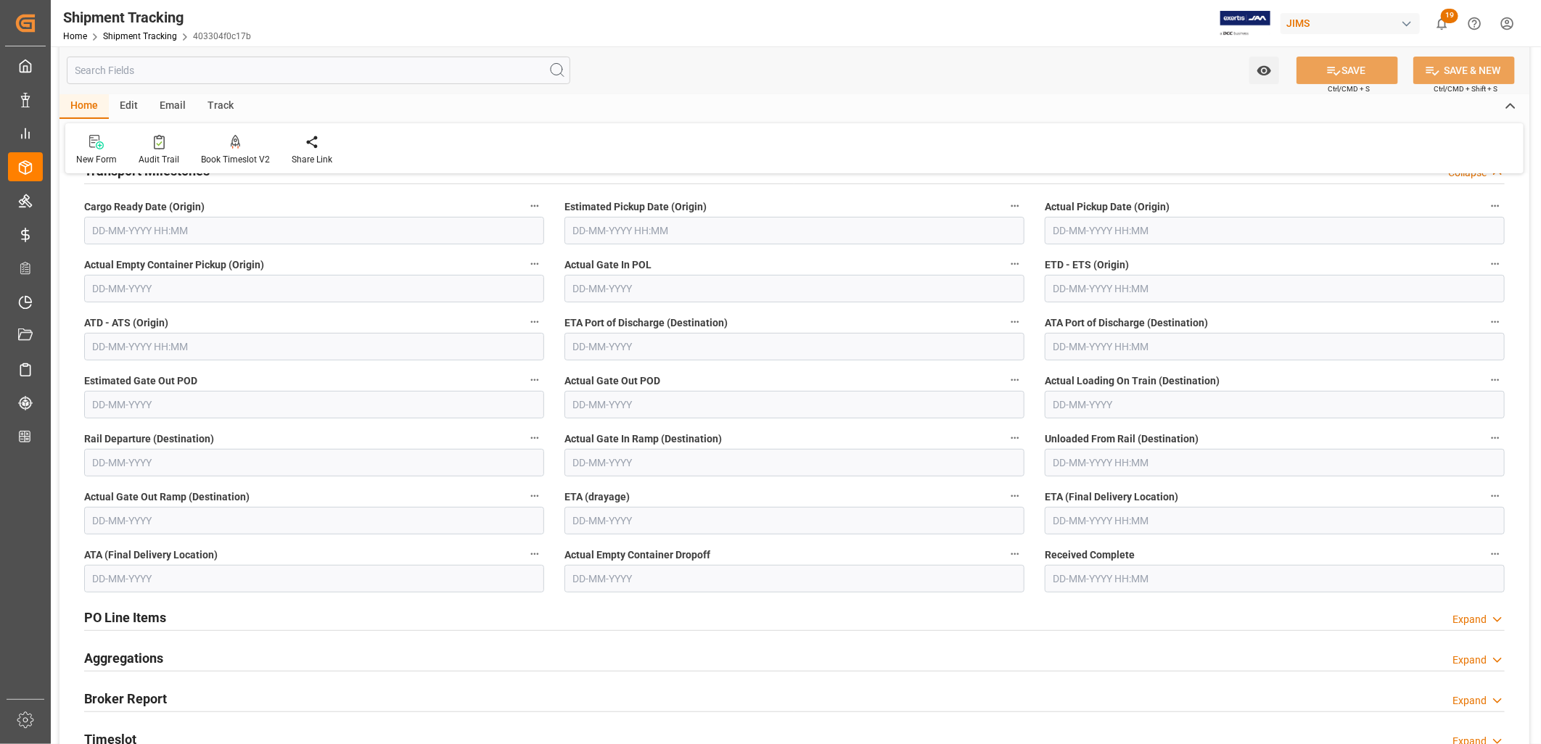
click at [120, 231] on input "text" at bounding box center [314, 231] width 460 height 28
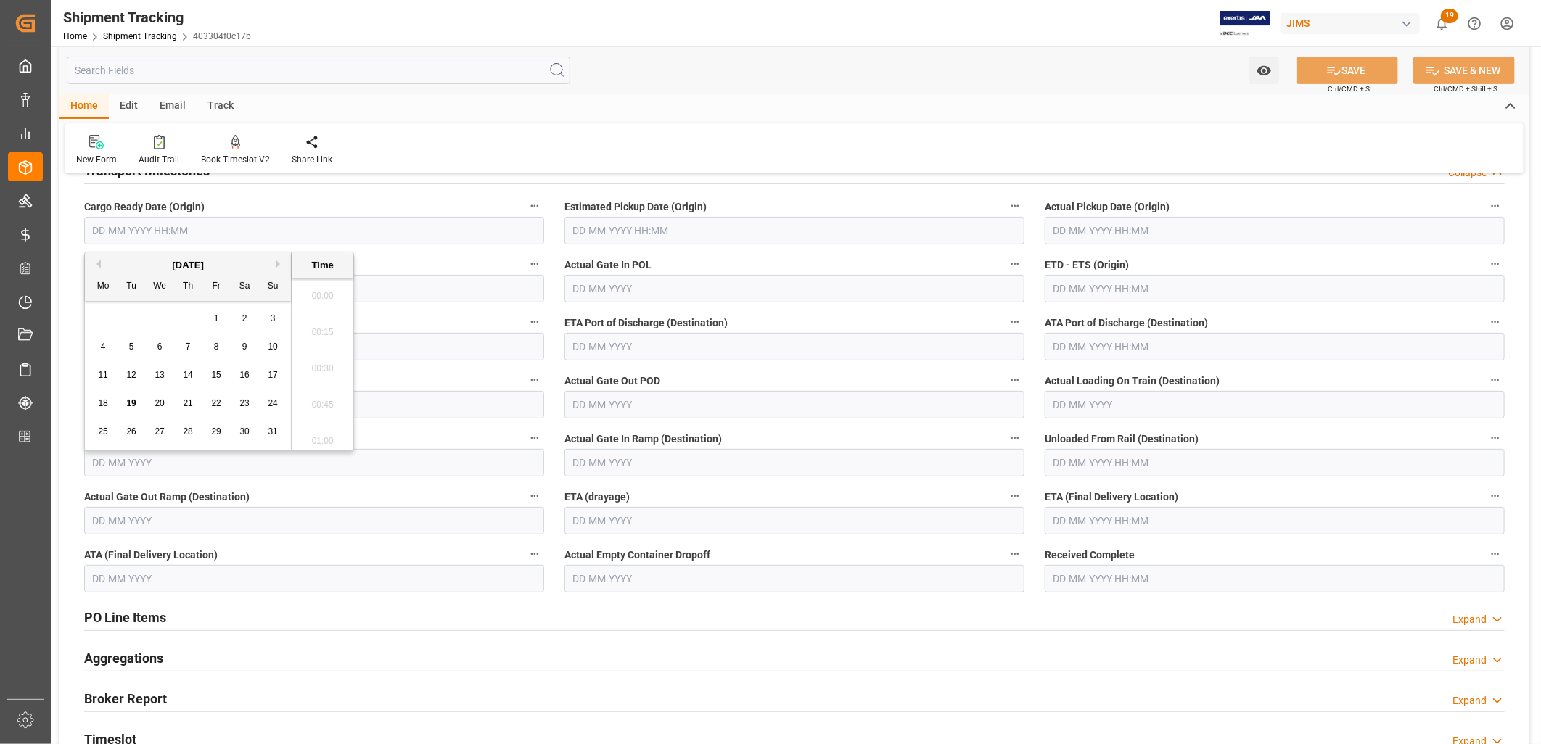
scroll to position [1564, 0]
click at [151, 223] on input "text" at bounding box center [314, 231] width 460 height 28
type input "26-08-2025 00:00"
click at [617, 229] on input "text" at bounding box center [794, 231] width 460 height 28
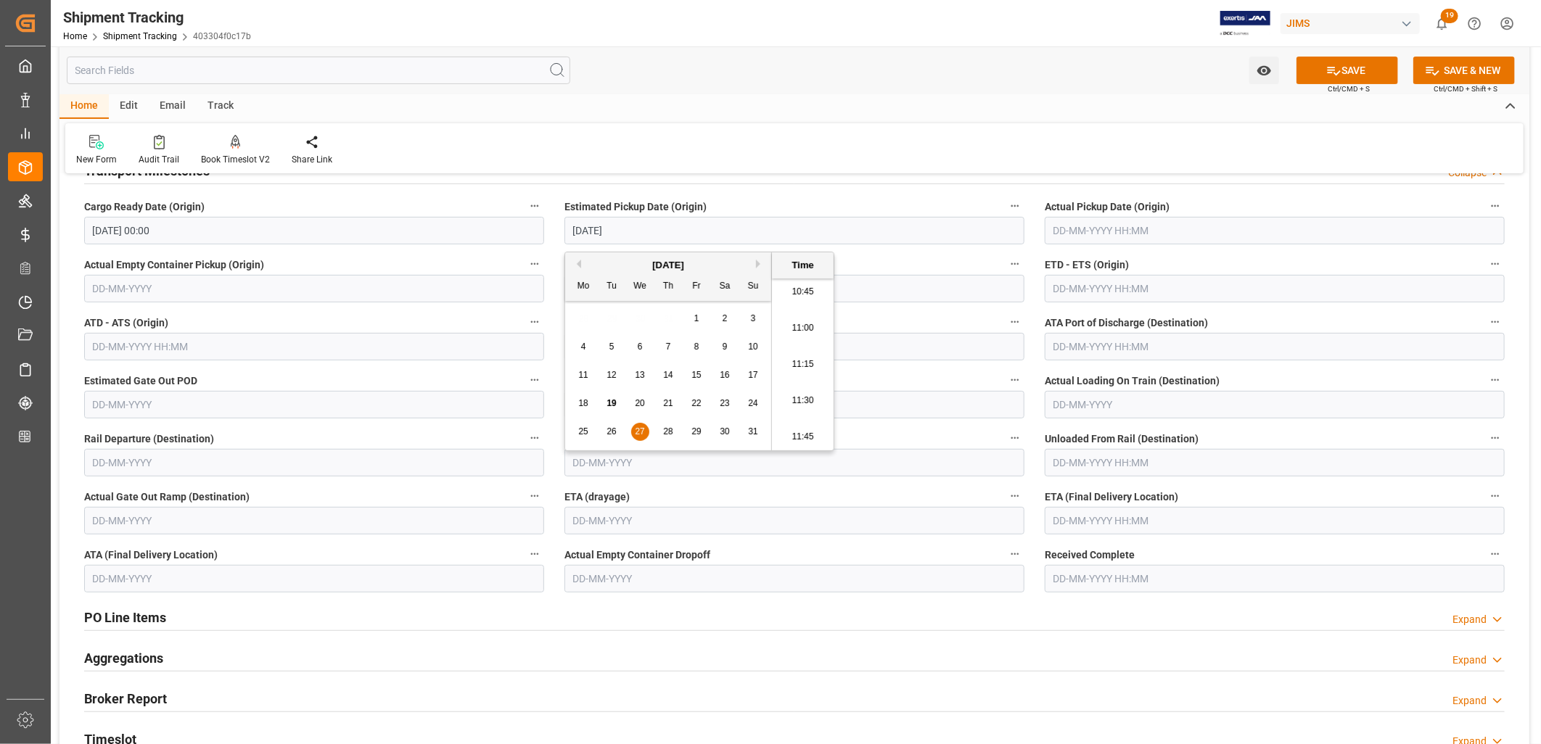
type input "27-08-2025 00:00"
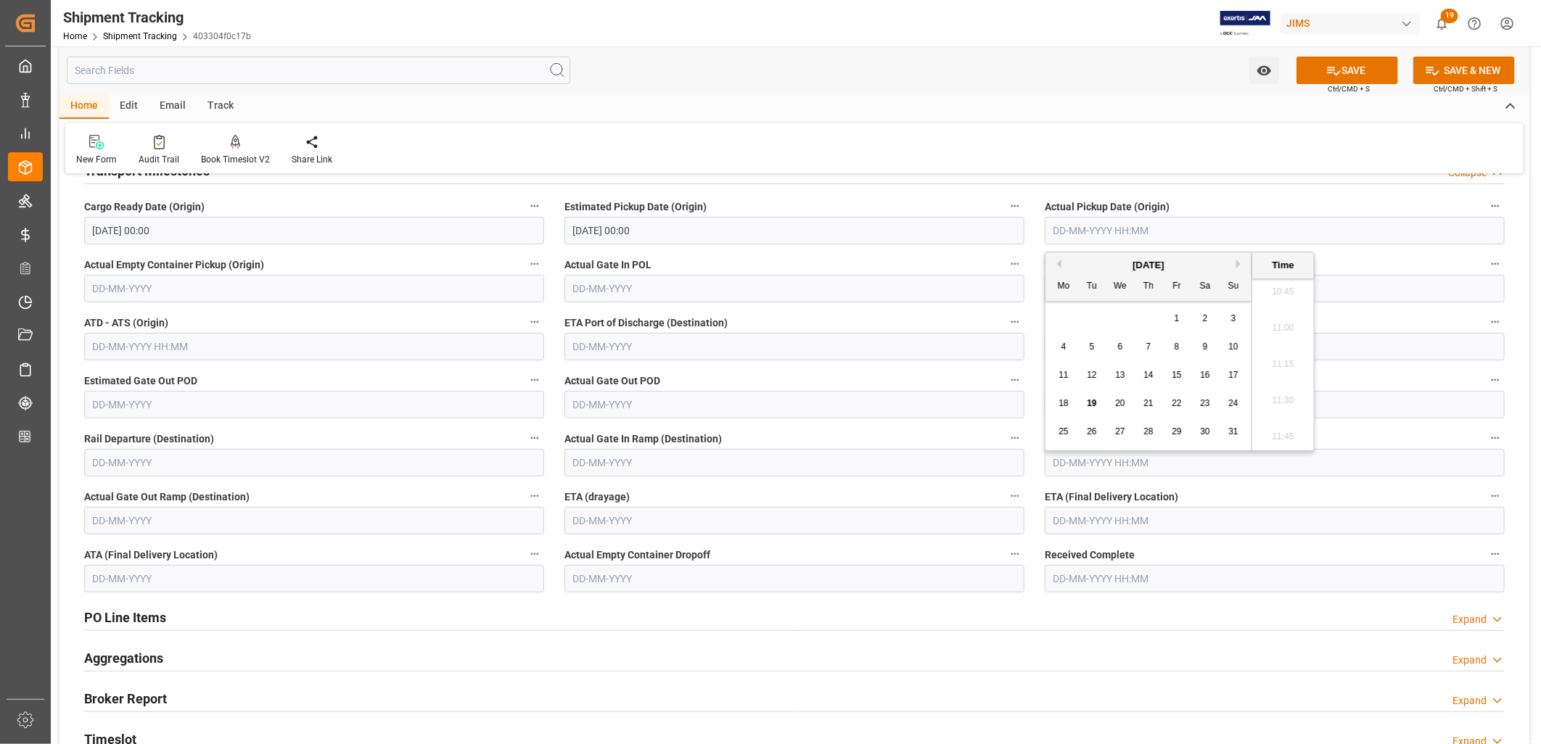
click at [1085, 230] on input "text" at bounding box center [1275, 231] width 460 height 28
click at [118, 233] on input "26-08-2025 00:00" at bounding box center [314, 231] width 460 height 28
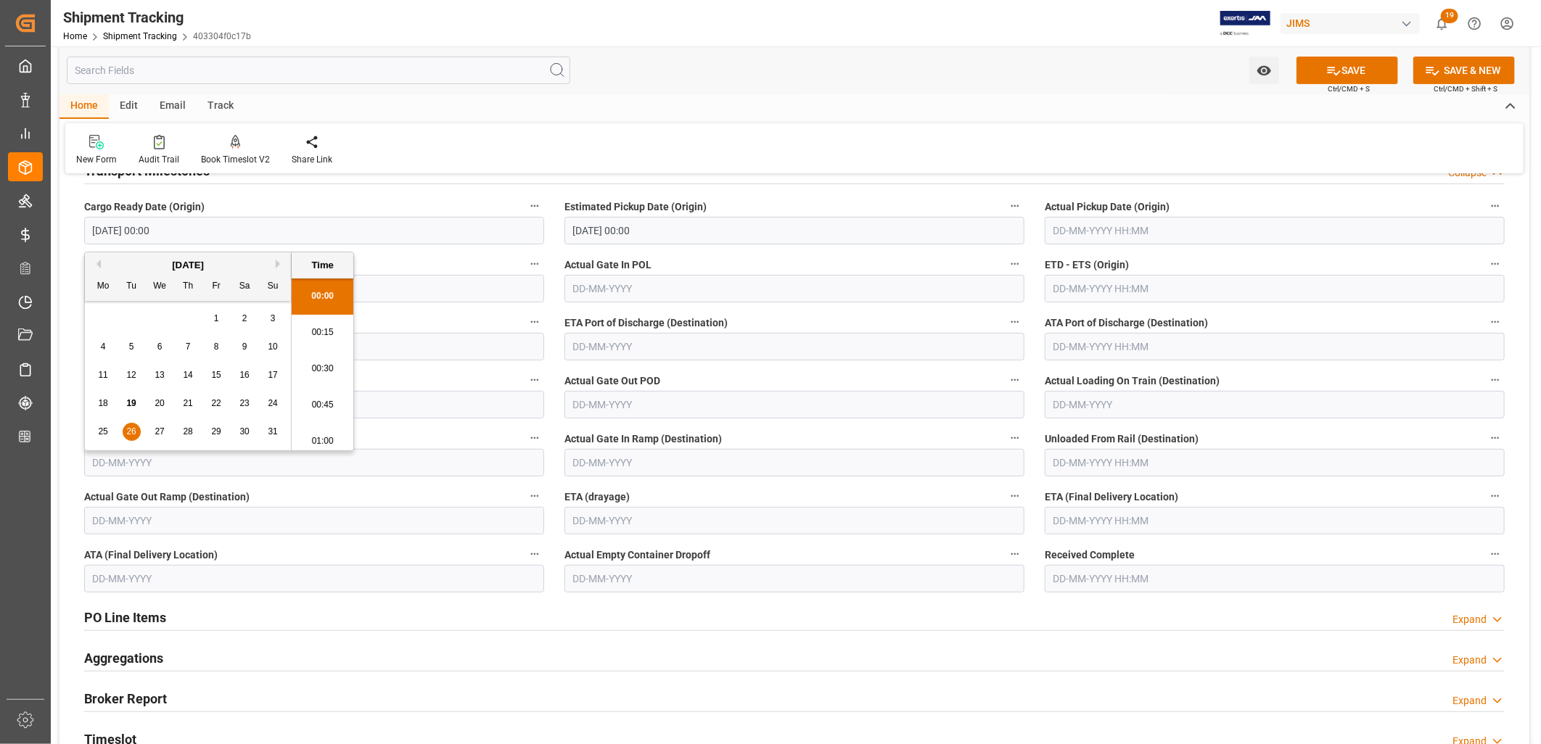
click at [111, 228] on input "26-08-2025 00:00" at bounding box center [314, 231] width 460 height 28
type input "26-07-2025 00:00"
click at [591, 230] on input "27-08-2025 00:00" at bounding box center [794, 231] width 460 height 28
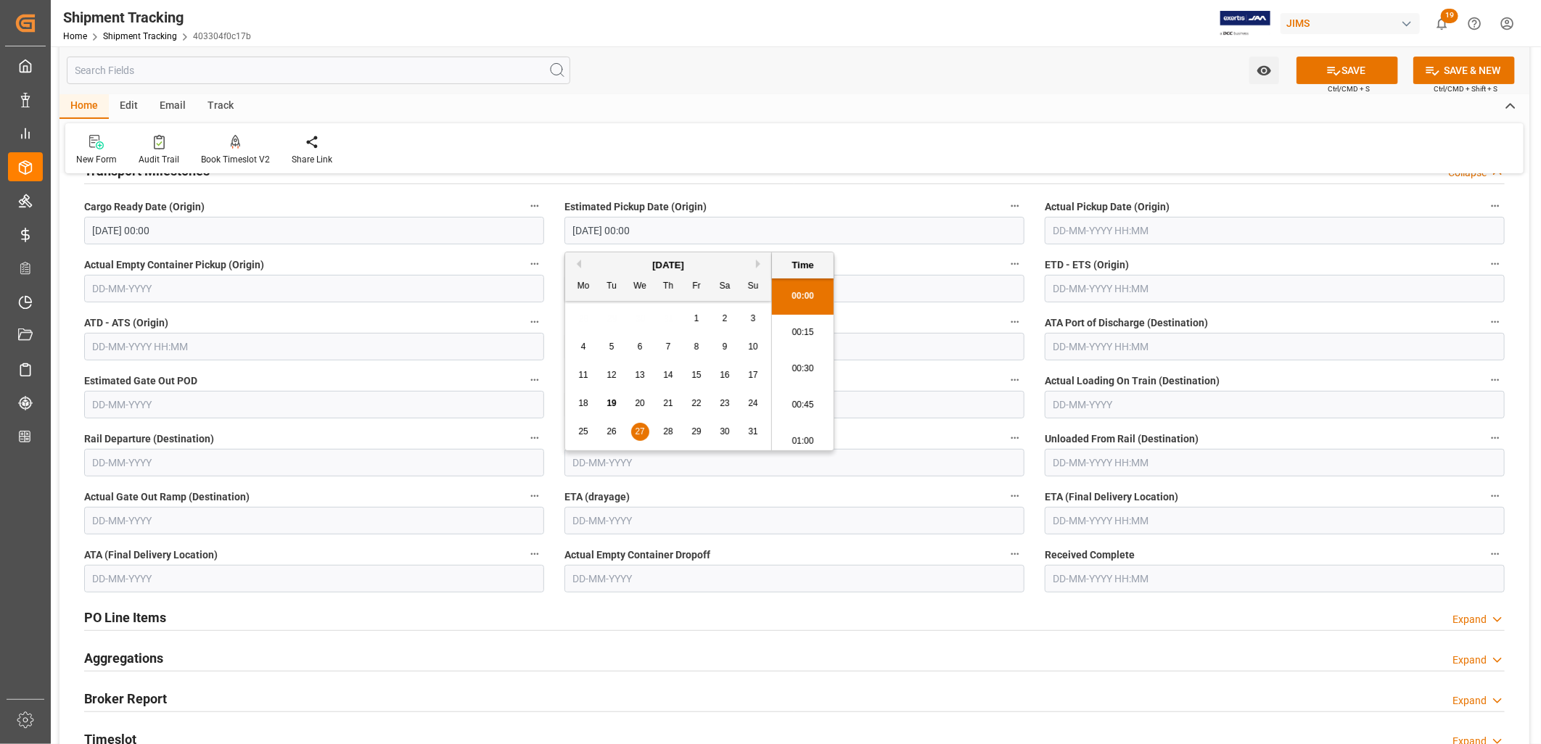
click at [596, 225] on input "27-08-2025 00:00" at bounding box center [794, 231] width 460 height 28
type input "27-07-2025 00:00"
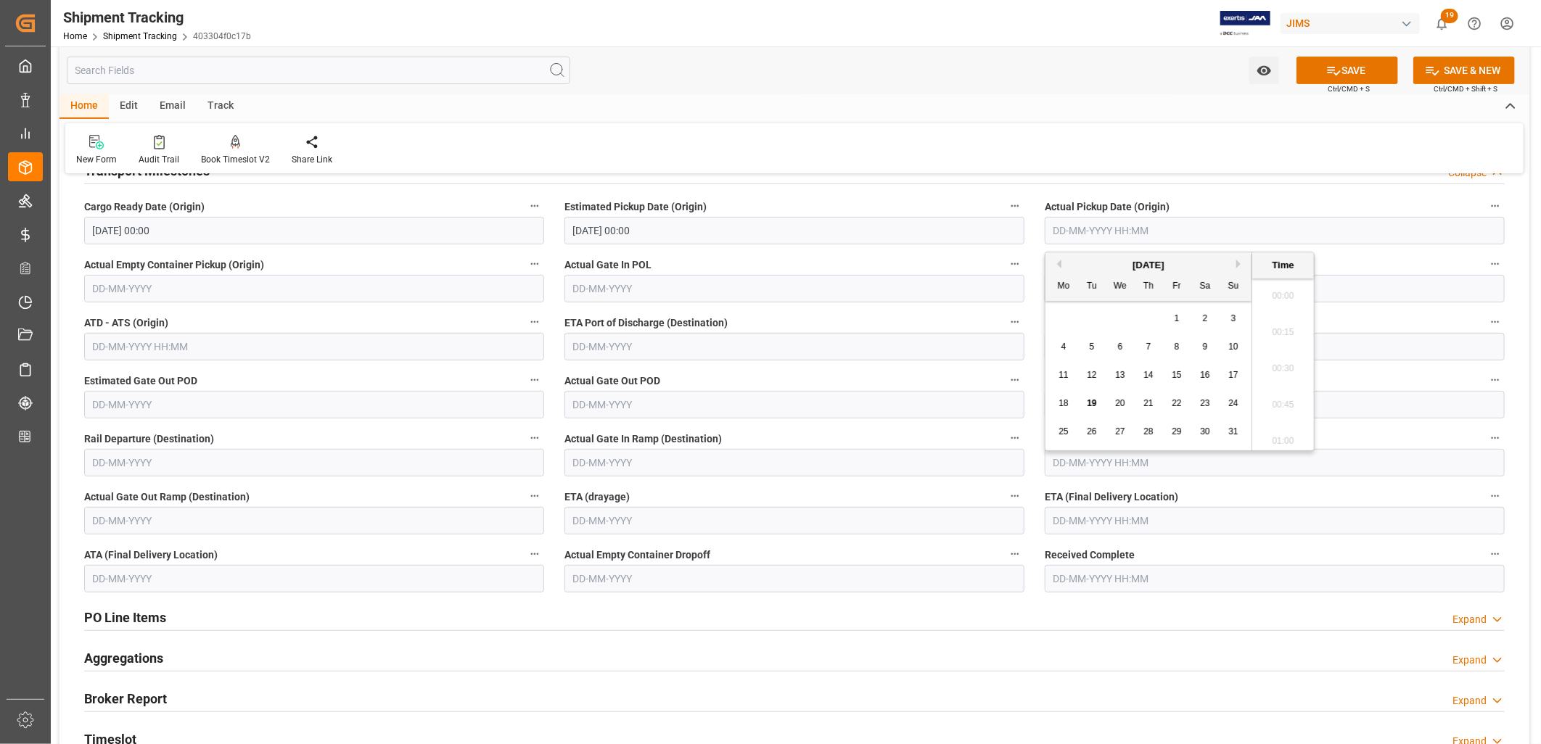
click at [1064, 230] on input "text" at bounding box center [1275, 231] width 460 height 28
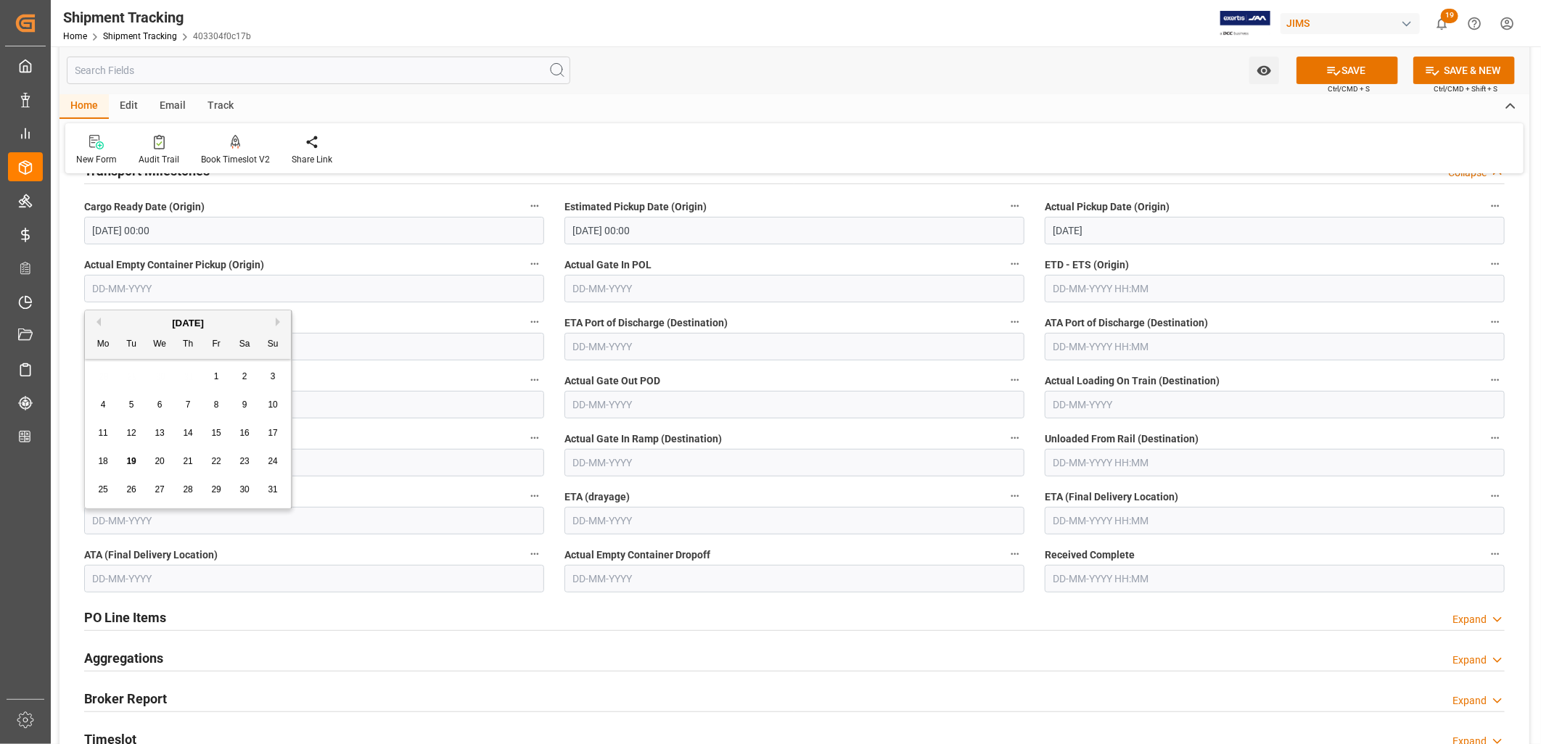
click at [198, 281] on input "text" at bounding box center [314, 289] width 460 height 28
type input "27-08-2025 00:00"
click at [1056, 515] on input "text" at bounding box center [1275, 521] width 460 height 28
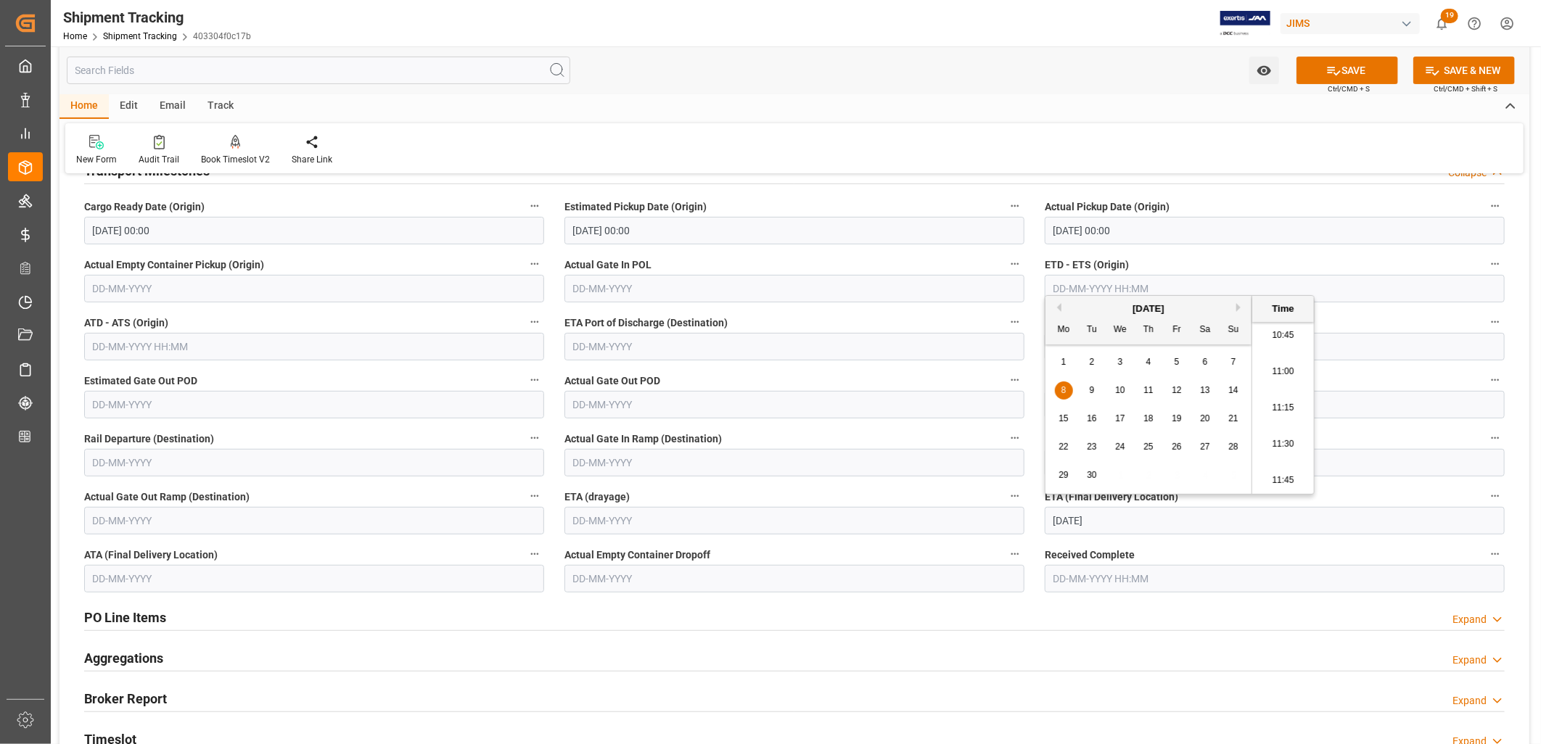
type input "08-09-2025 00:00"
click at [675, 586] on input "text" at bounding box center [794, 579] width 460 height 28
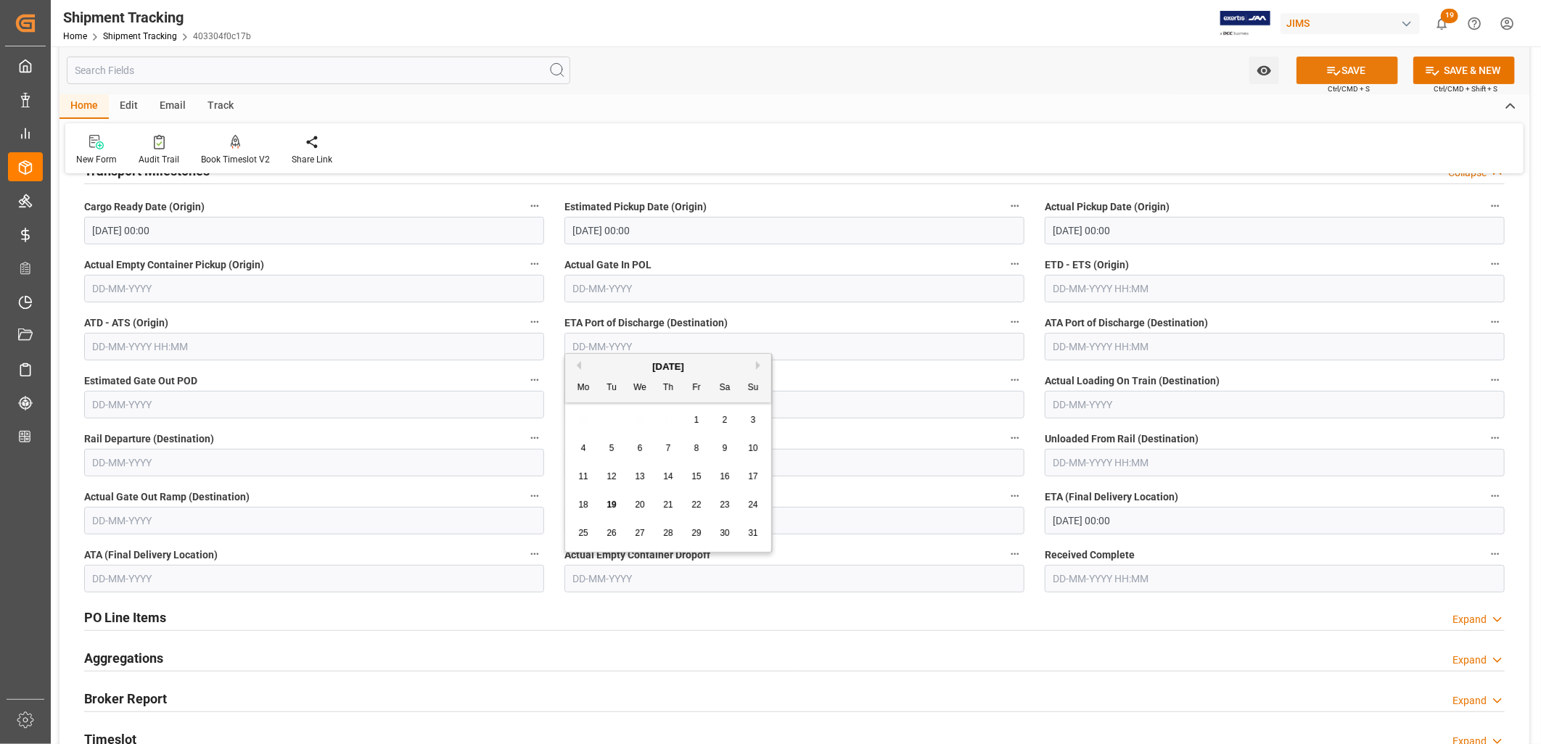
click at [1351, 68] on button "SAVE" at bounding box center [1348, 71] width 102 height 28
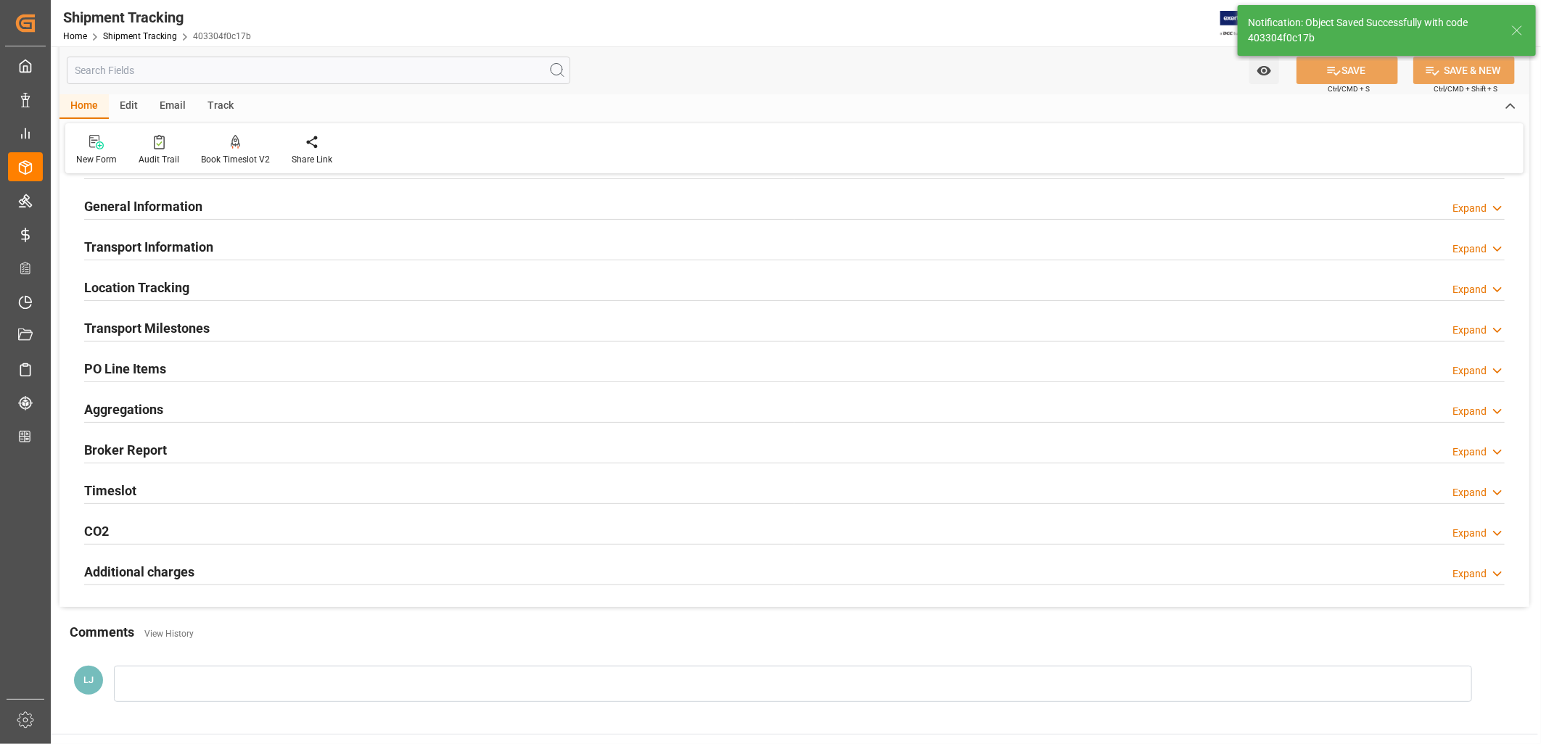
scroll to position [78, 0]
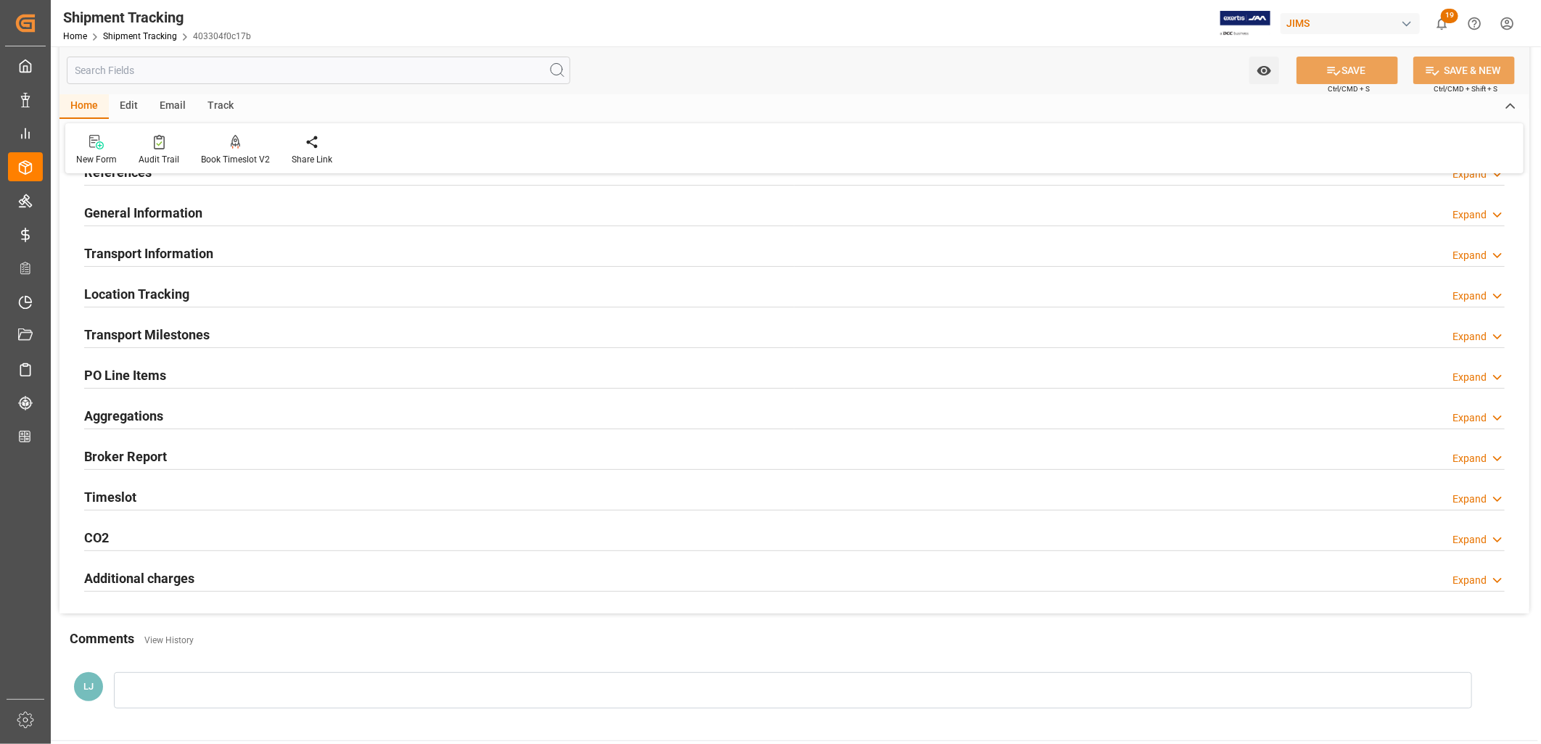
click at [183, 250] on h2 "Transport Information" at bounding box center [148, 254] width 129 height 20
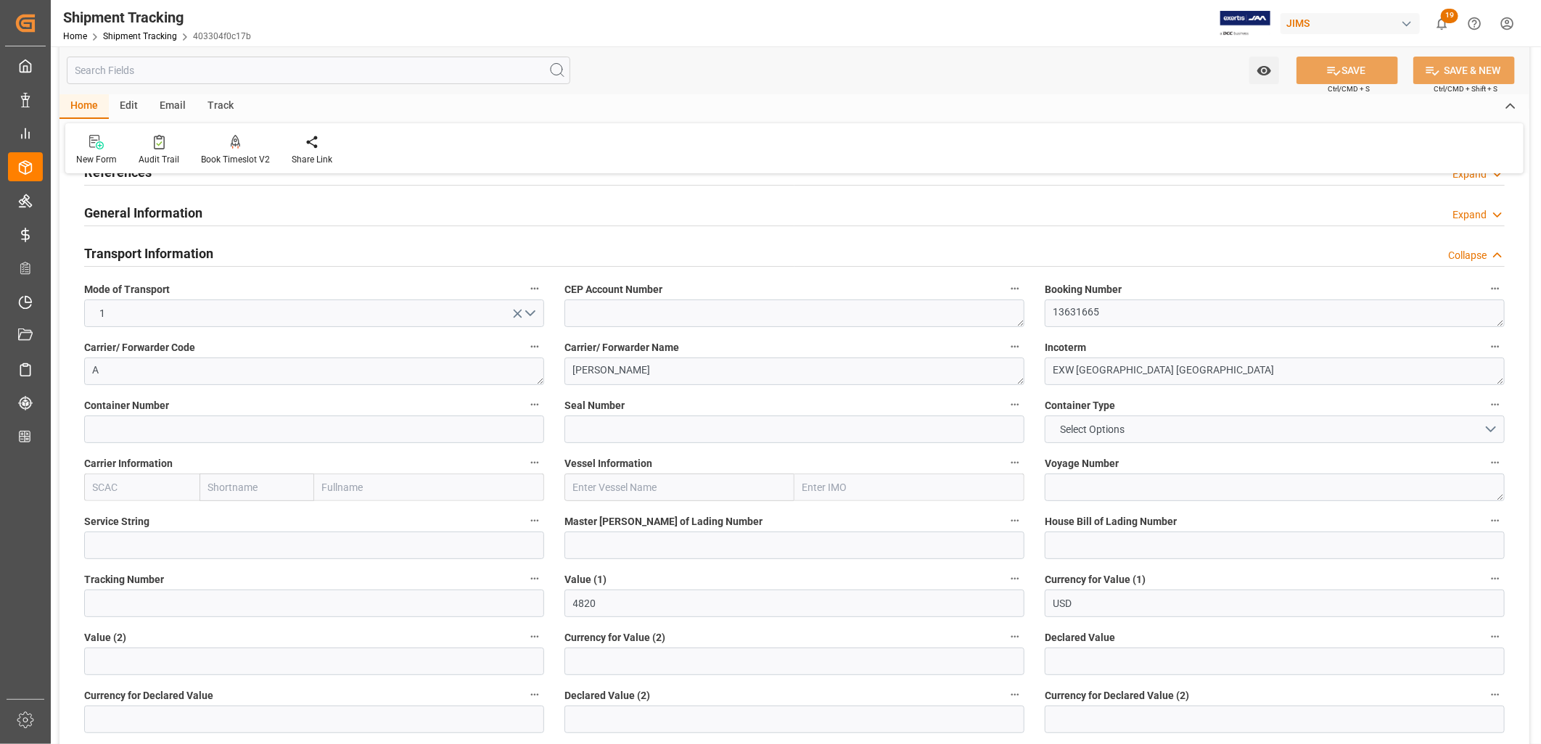
click at [580, 493] on input "text" at bounding box center [679, 488] width 230 height 28
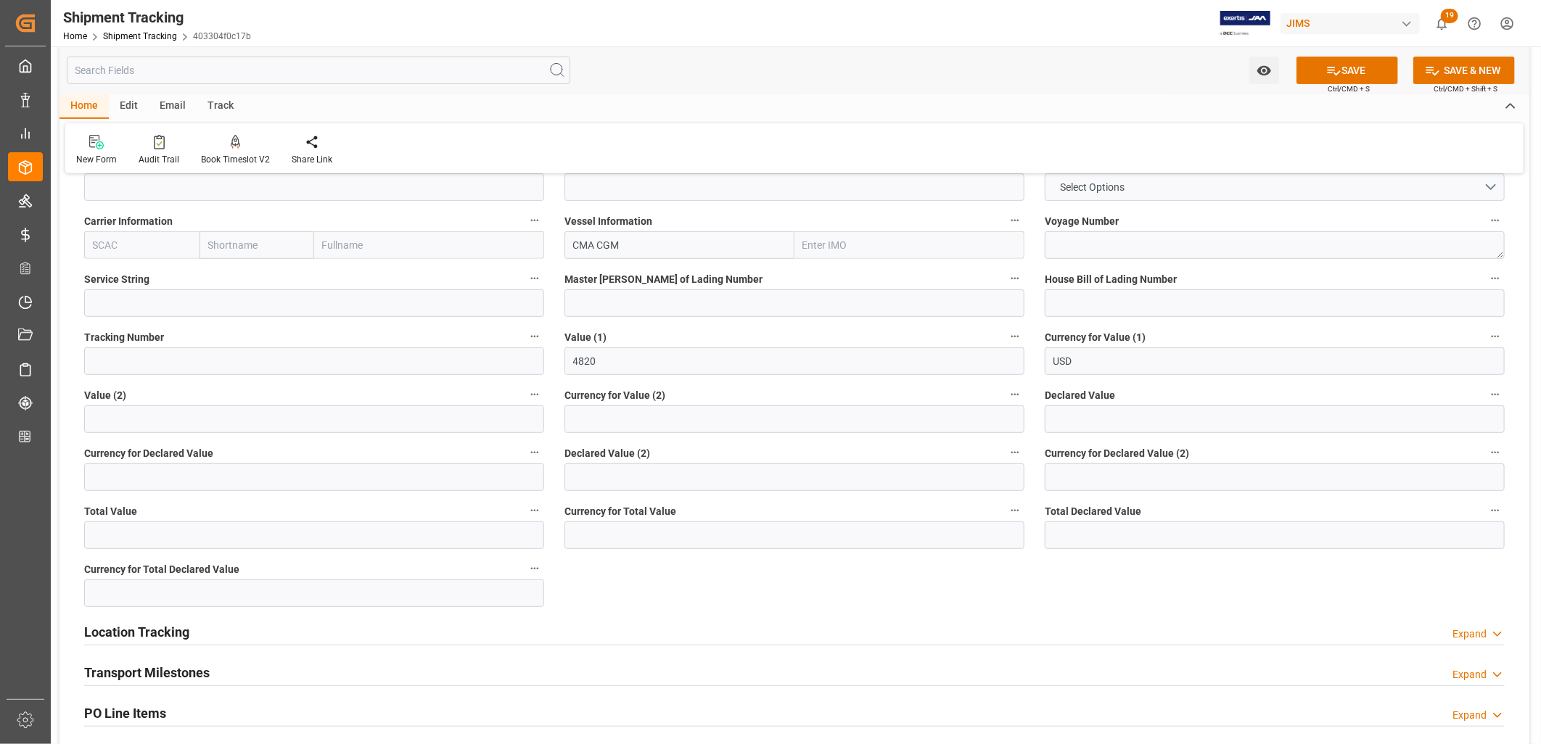
scroll to position [0, 0]
type input "CMA CGM TAGE"
click at [1069, 238] on textarea at bounding box center [1275, 245] width 460 height 28
type textarea "0TNG9S1MA"
click at [578, 300] on input at bounding box center [794, 303] width 460 height 28
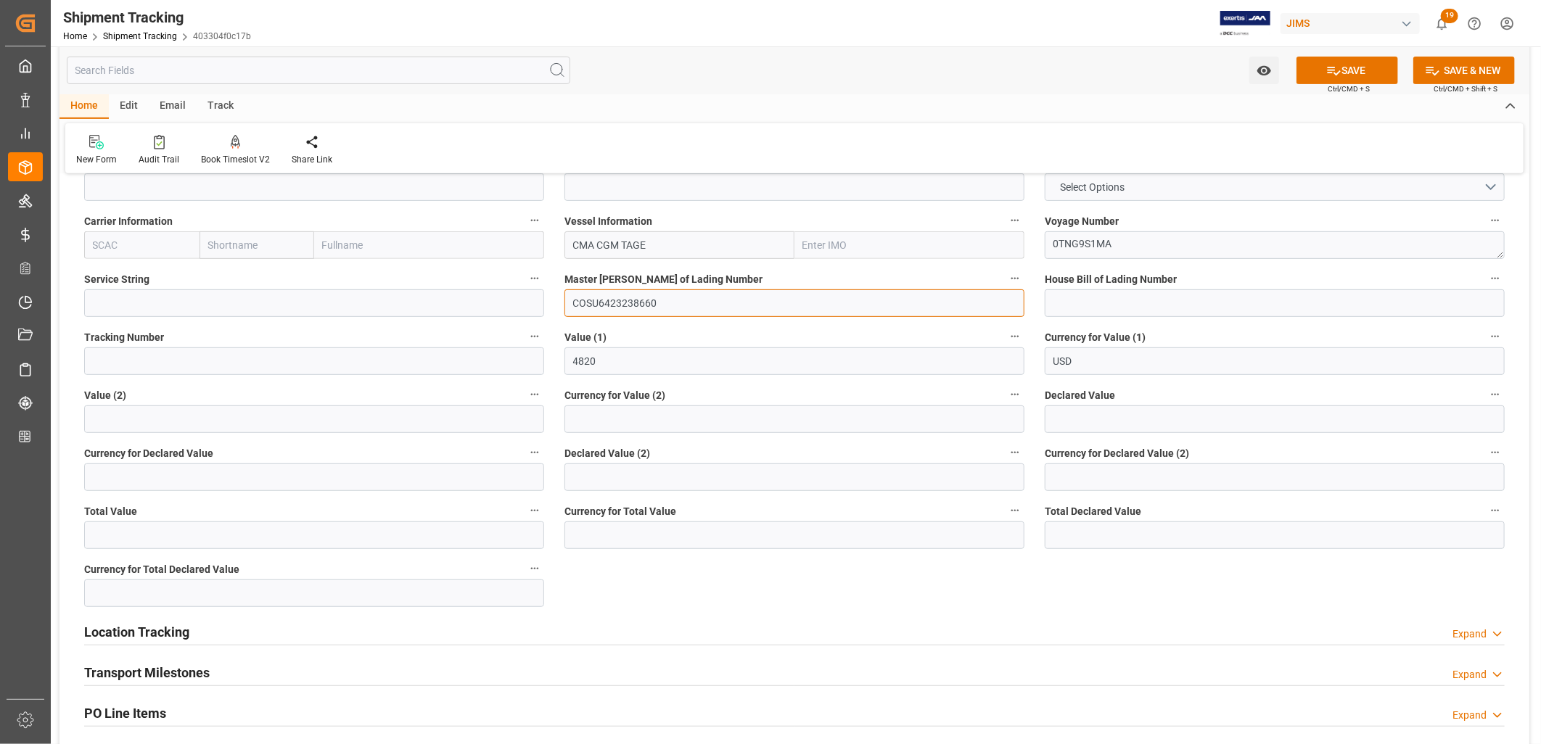
type input "COSU6423238660"
click at [1069, 309] on input at bounding box center [1275, 303] width 460 height 28
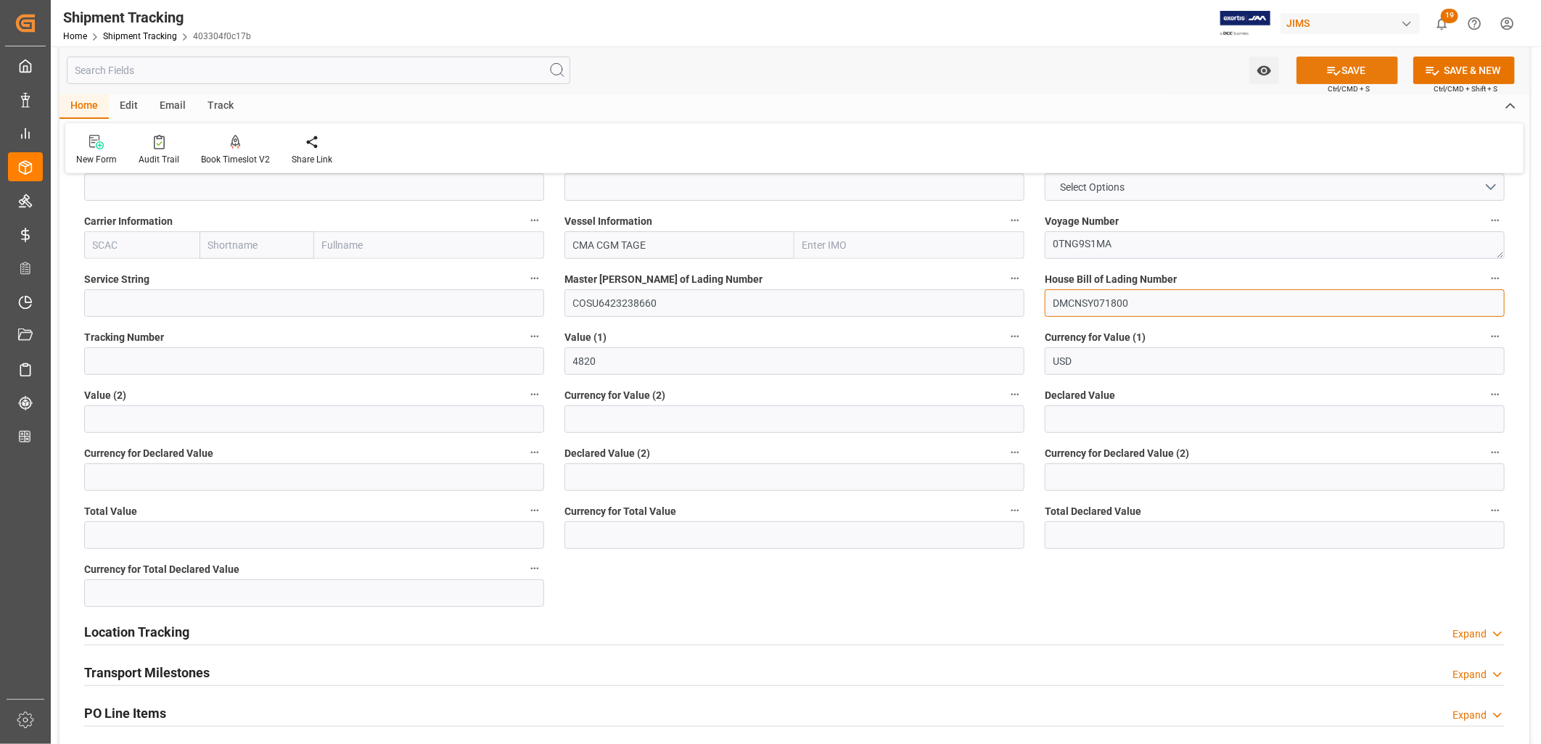
type input "DMCNSY071800"
click at [1345, 67] on button "SAVE" at bounding box center [1348, 71] width 102 height 28
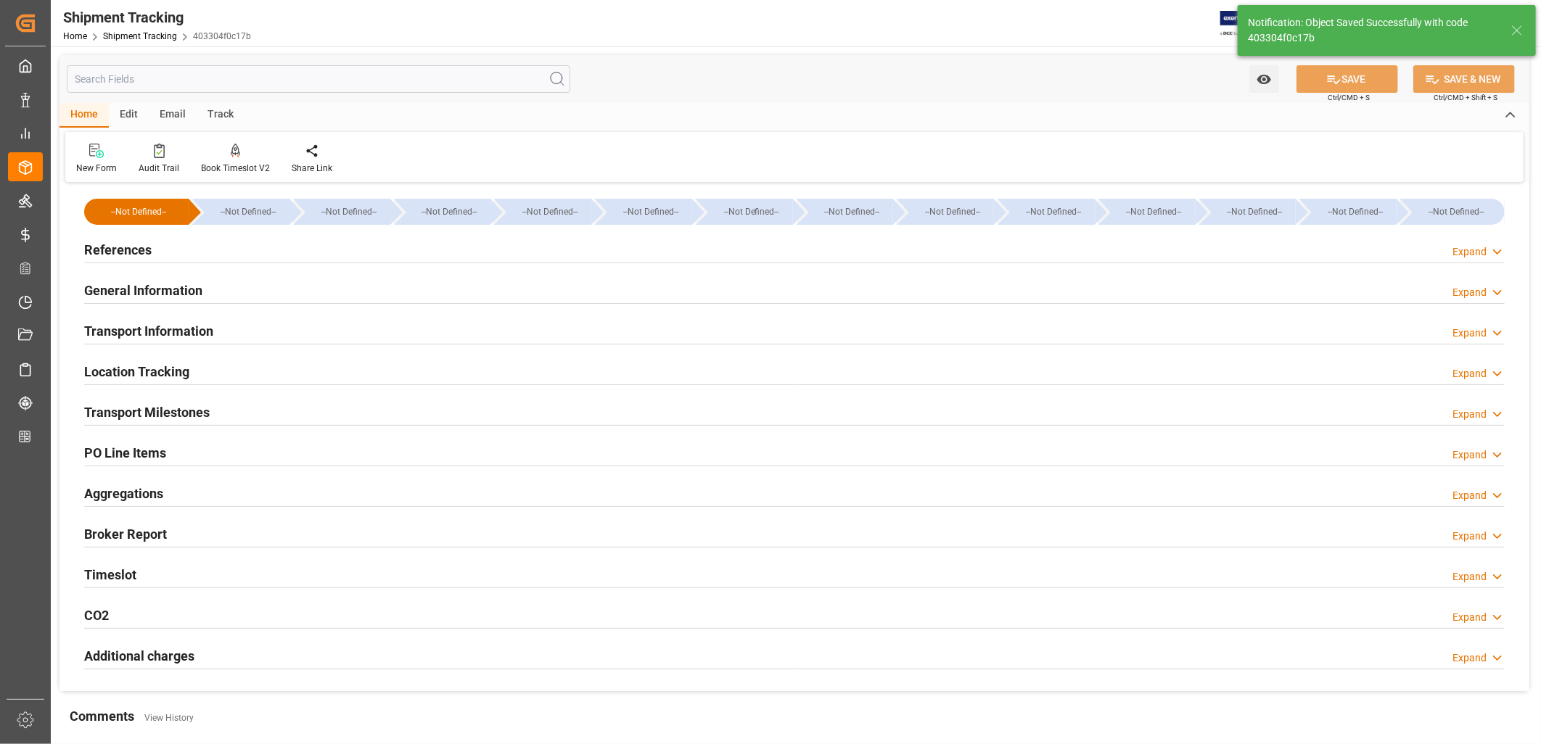
click at [151, 287] on h2 "General Information" at bounding box center [143, 291] width 118 height 20
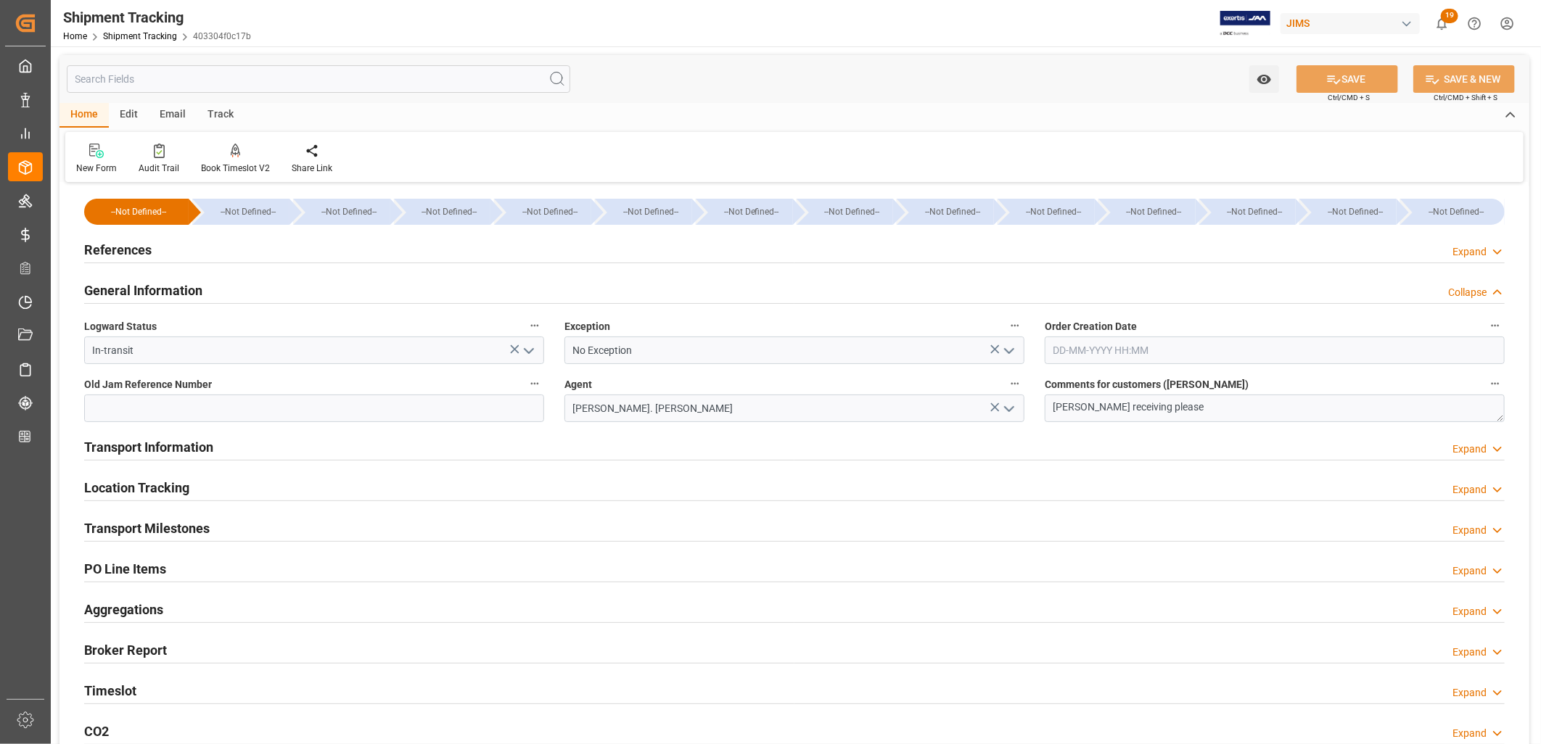
click at [190, 448] on h2 "Transport Information" at bounding box center [148, 447] width 129 height 20
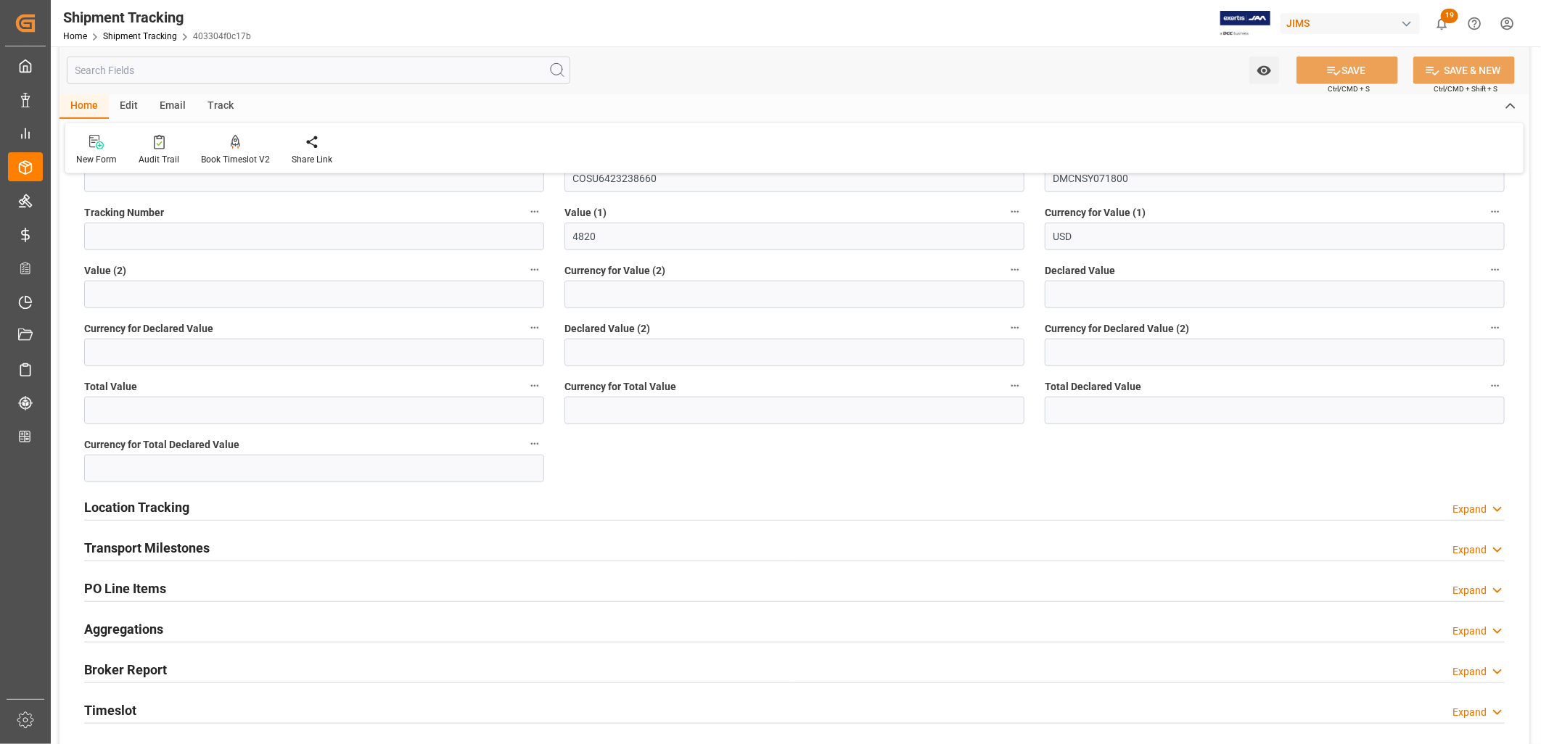
scroll to position [564, 0]
click at [173, 542] on h2 "Transport Milestones" at bounding box center [147, 545] width 126 height 20
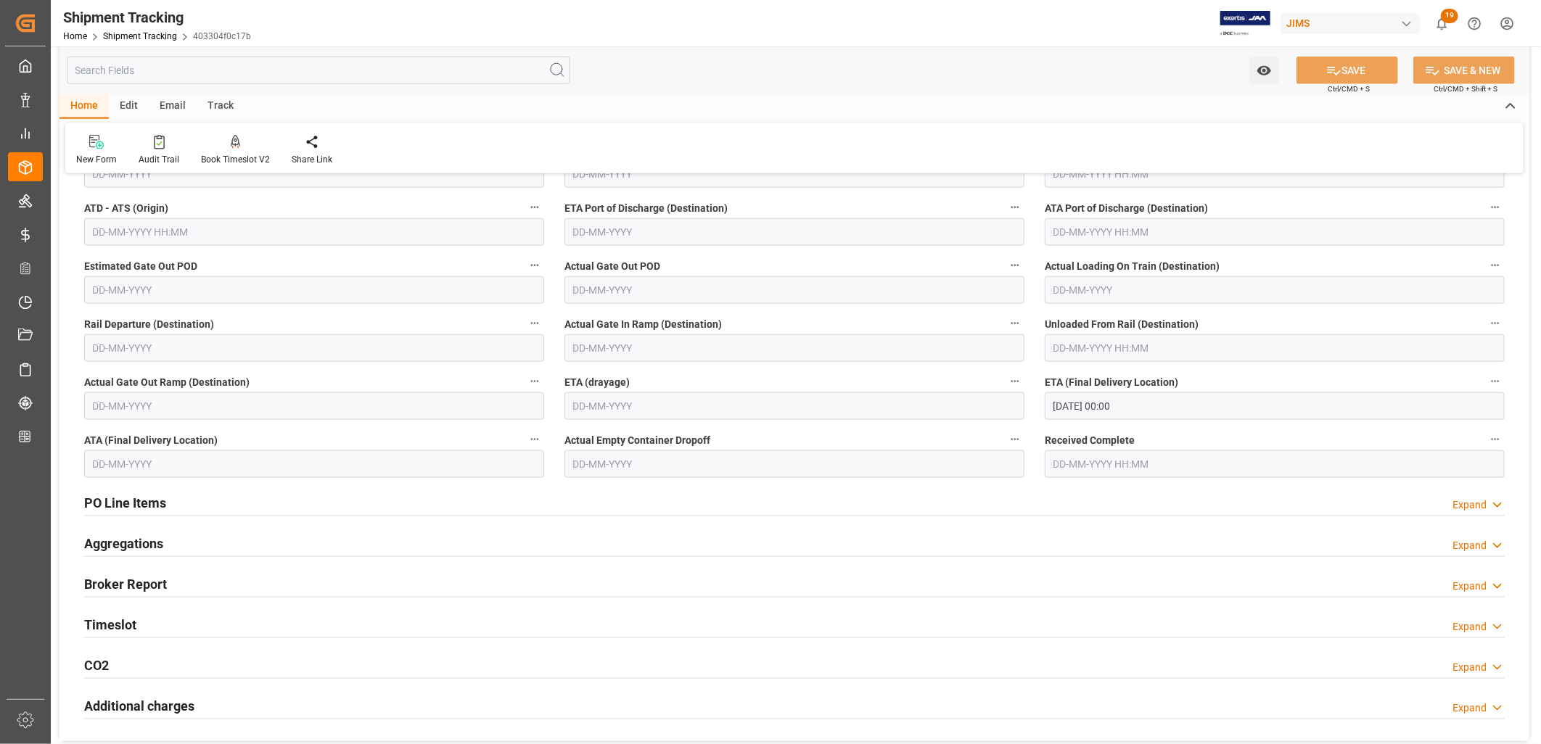
scroll to position [1128, 0]
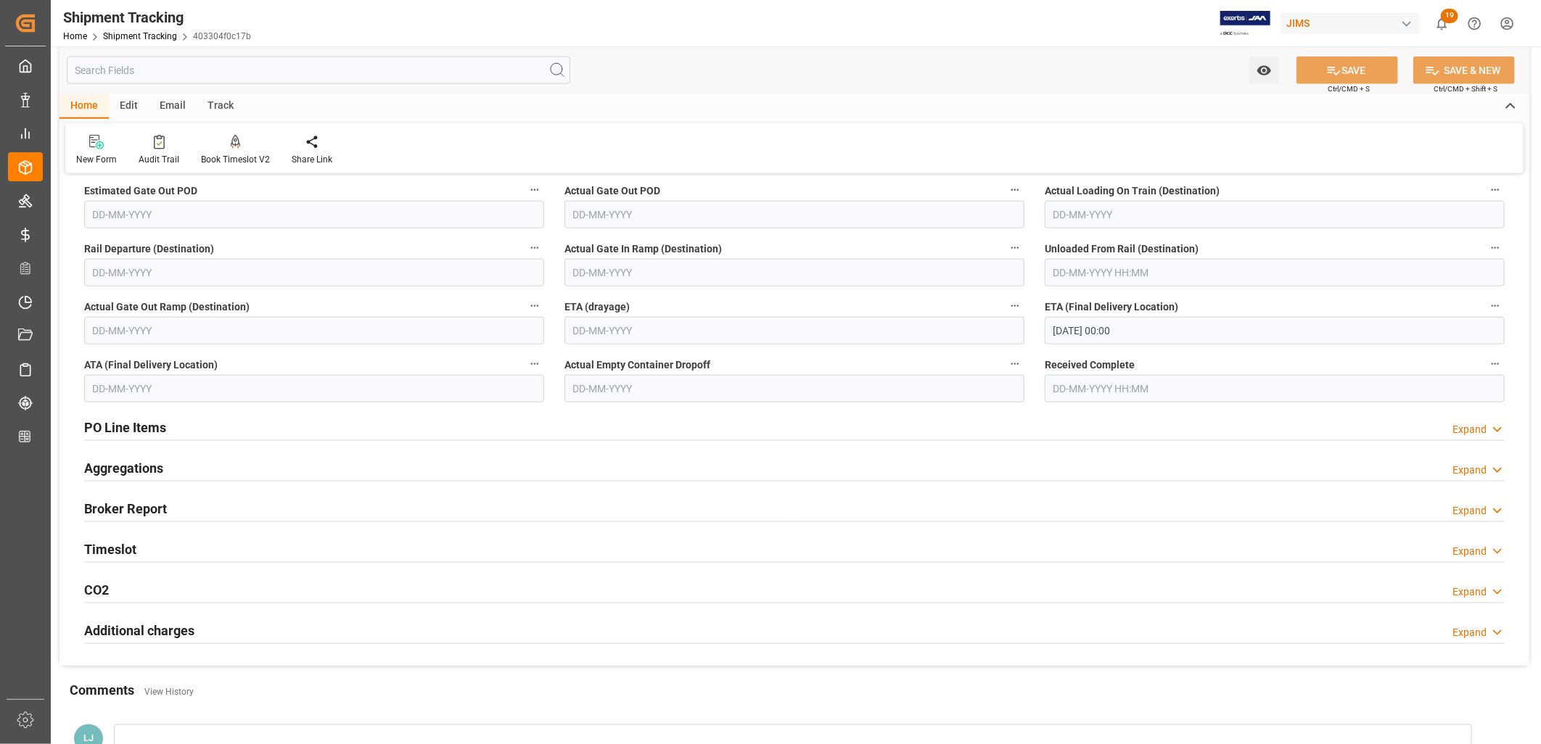
click at [149, 432] on h2 "PO Line Items" at bounding box center [125, 428] width 82 height 20
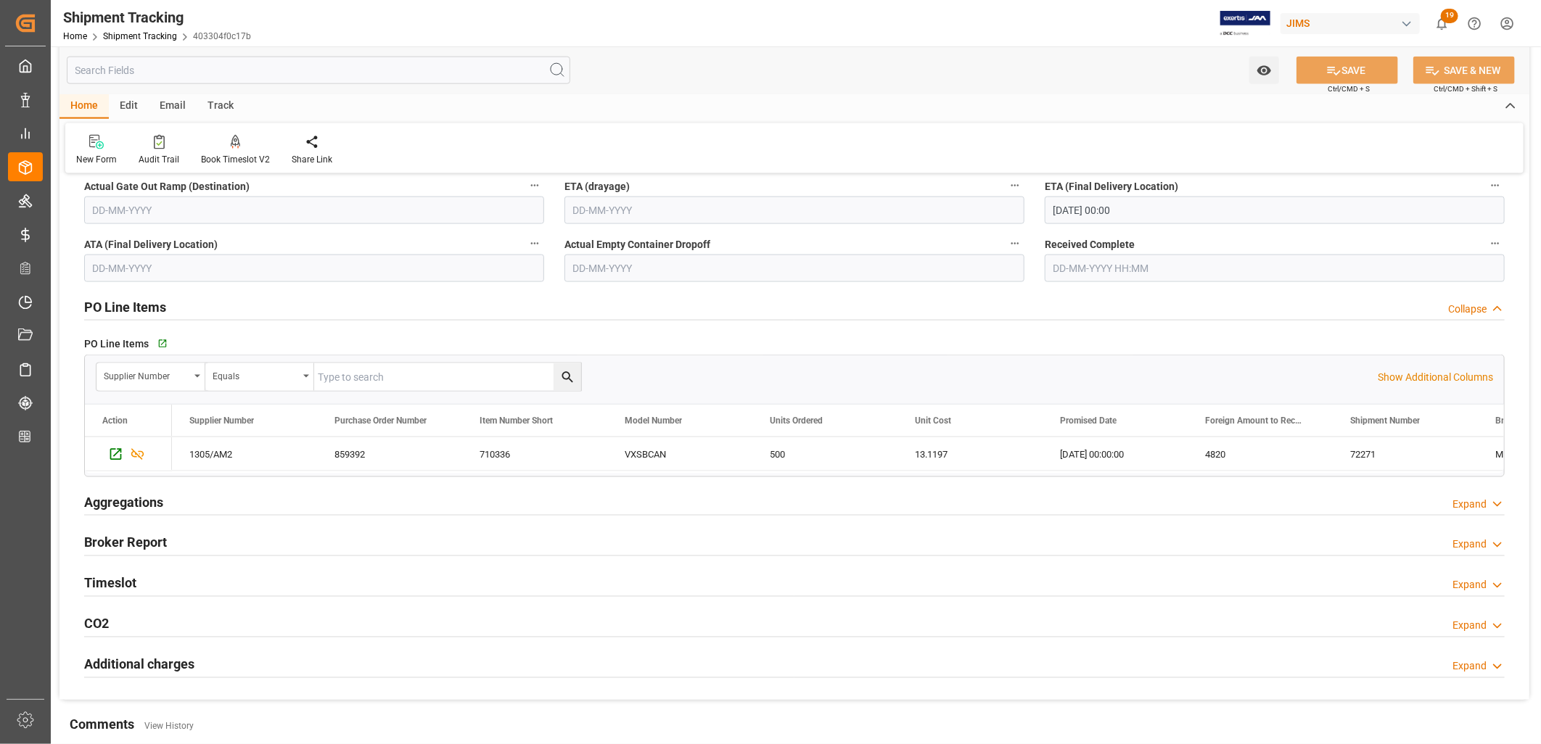
scroll to position [1289, 0]
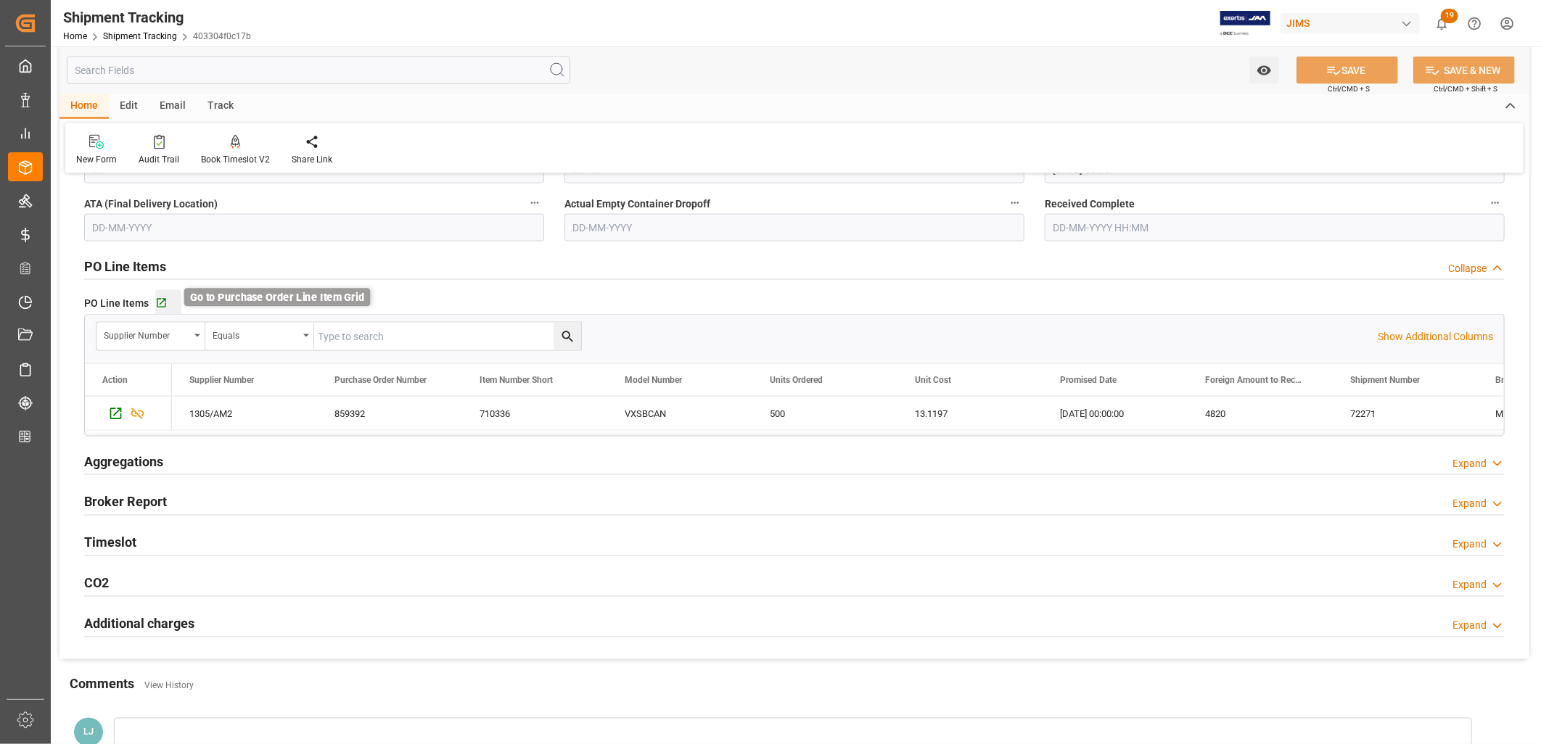
click at [158, 300] on icon "button" at bounding box center [161, 303] width 12 height 12
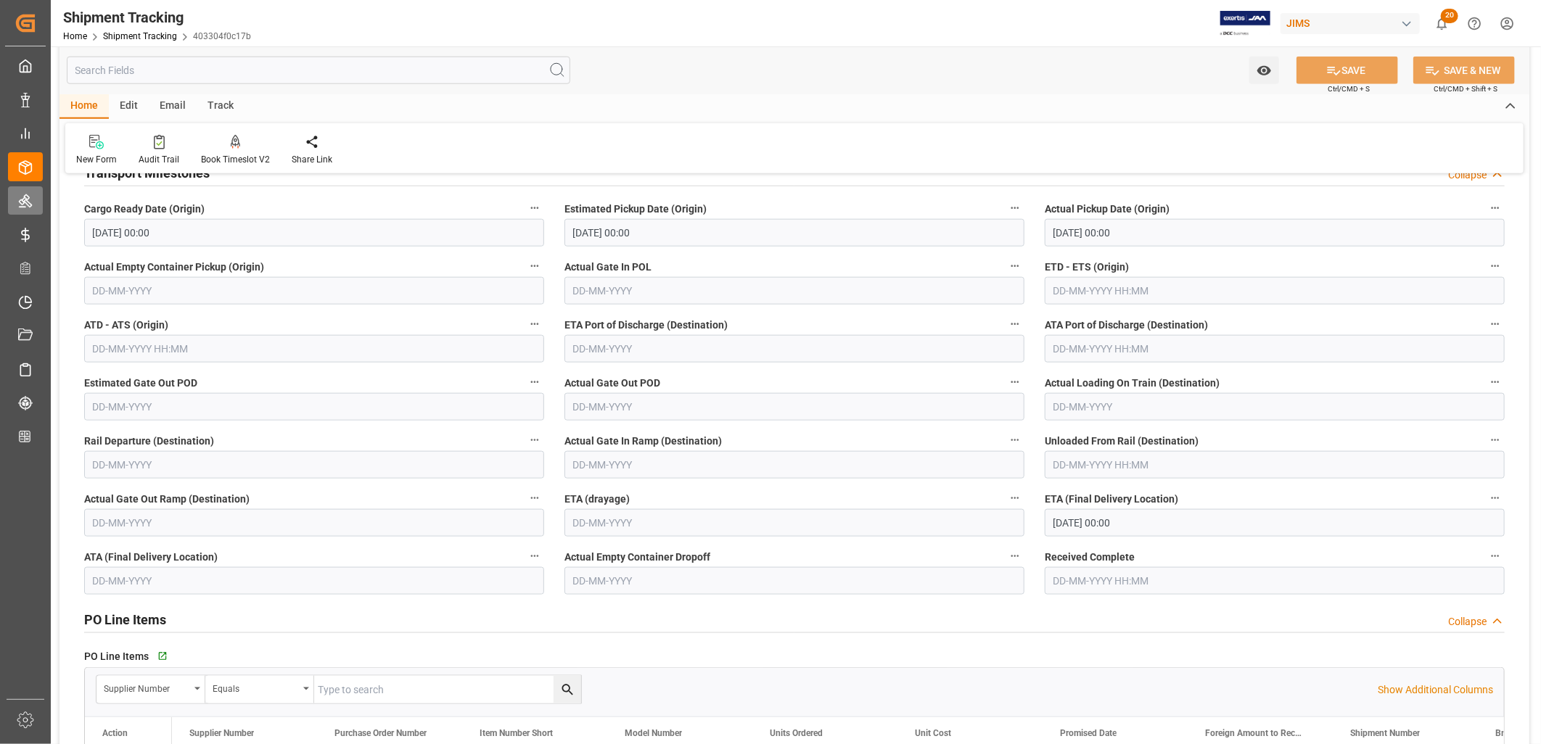
scroll to position [887, 0]
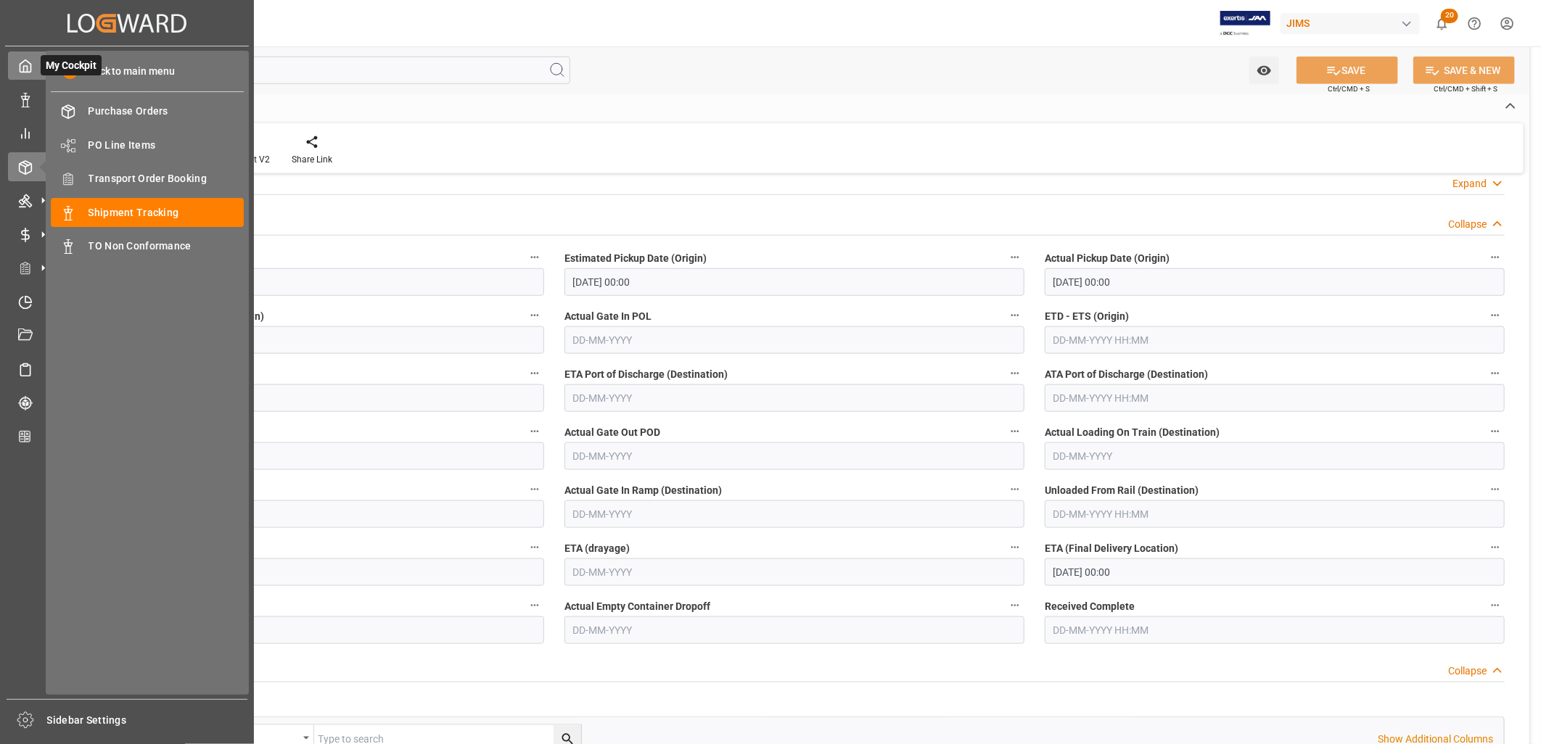
click at [22, 69] on icon at bounding box center [25, 66] width 15 height 15
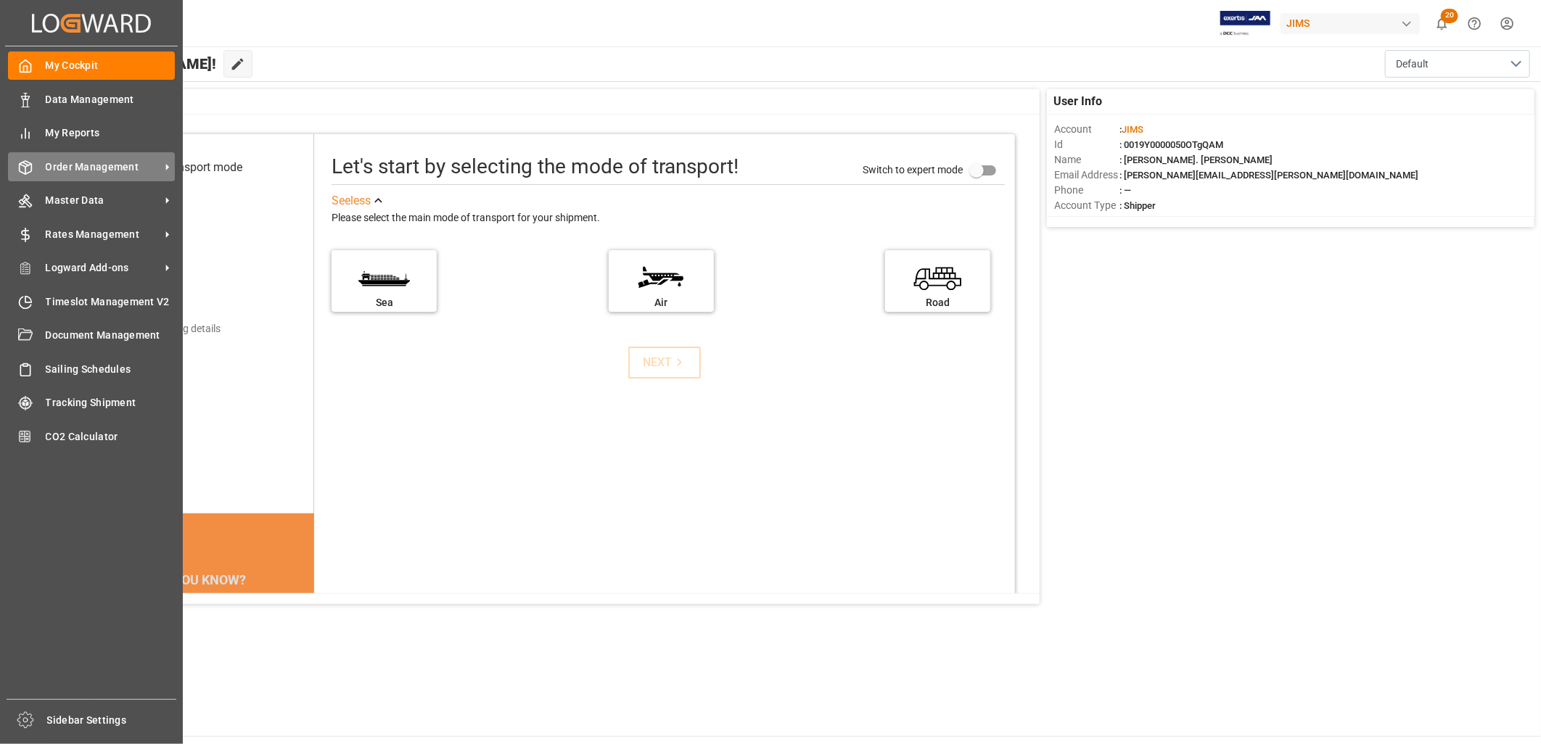
click at [107, 163] on span "Order Management" at bounding box center [103, 167] width 115 height 15
click at [102, 161] on span "Order Management" at bounding box center [103, 167] width 115 height 15
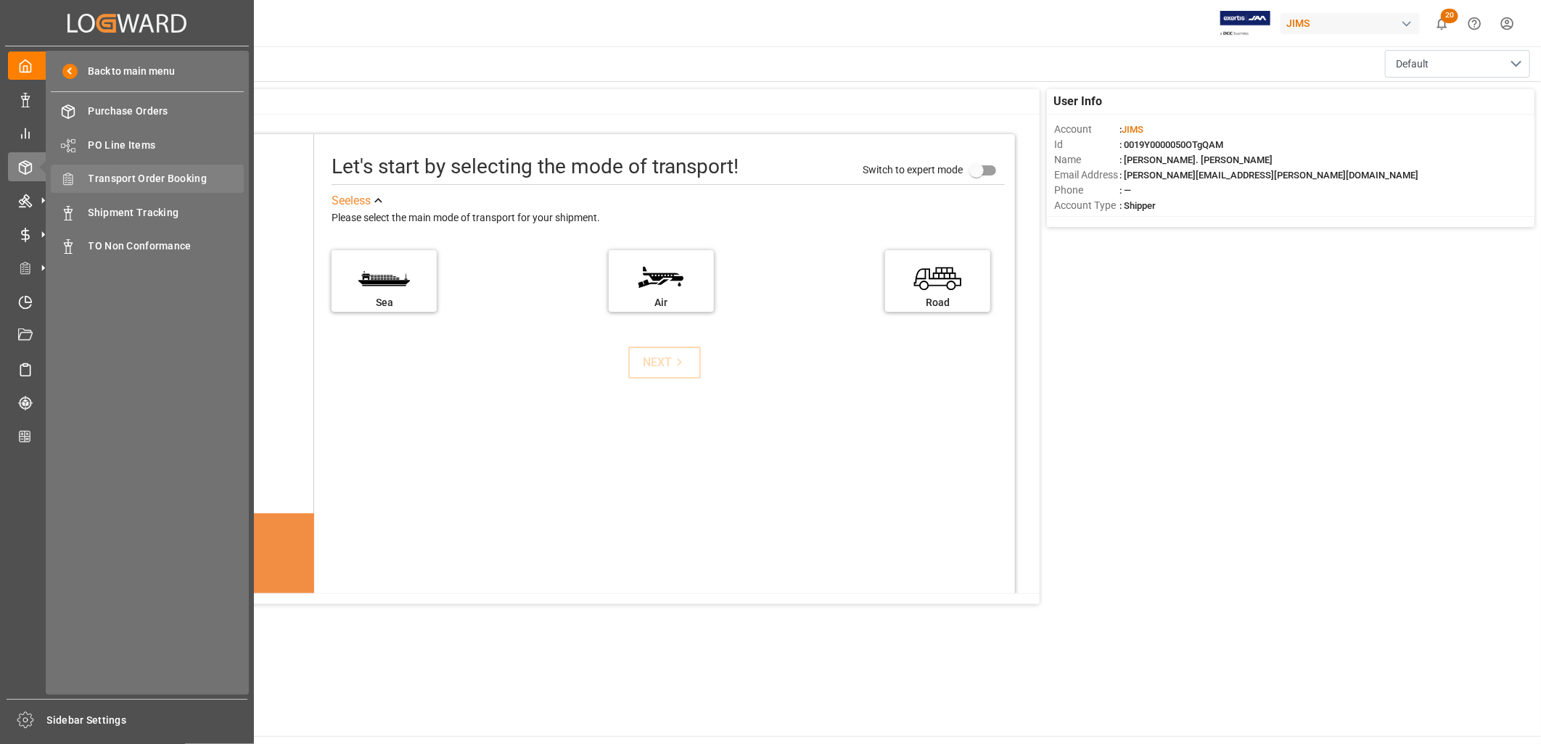
click at [176, 174] on span "Transport Order Booking" at bounding box center [167, 178] width 156 height 15
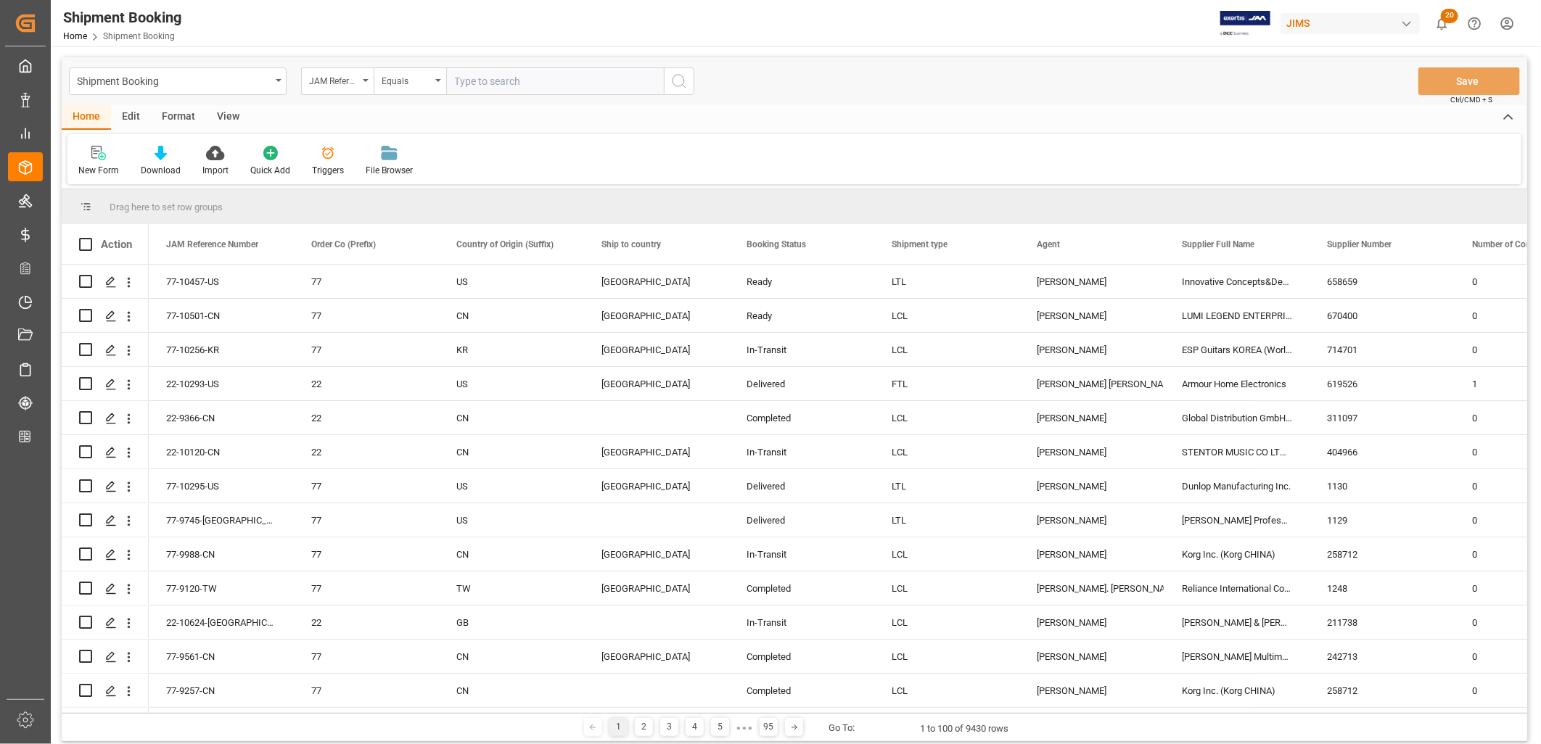
click at [459, 78] on input "text" at bounding box center [555, 81] width 218 height 28
type input "22-10238-US"
click at [675, 77] on icon "search button" at bounding box center [678, 81] width 17 height 17
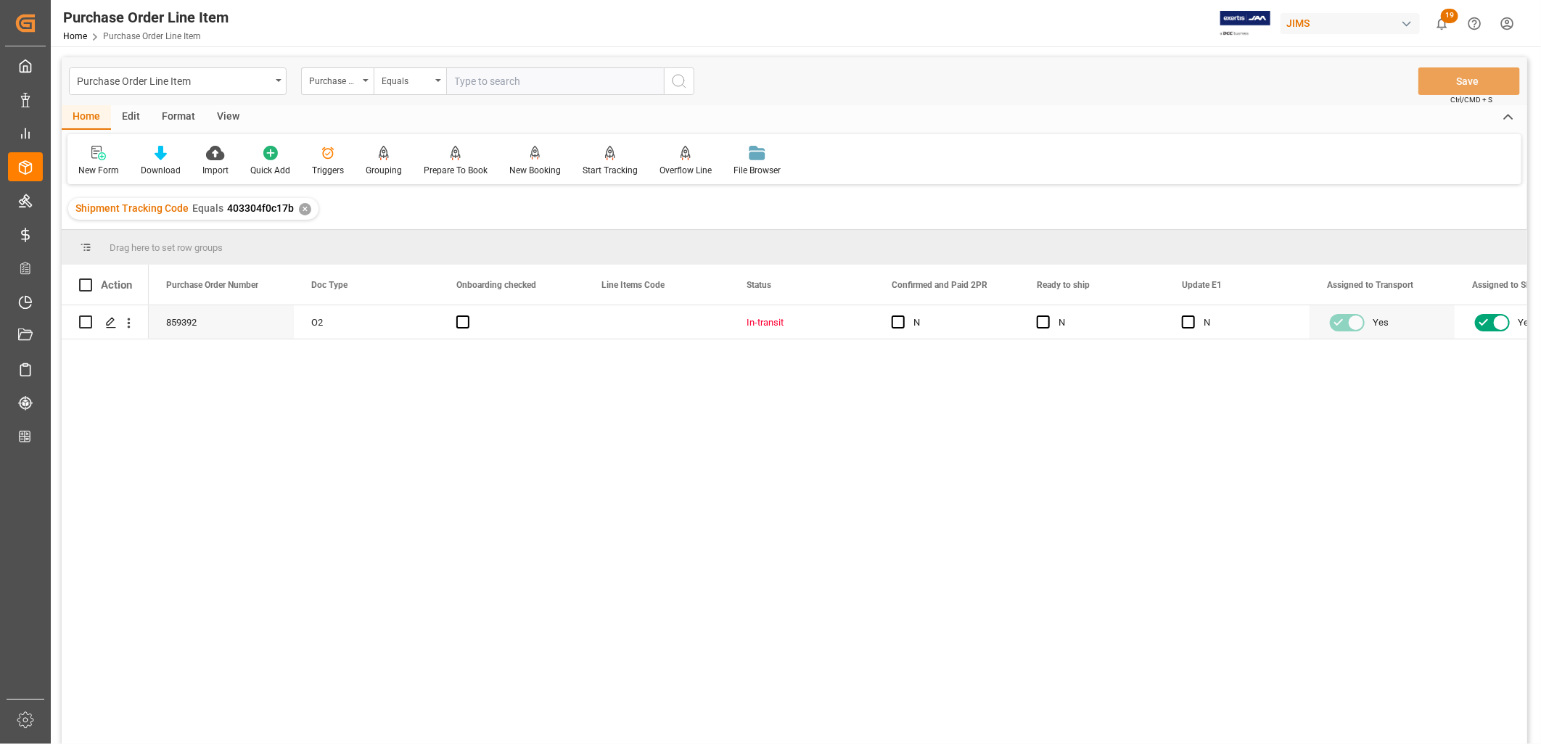
click at [231, 118] on div "View" at bounding box center [228, 117] width 44 height 25
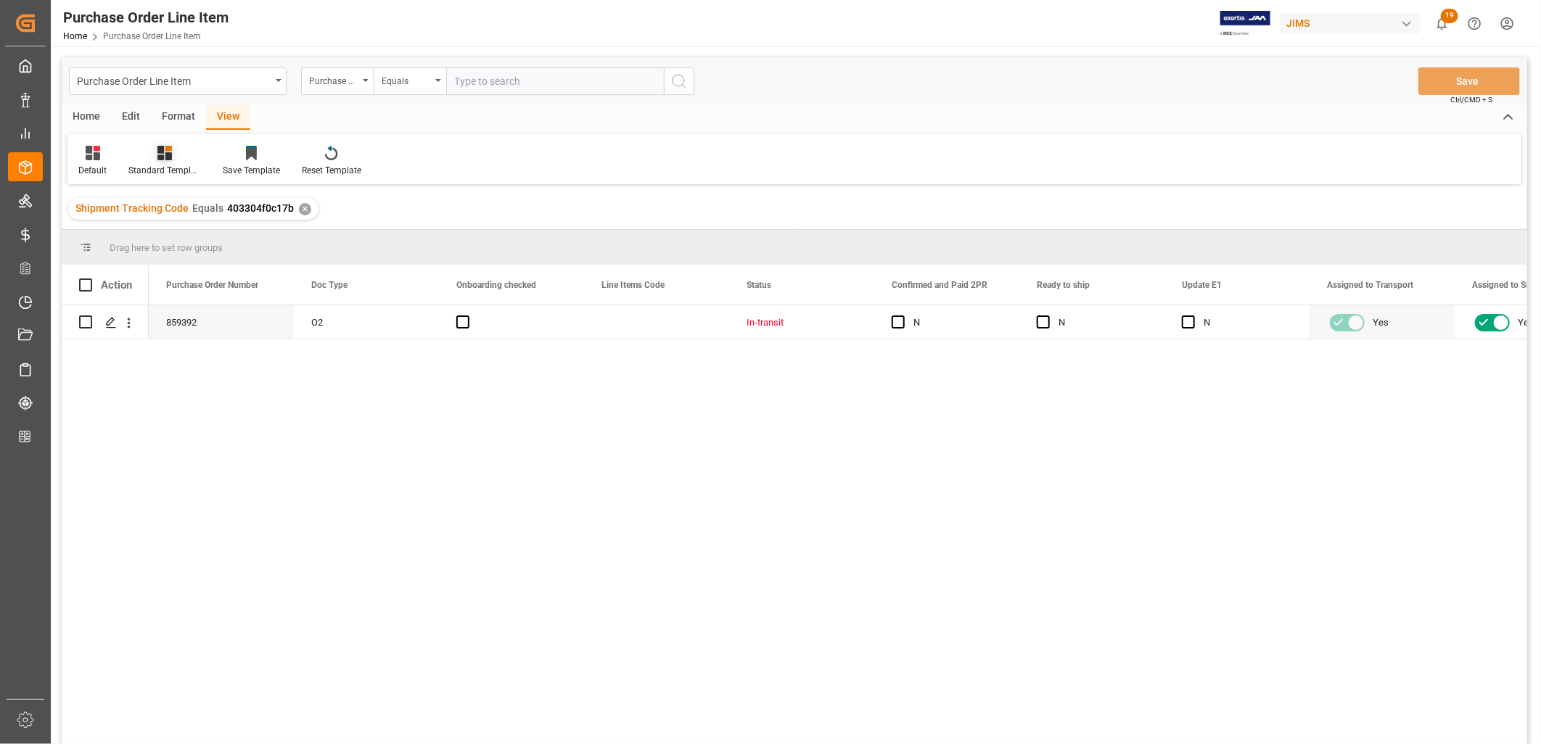
click at [163, 162] on div "Standard Templates" at bounding box center [165, 161] width 94 height 32
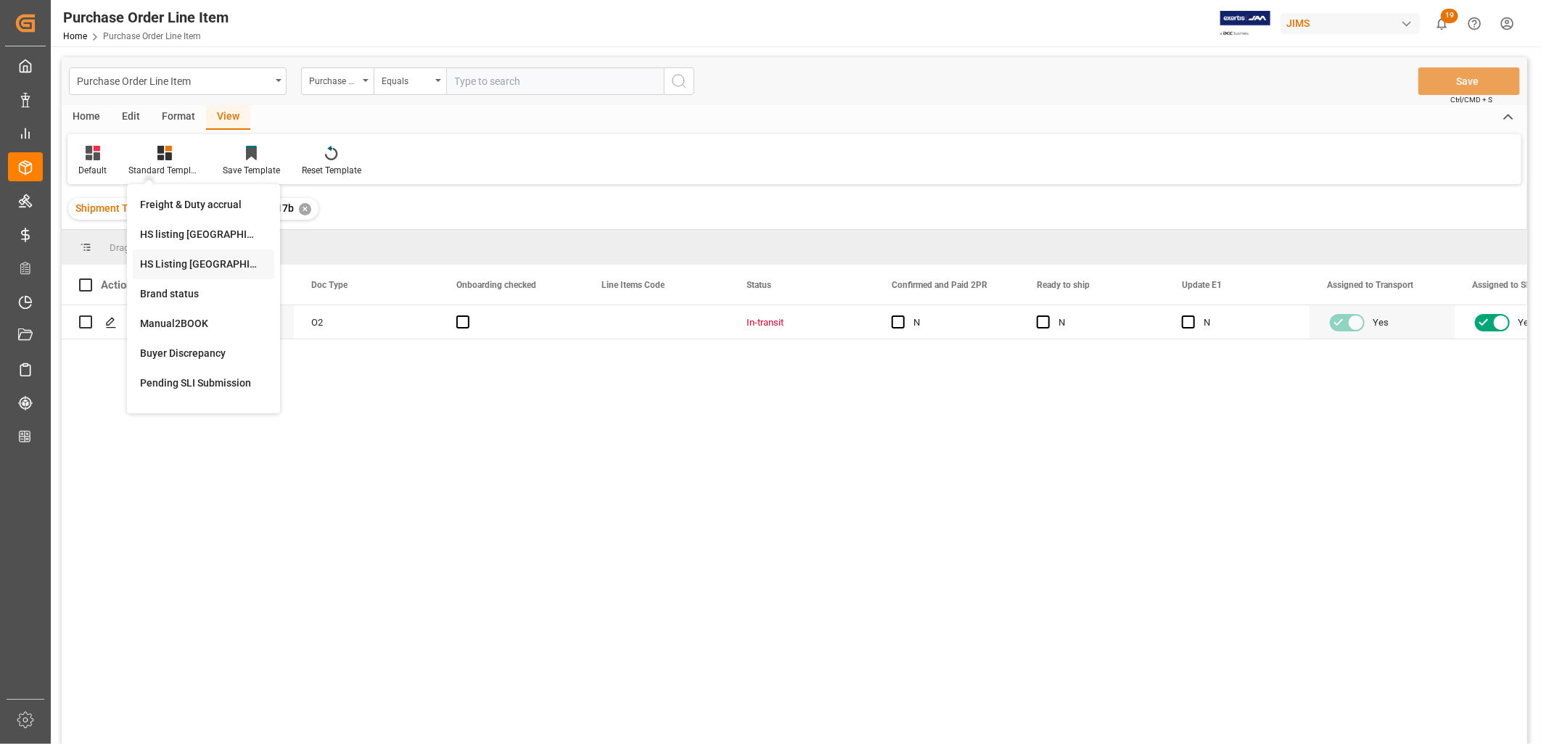
click at [200, 258] on div "HS Listing [GEOGRAPHIC_DATA]" at bounding box center [203, 264] width 127 height 15
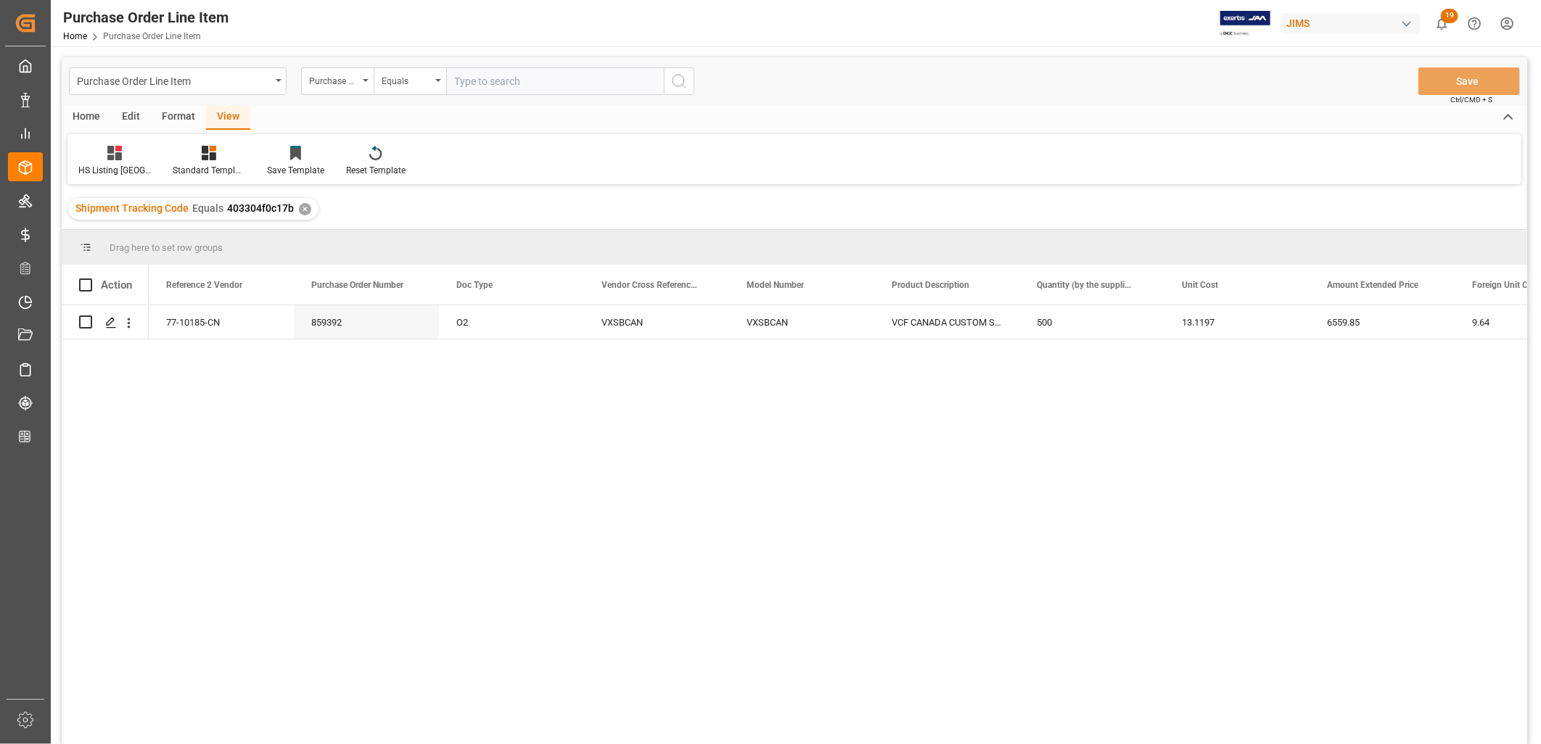
click at [83, 117] on div "Home" at bounding box center [86, 117] width 49 height 25
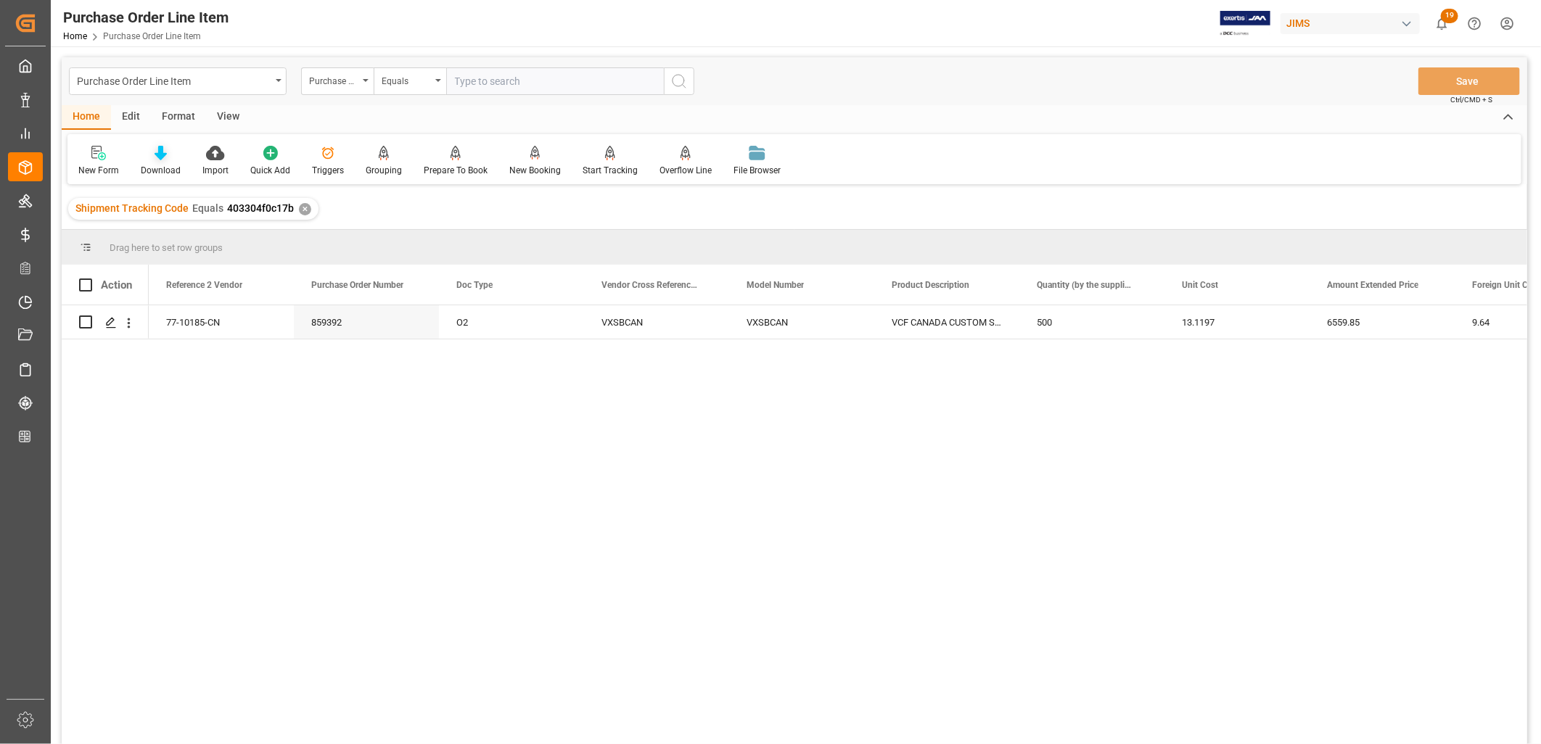
click at [160, 164] on div "Download" at bounding box center [161, 170] width 40 height 13
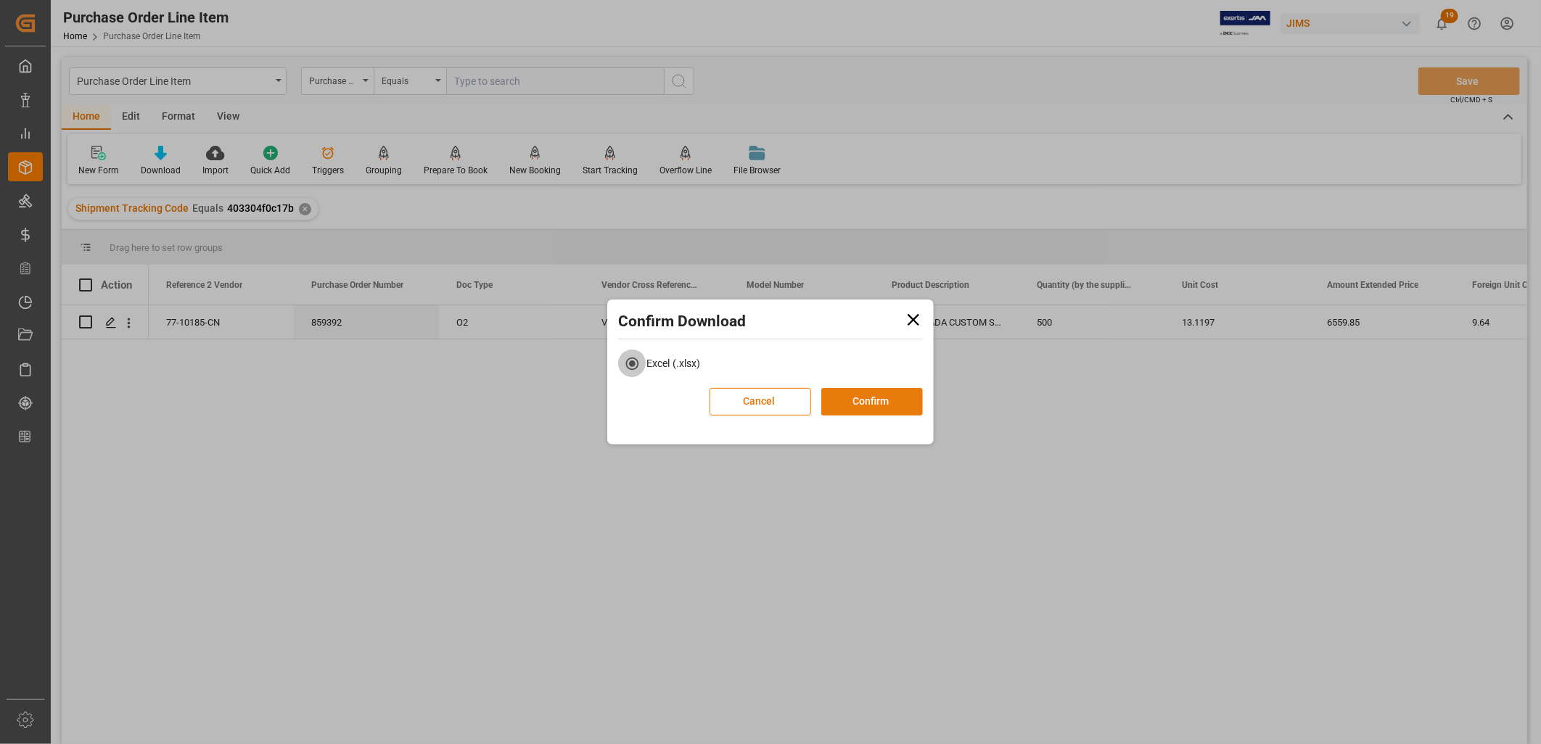
click at [887, 400] on button "Confirm" at bounding box center [872, 402] width 102 height 28
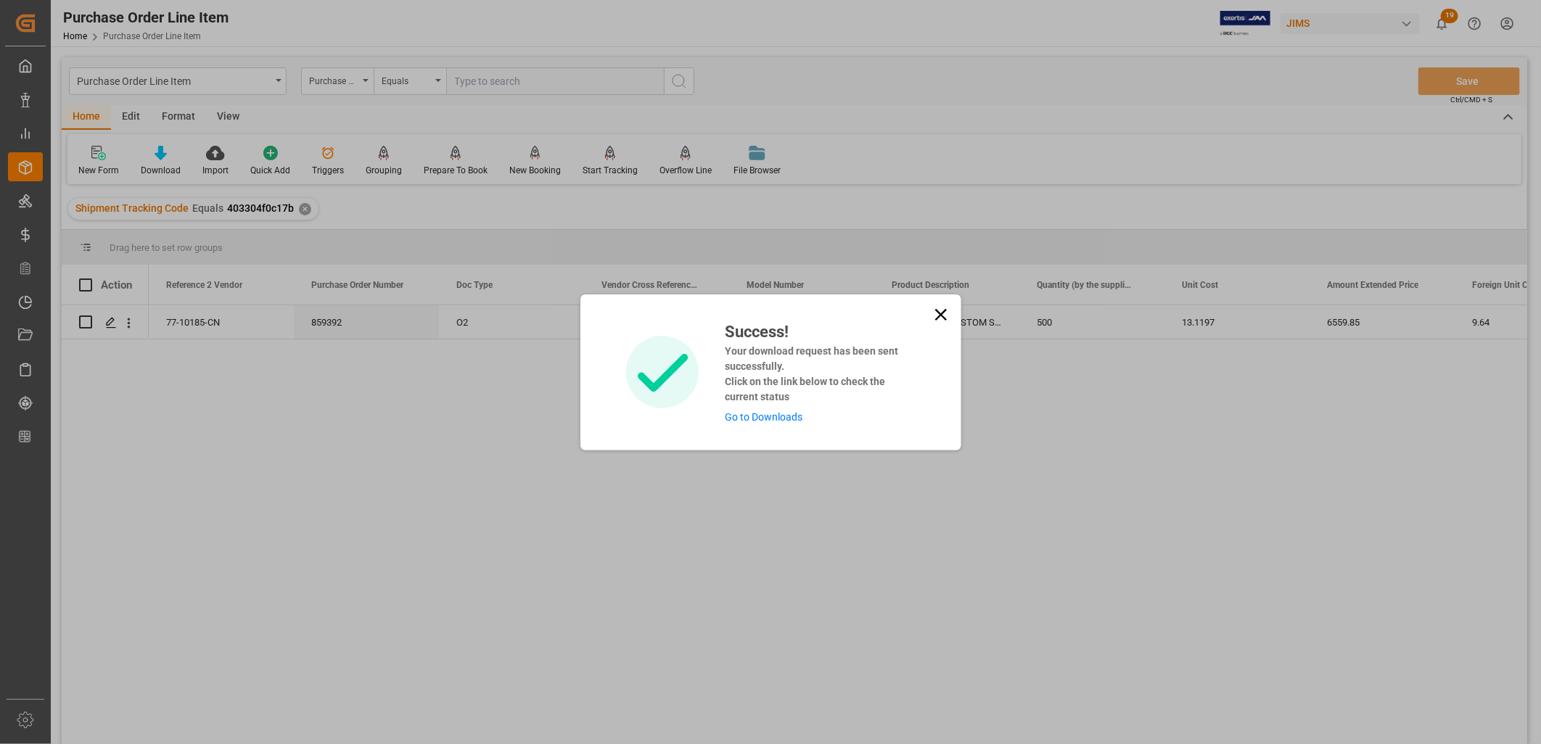
click at [775, 415] on link "Go to Downloads" at bounding box center [764, 417] width 78 height 12
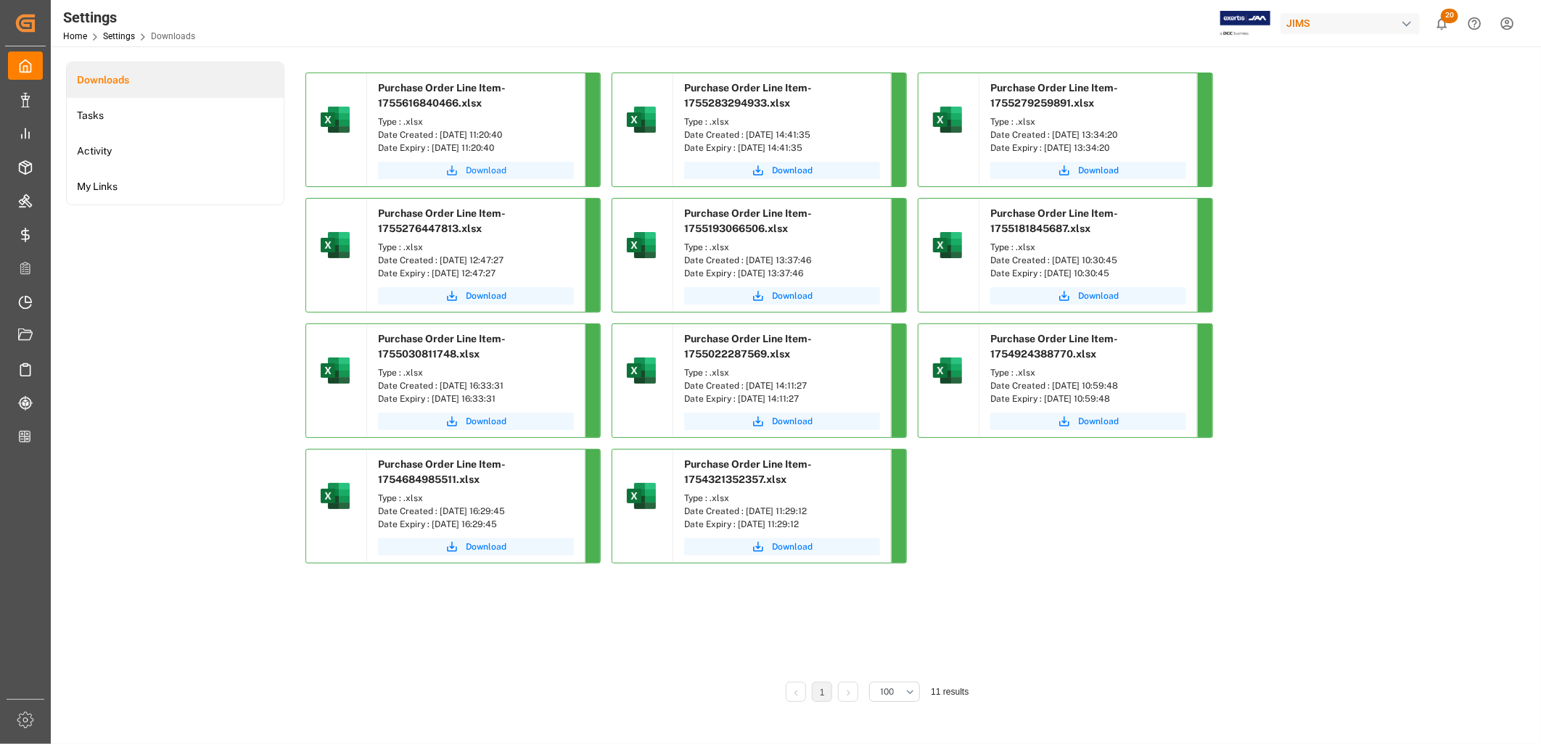
click at [476, 171] on span "Download" at bounding box center [486, 170] width 41 height 13
